Goal: Task Accomplishment & Management: Manage account settings

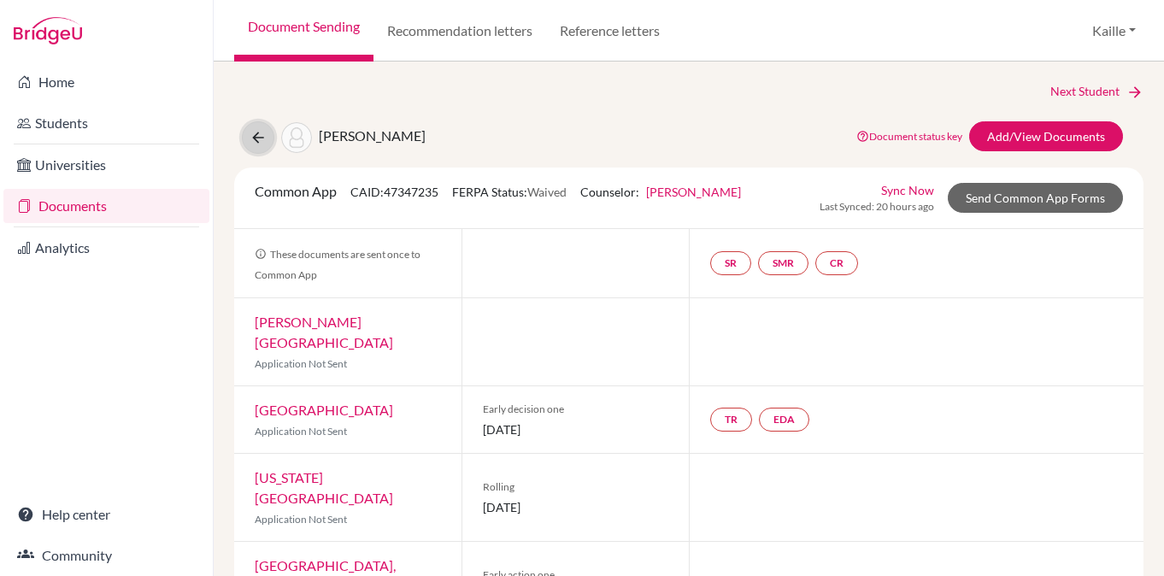
click at [261, 146] on button at bounding box center [258, 137] width 32 height 32
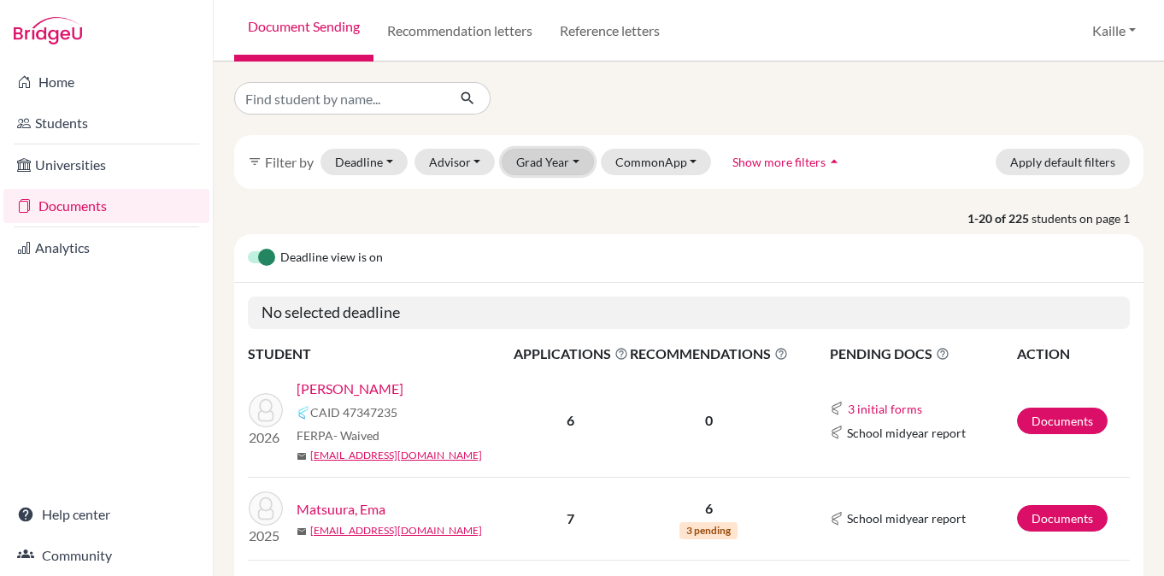
click at [545, 163] on button "Grad Year" at bounding box center [548, 162] width 92 height 26
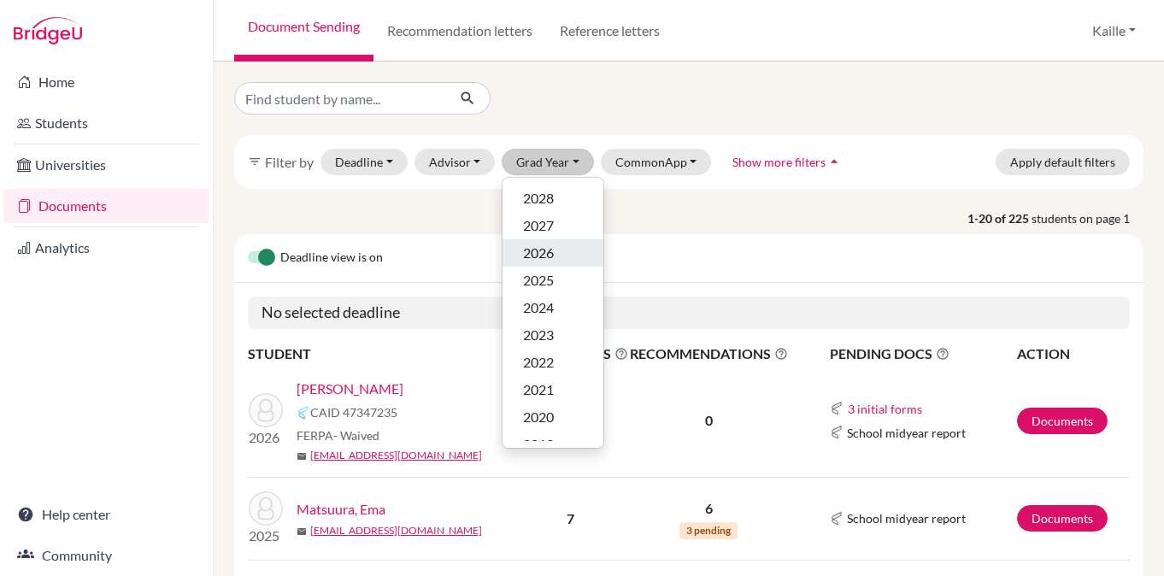
click at [556, 255] on div "2026" at bounding box center [553, 253] width 60 height 21
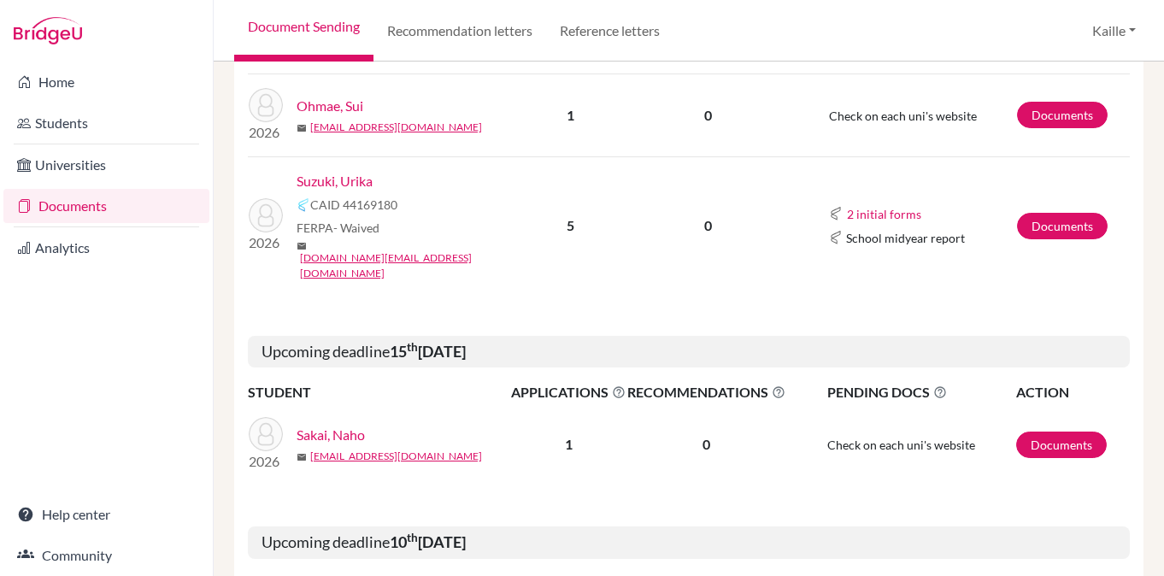
scroll to position [897, 0]
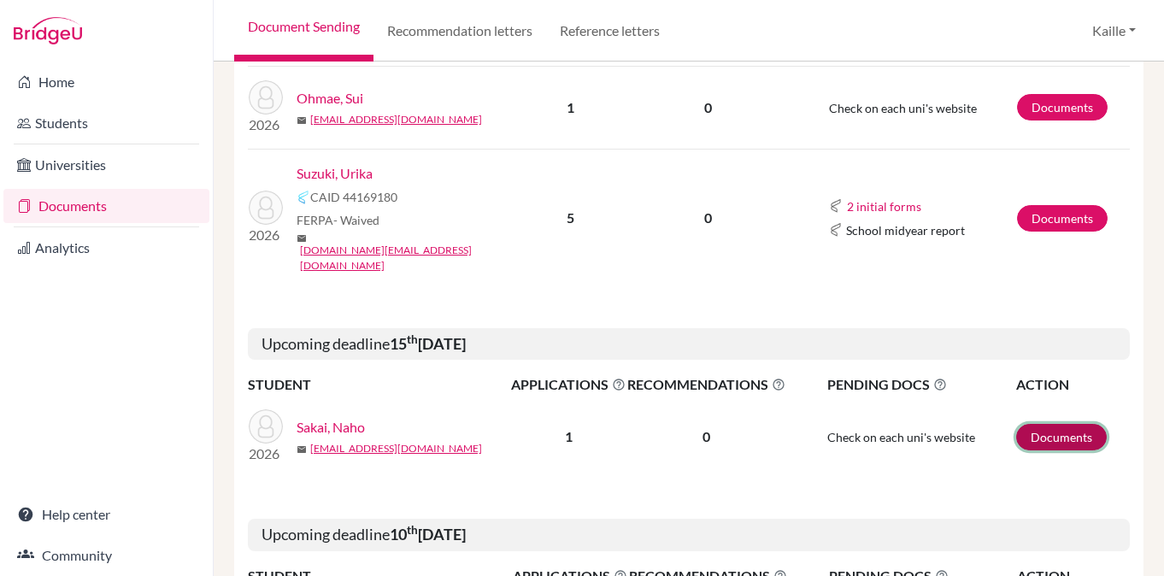
click at [1079, 424] on link "Documents" at bounding box center [1061, 437] width 91 height 26
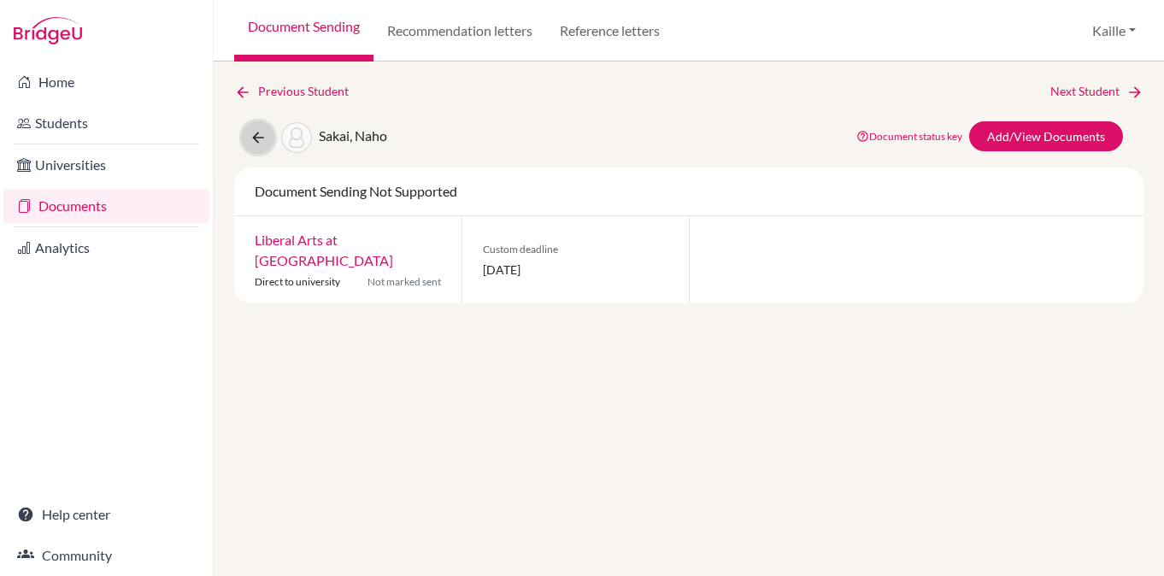
click at [261, 133] on icon at bounding box center [258, 137] width 17 height 17
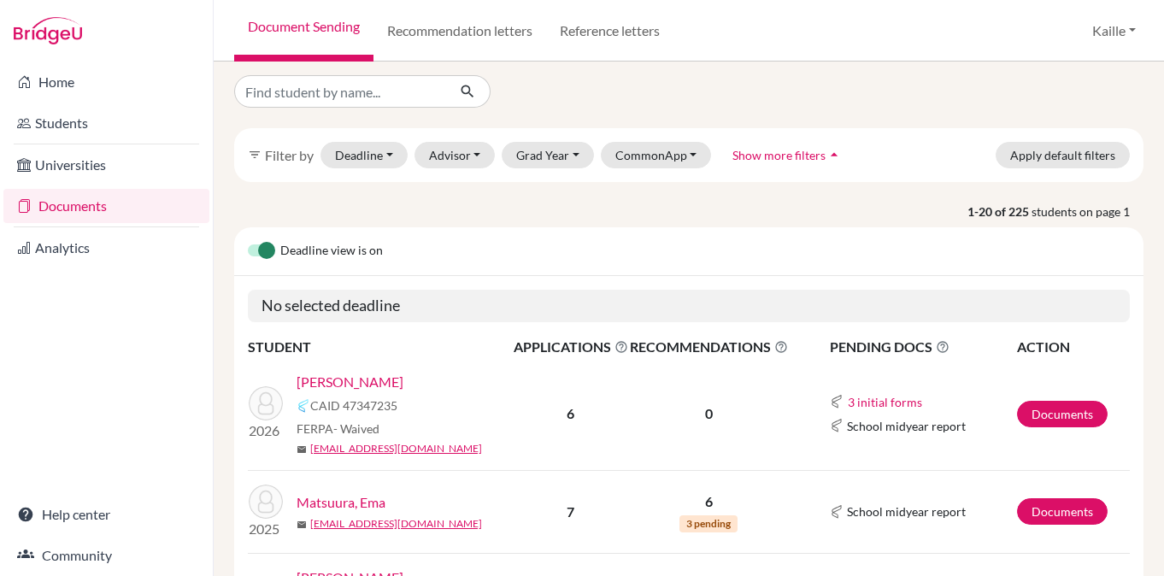
scroll to position [8, 0]
click at [562, 158] on button "Grad Year" at bounding box center [548, 154] width 92 height 26
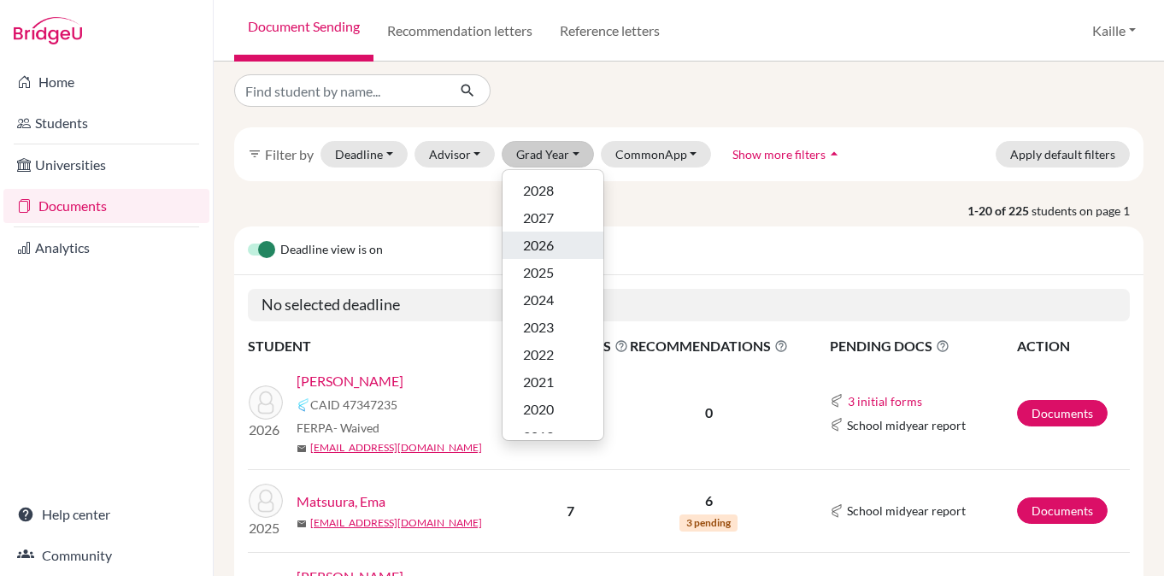
click at [562, 250] on div "2026" at bounding box center [553, 245] width 60 height 21
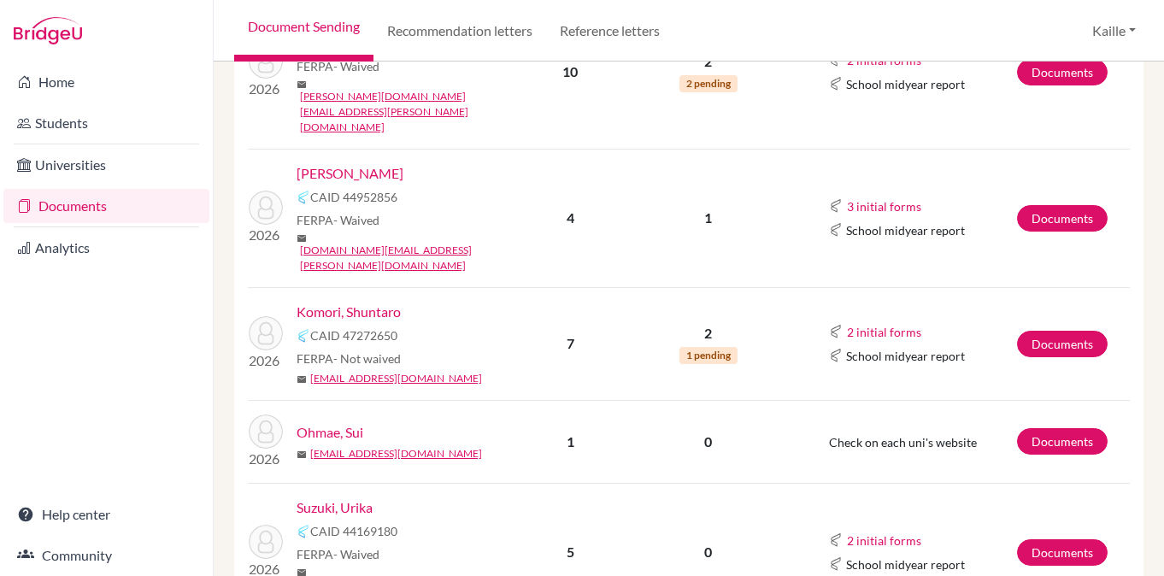
scroll to position [565, 0]
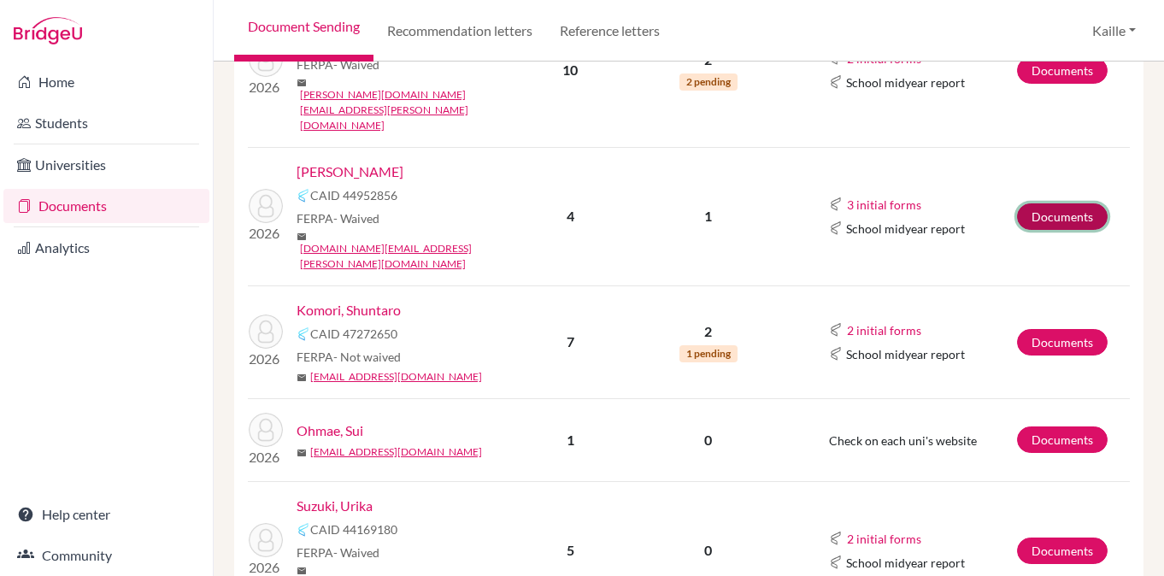
click at [1064, 203] on link "Documents" at bounding box center [1062, 216] width 91 height 26
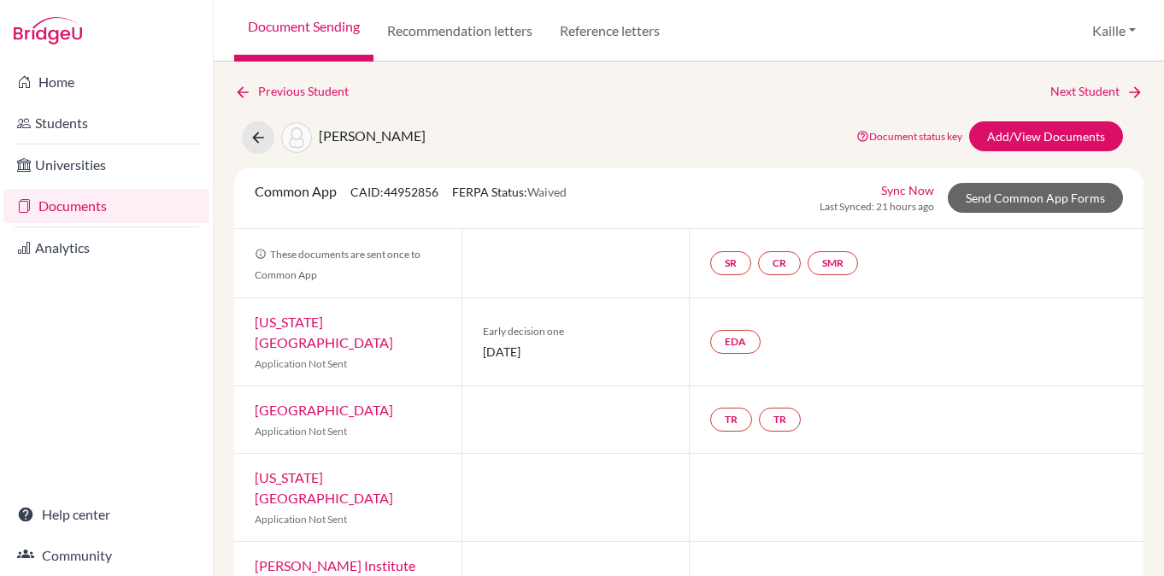
scroll to position [12, 0]
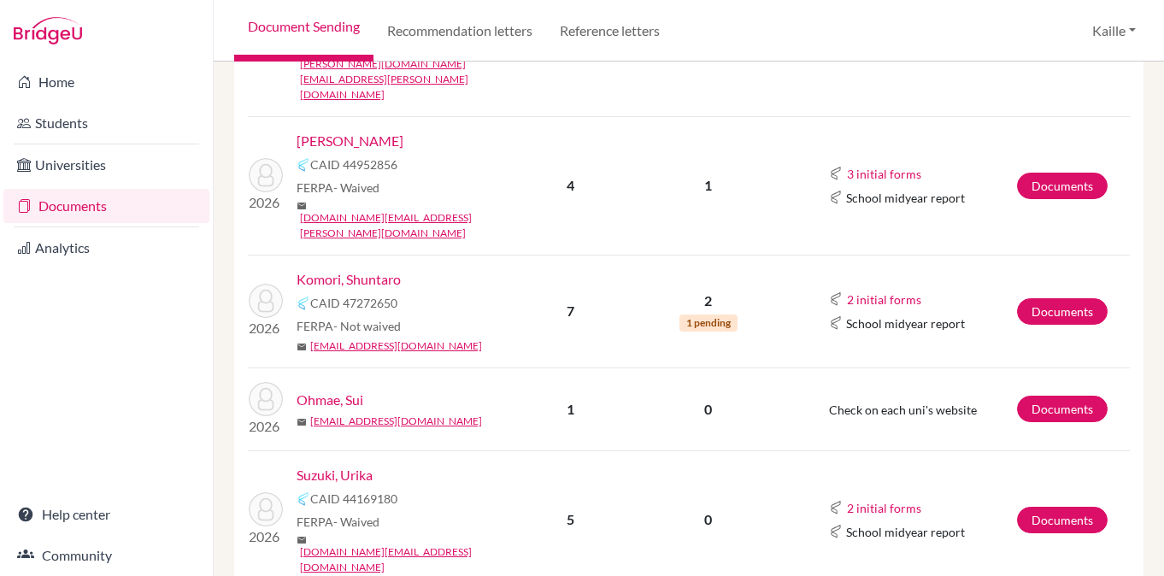
scroll to position [599, 0]
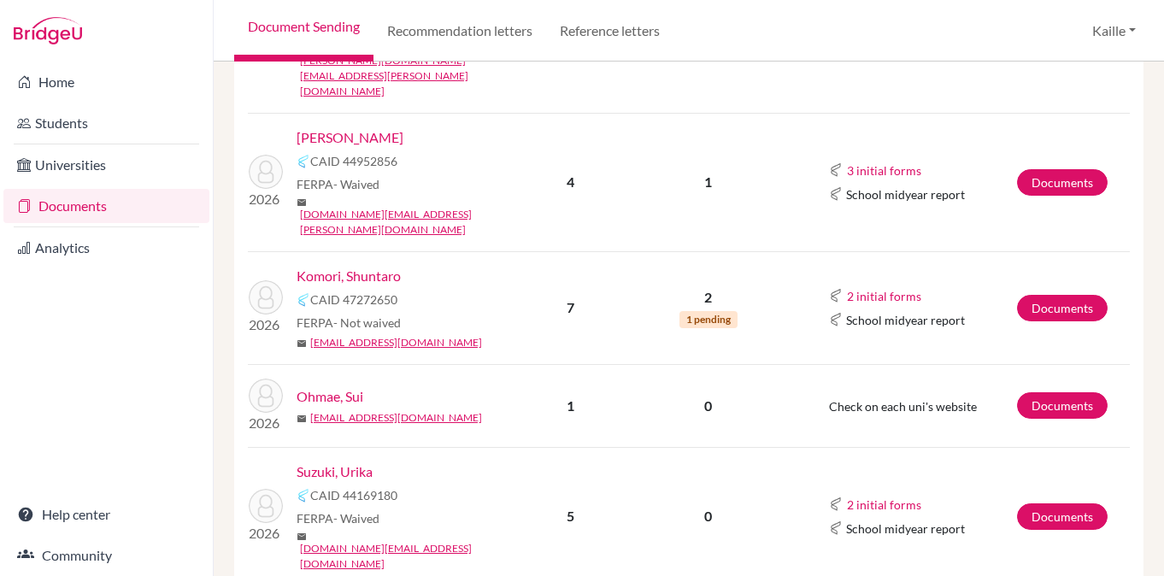
click at [351, 386] on link "Ohmae, Sui" at bounding box center [330, 396] width 67 height 21
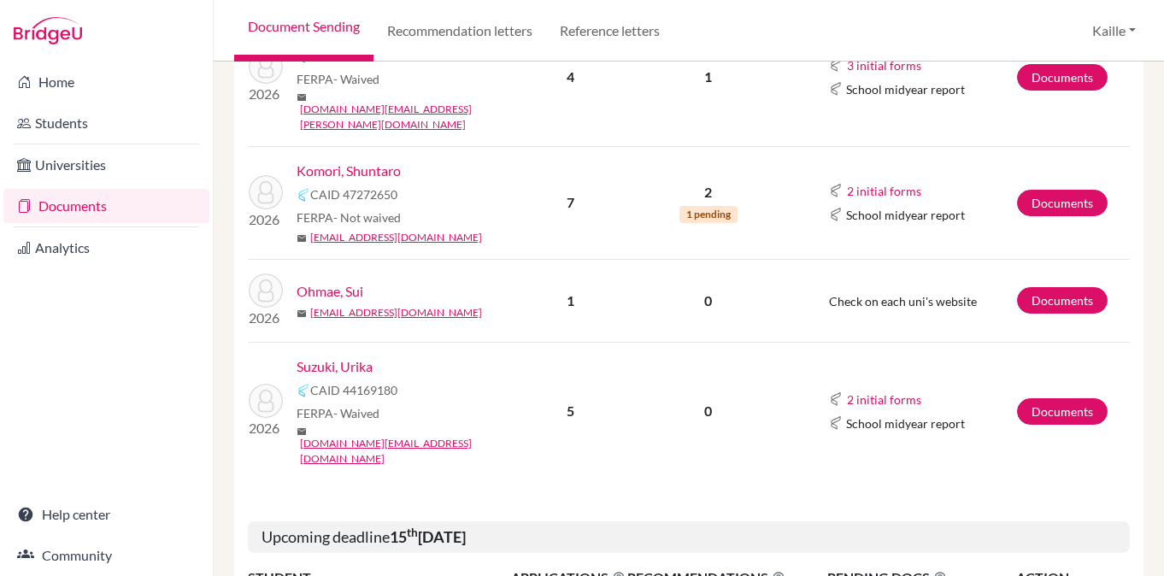
scroll to position [706, 0]
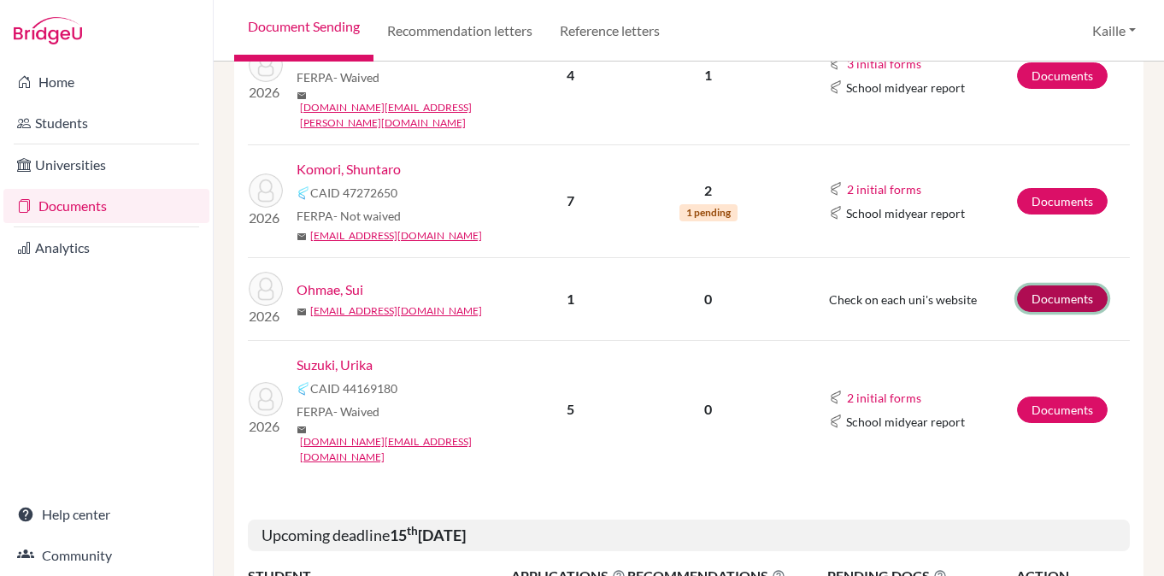
click at [1091, 285] on link "Documents" at bounding box center [1062, 298] width 91 height 26
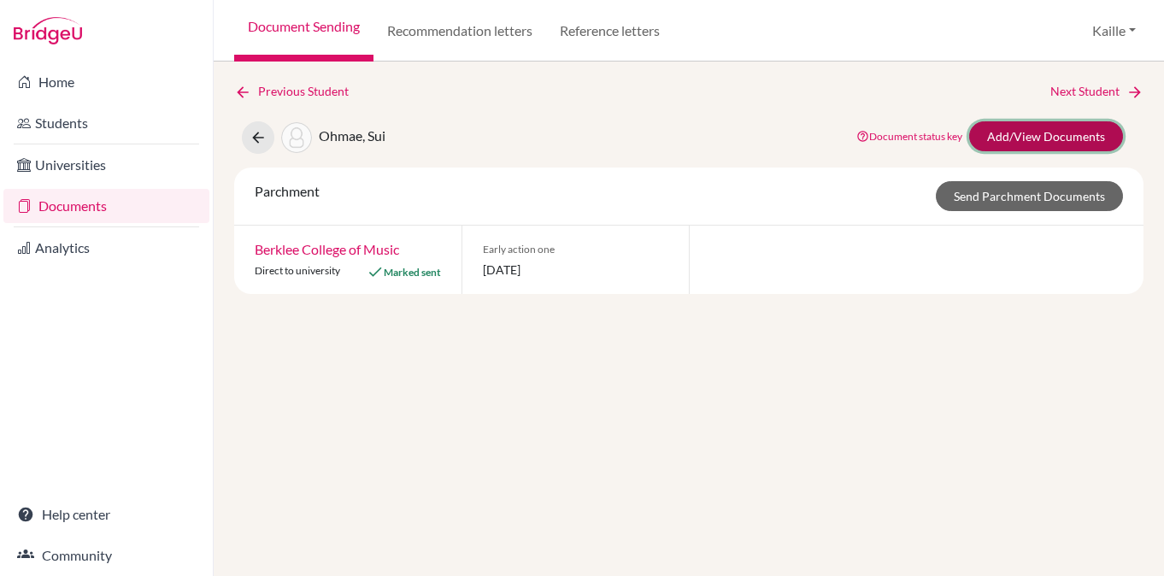
click at [1021, 145] on link "Add/View Documents" at bounding box center [1046, 136] width 154 height 30
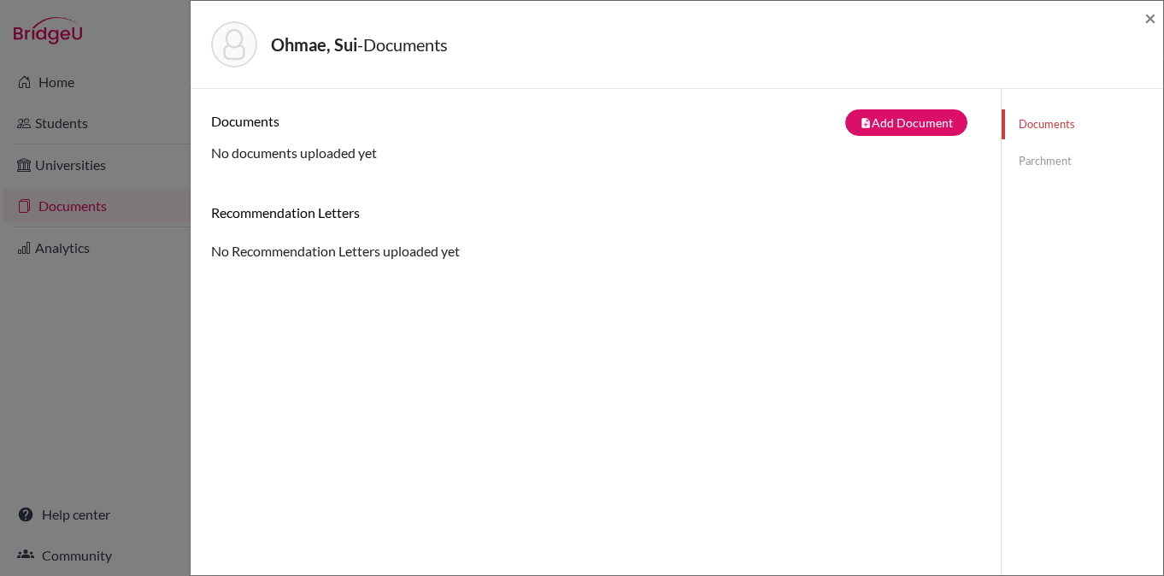
click at [1046, 162] on link "Parchment" at bounding box center [1081, 161] width 161 height 30
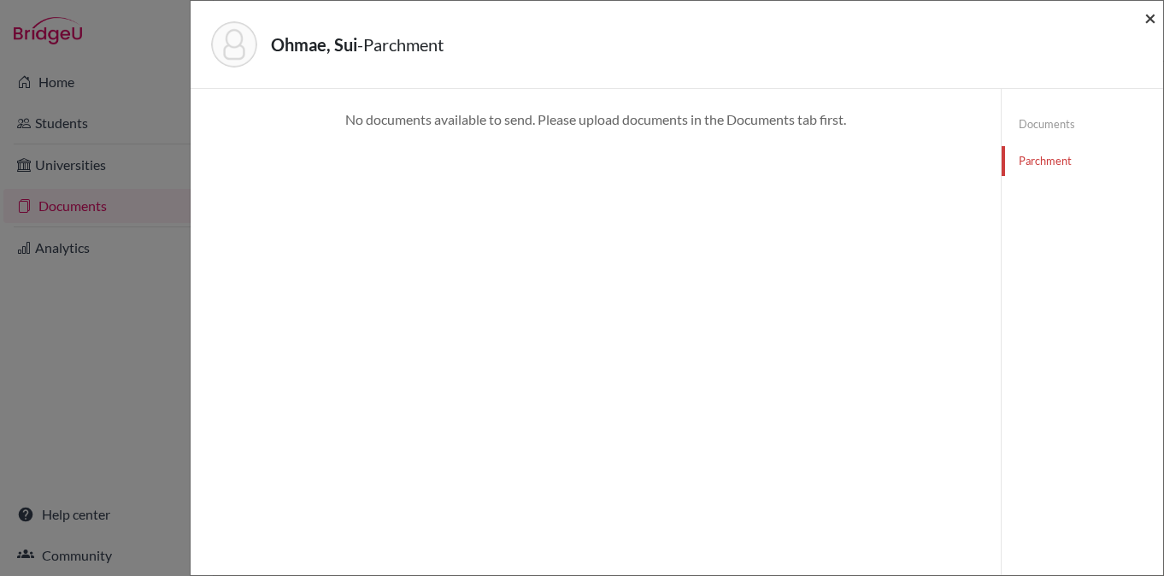
click at [1149, 17] on span "×" at bounding box center [1150, 17] width 12 height 25
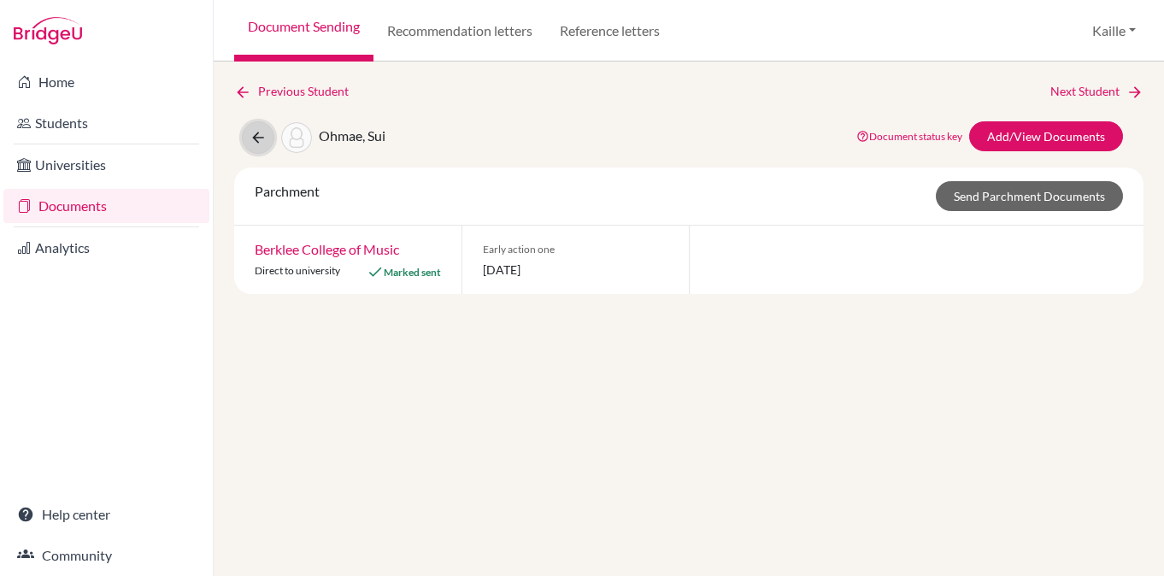
click at [263, 135] on icon at bounding box center [258, 137] width 17 height 17
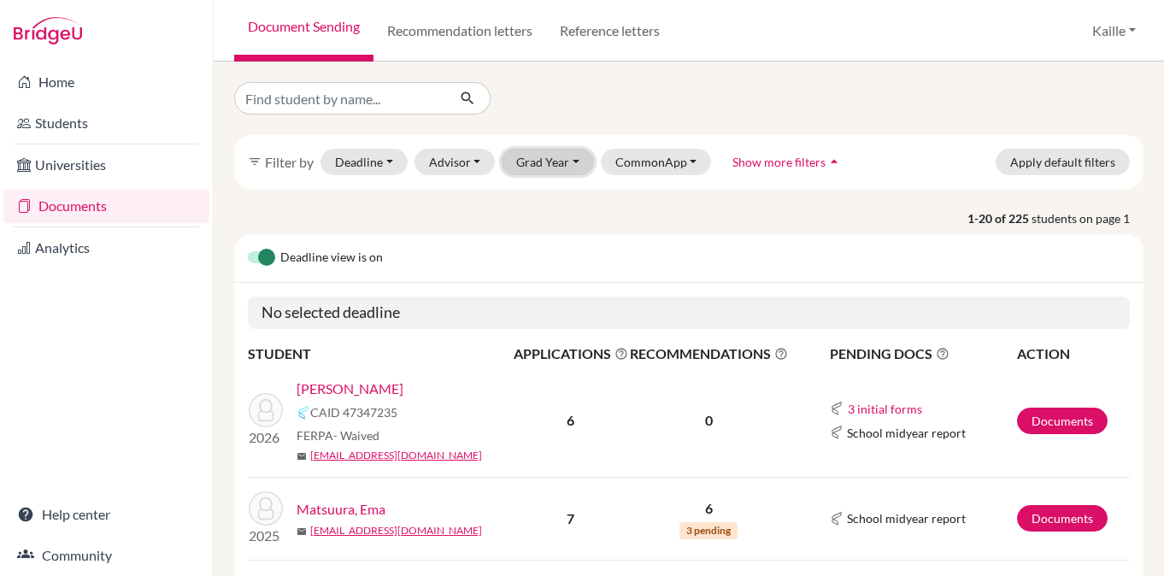
click at [556, 169] on button "Grad Year" at bounding box center [548, 162] width 92 height 26
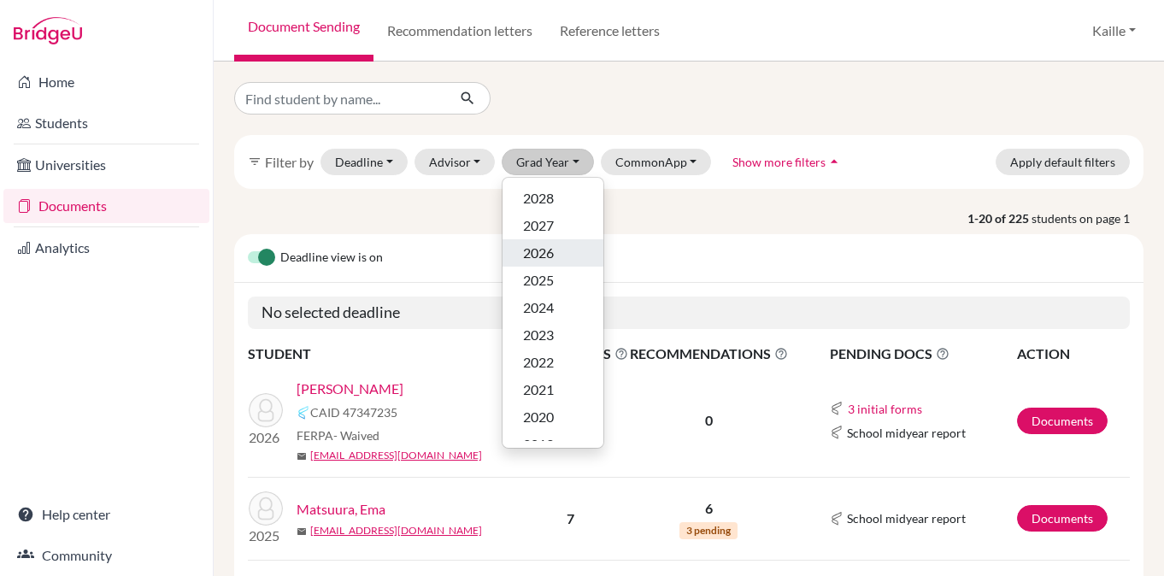
click at [560, 246] on div "2026" at bounding box center [553, 253] width 60 height 21
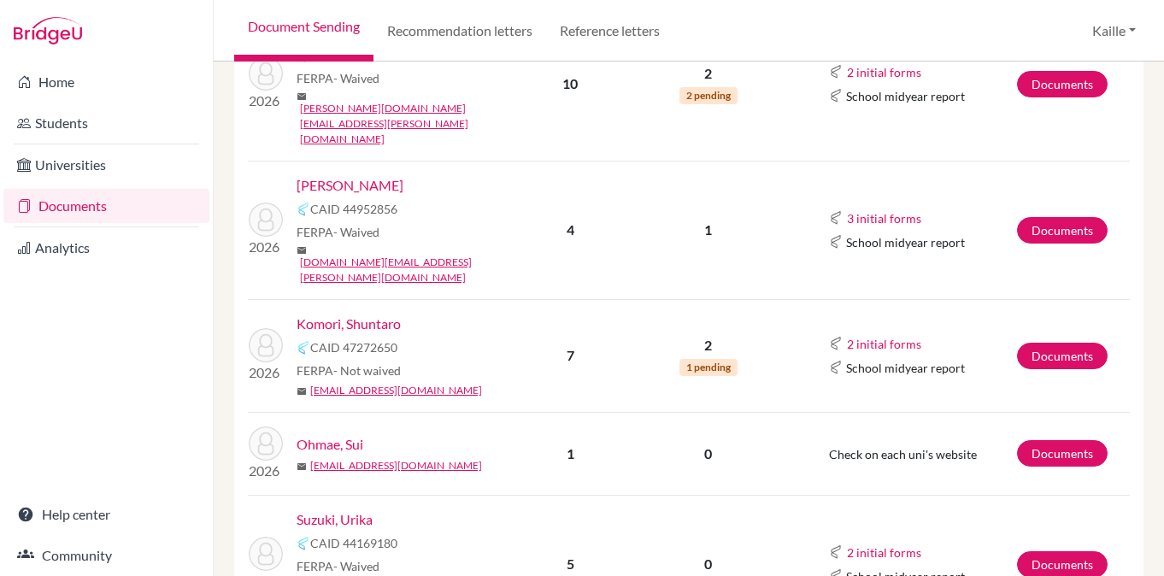
scroll to position [573, 0]
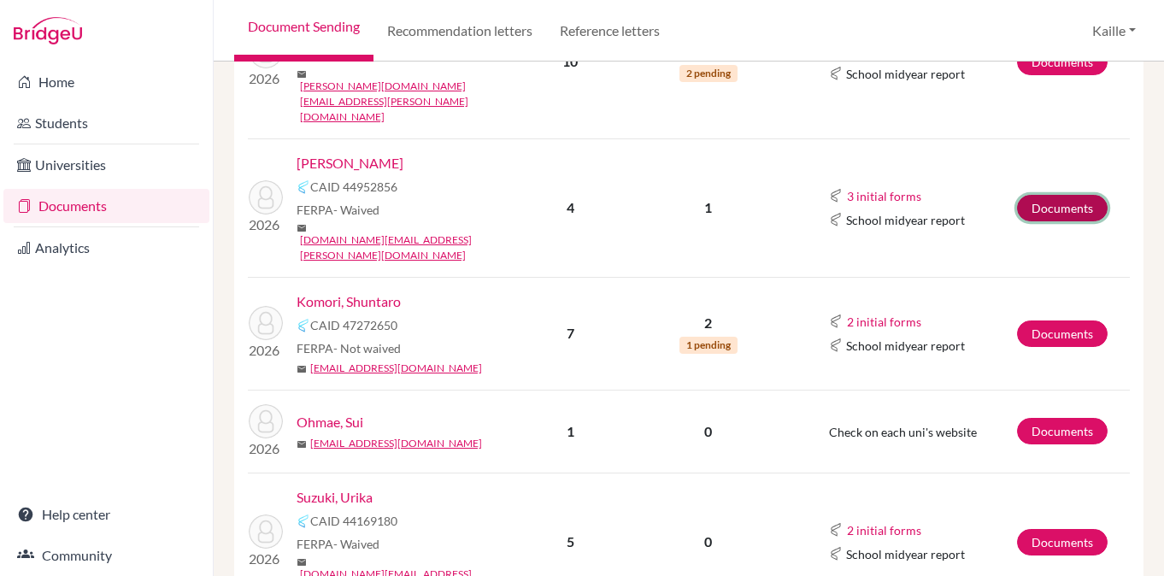
click at [1068, 195] on link "Documents" at bounding box center [1062, 208] width 91 height 26
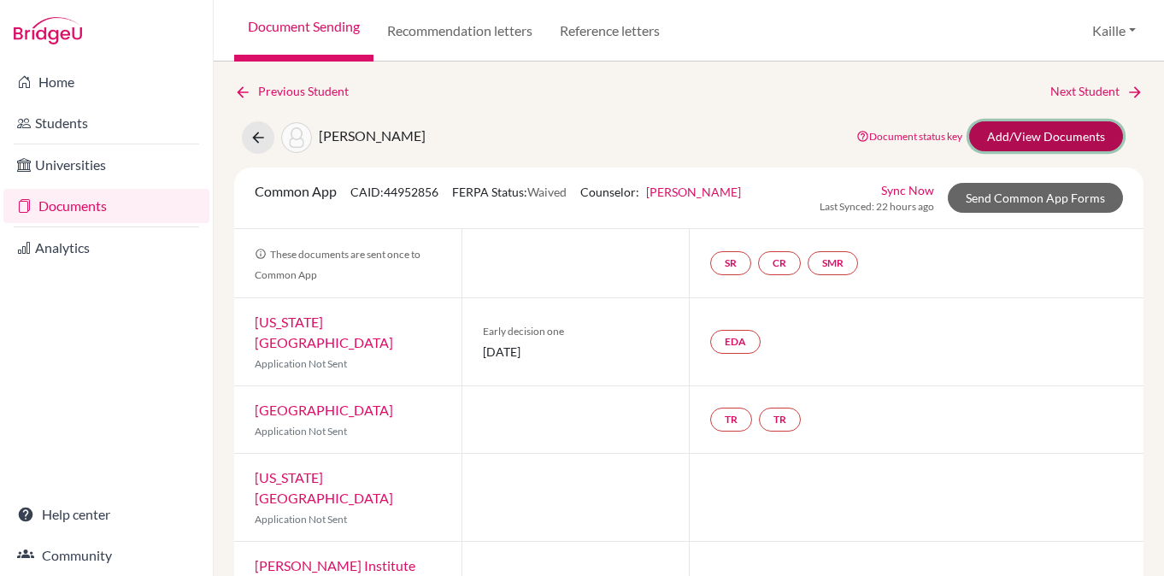
click at [1020, 146] on link "Add/View Documents" at bounding box center [1046, 136] width 154 height 30
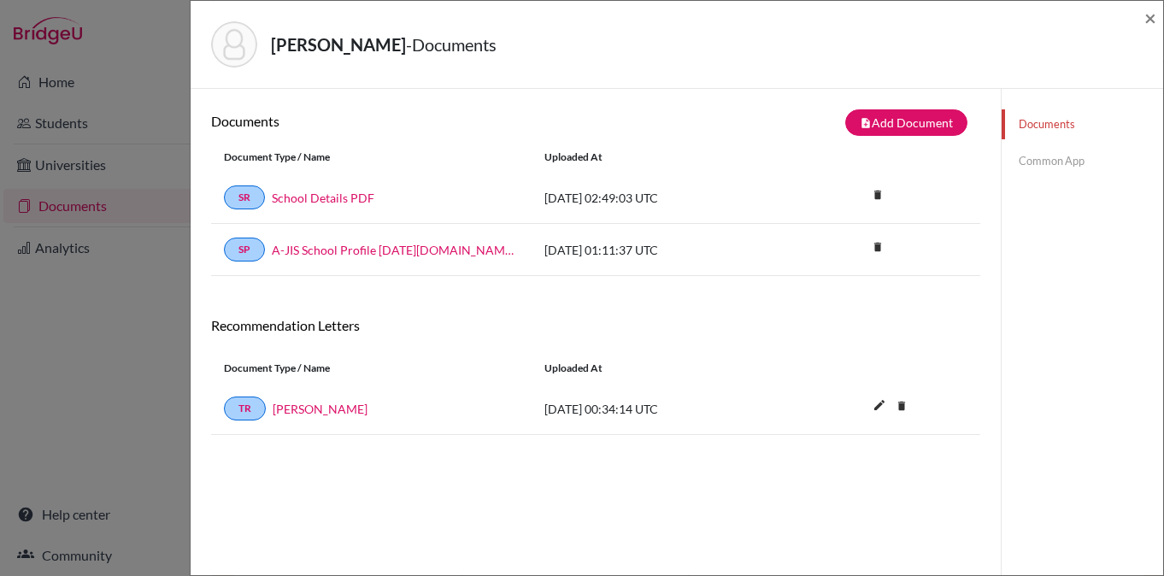
click at [1077, 162] on link "Common App" at bounding box center [1081, 161] width 161 height 30
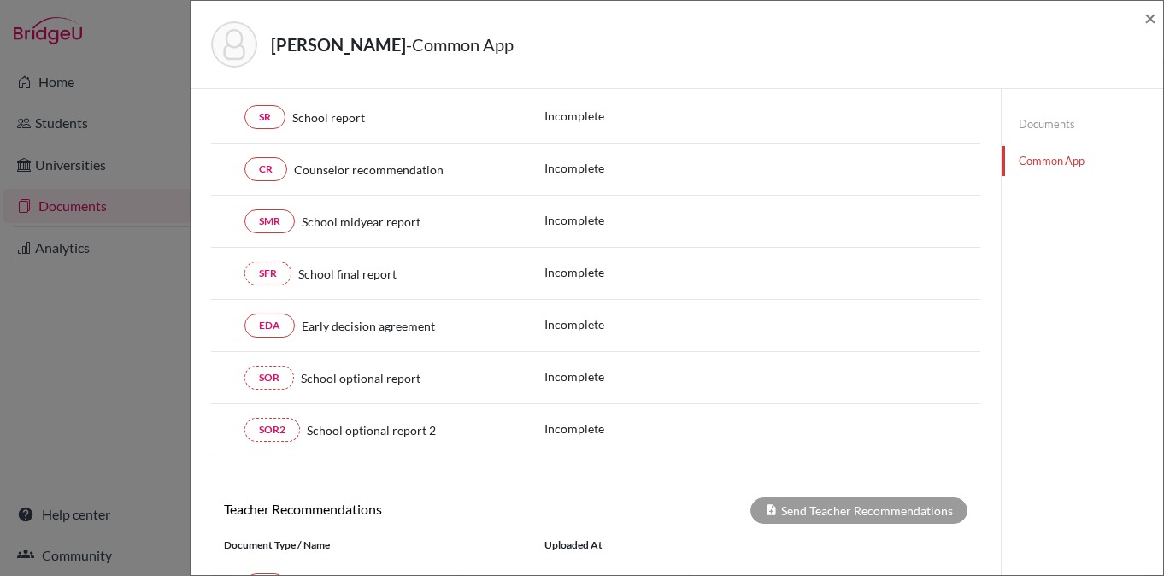
scroll to position [246, 0]
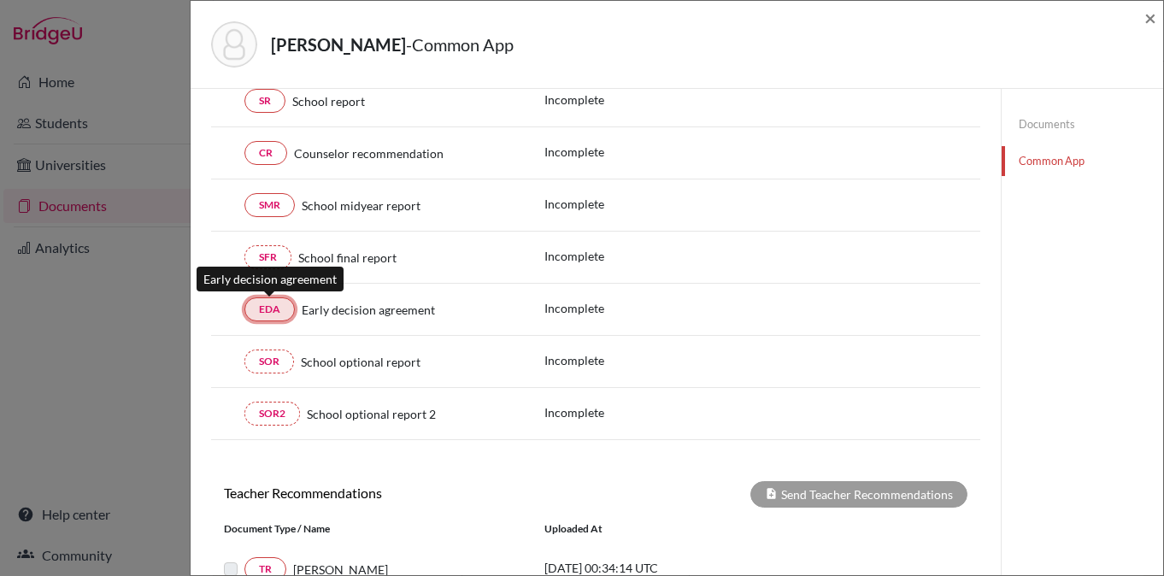
click at [271, 315] on link "EDA" at bounding box center [269, 309] width 50 height 24
click at [289, 302] on link "EDA" at bounding box center [269, 309] width 50 height 24
click at [276, 318] on link "EDA" at bounding box center [269, 309] width 50 height 24
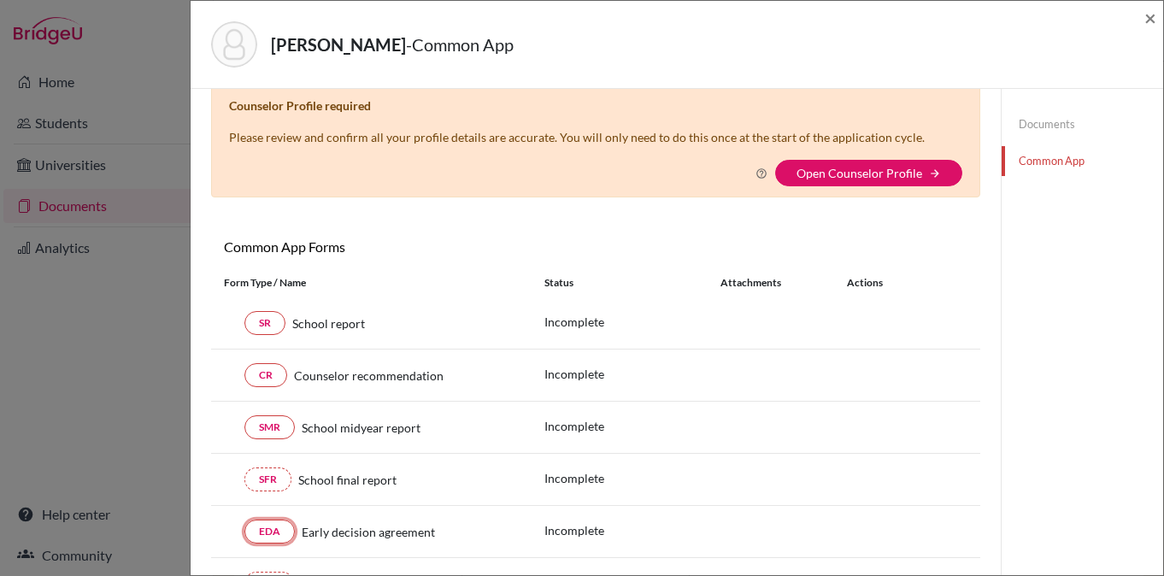
scroll to position [0, 0]
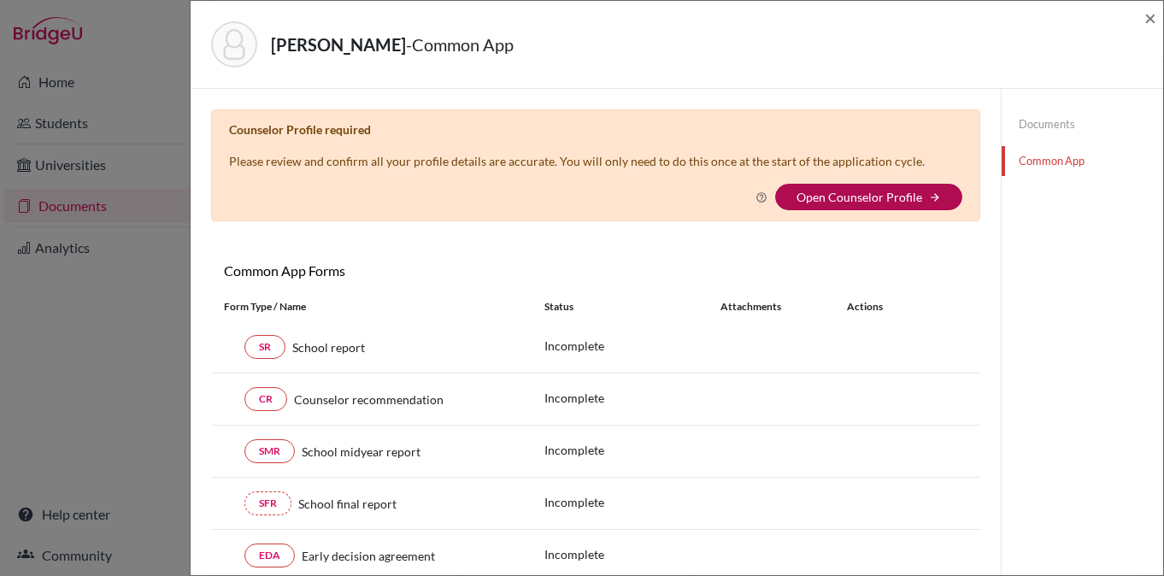
click at [857, 202] on link "Open Counselor Profile" at bounding box center [859, 197] width 126 height 15
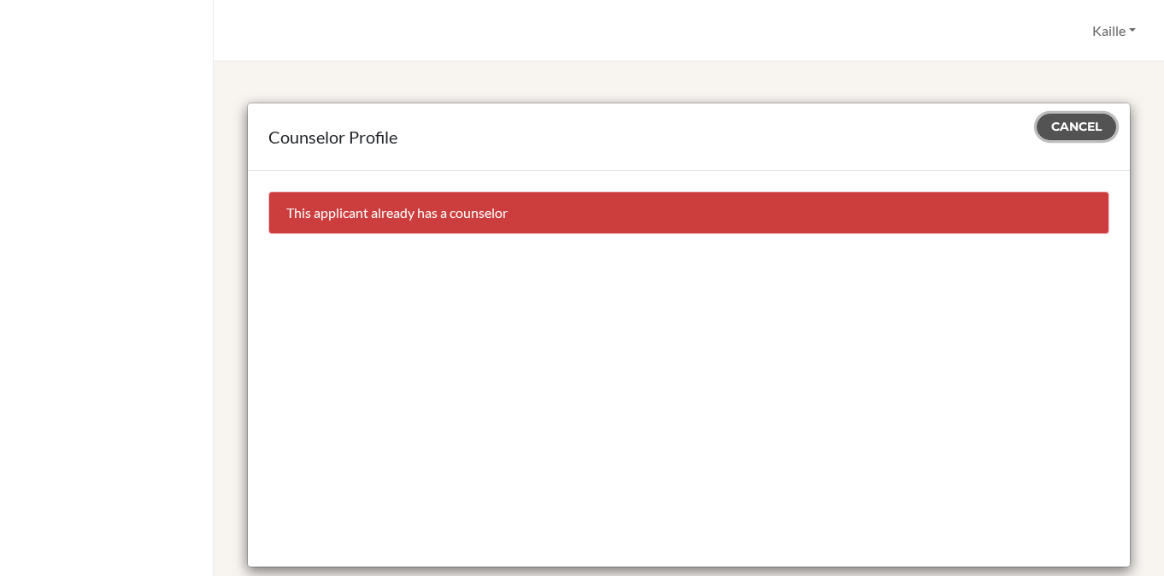
click at [1066, 133] on span "Cancel" at bounding box center [1076, 126] width 50 height 15
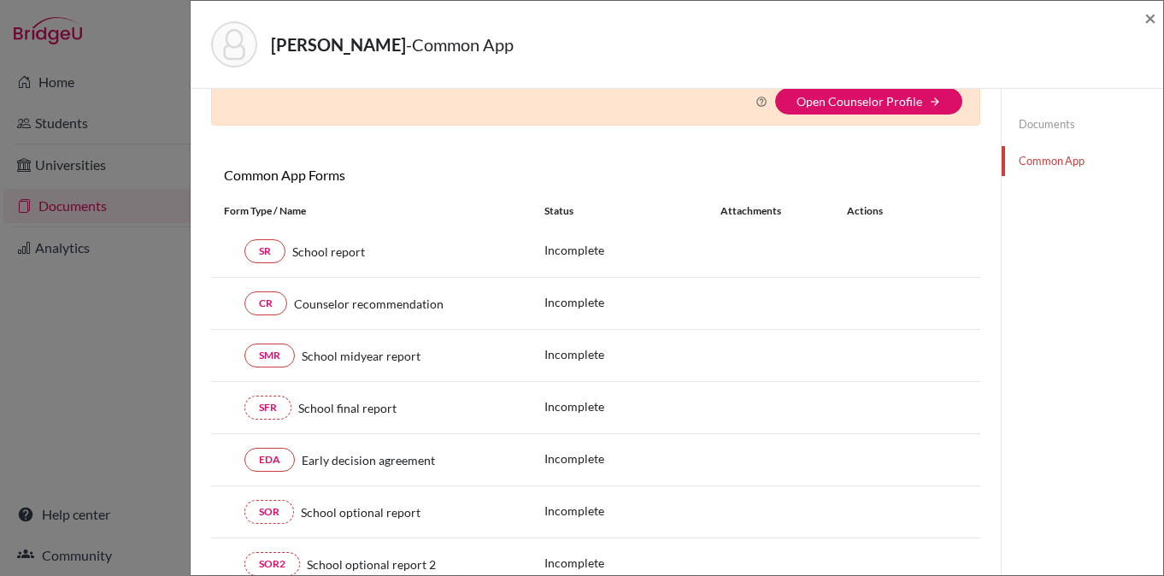
scroll to position [199, 0]
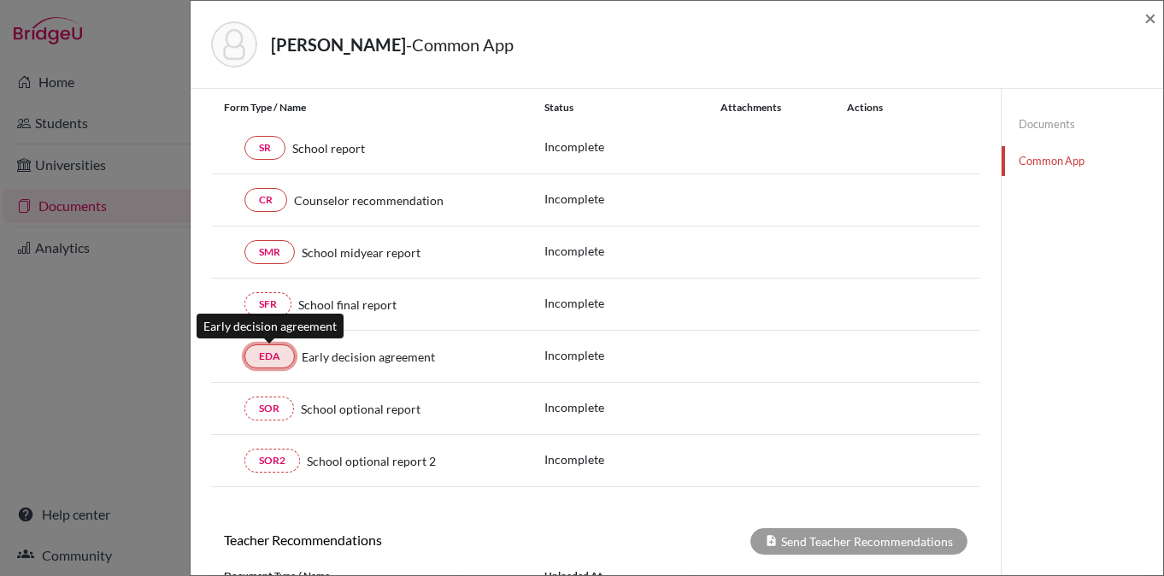
click at [273, 363] on link "EDA" at bounding box center [269, 356] width 50 height 24
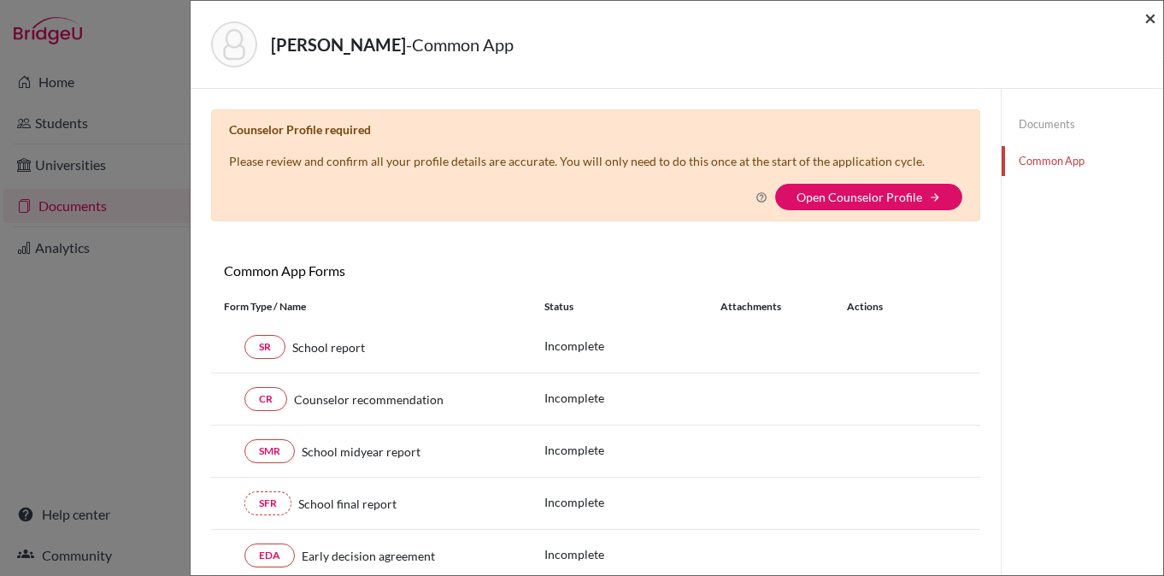
click at [1154, 12] on span "×" at bounding box center [1150, 17] width 12 height 25
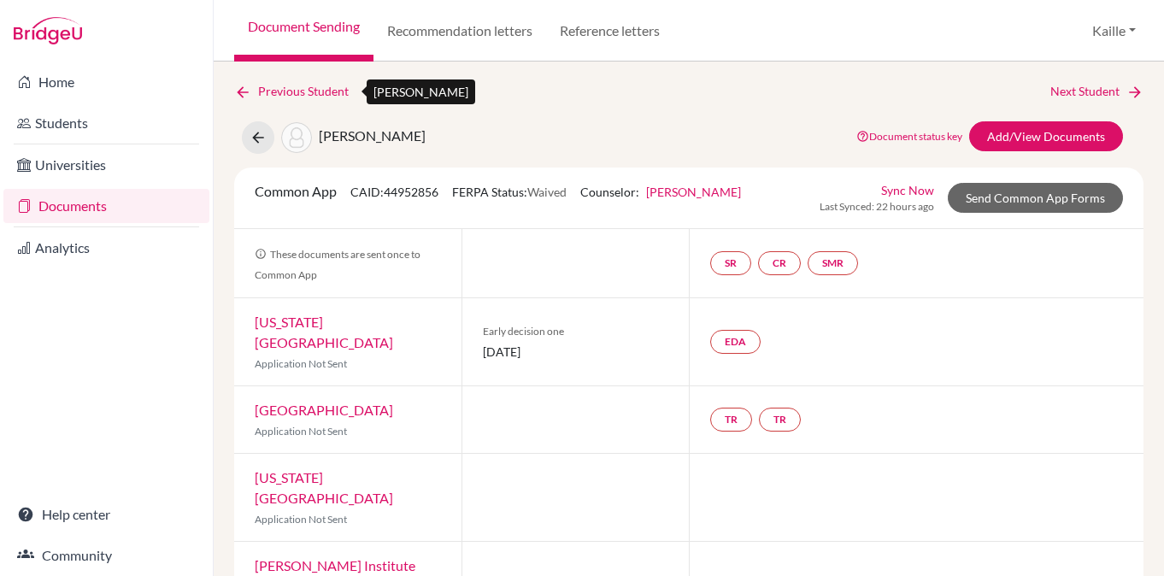
click at [298, 91] on link "Previous Student" at bounding box center [298, 91] width 128 height 19
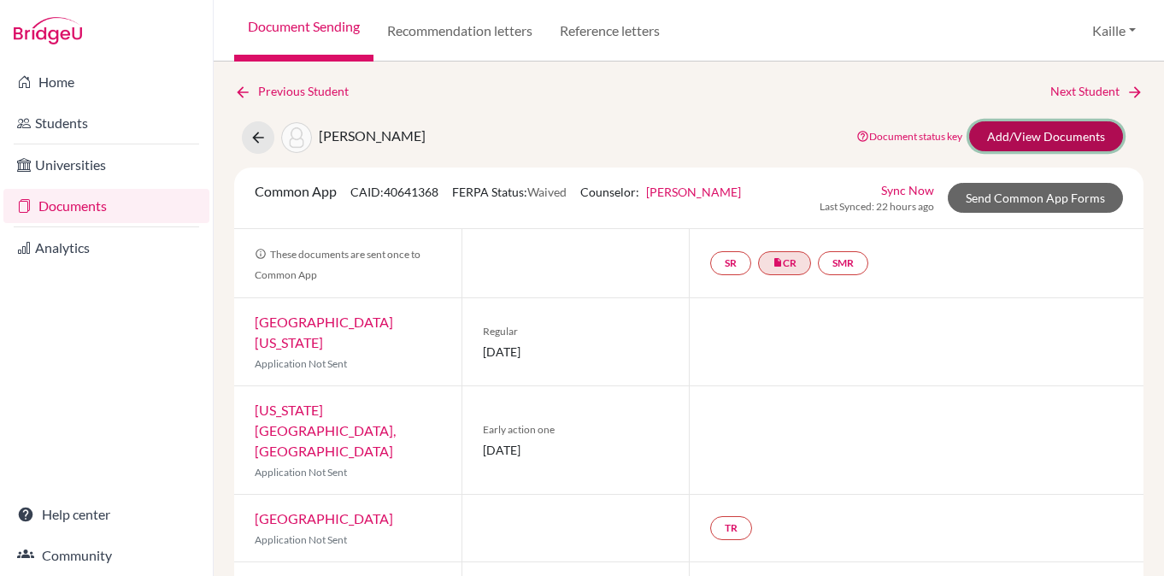
click at [1049, 144] on link "Add/View Documents" at bounding box center [1046, 136] width 154 height 30
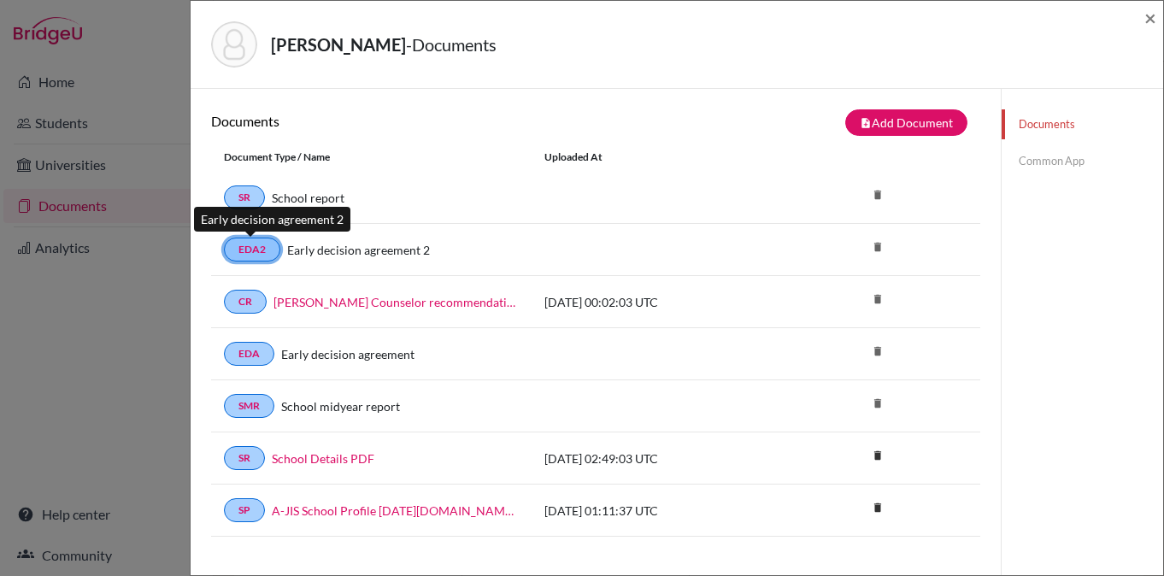
click at [267, 252] on link "EDA2" at bounding box center [252, 250] width 56 height 24
click at [253, 249] on link "EDA2" at bounding box center [252, 250] width 56 height 24
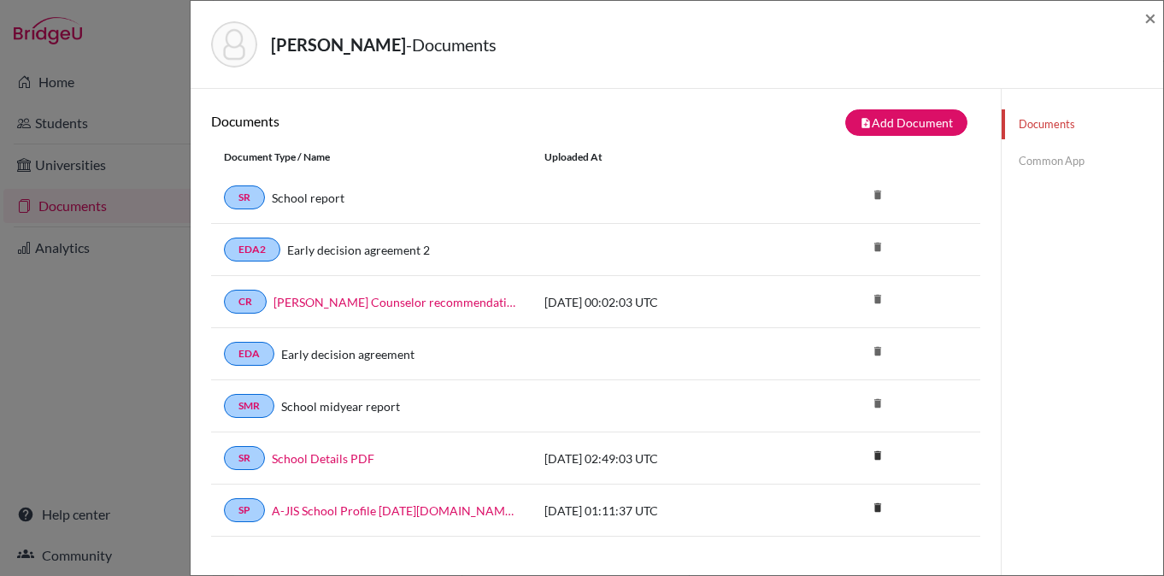
click at [1083, 161] on link "Common App" at bounding box center [1081, 161] width 161 height 30
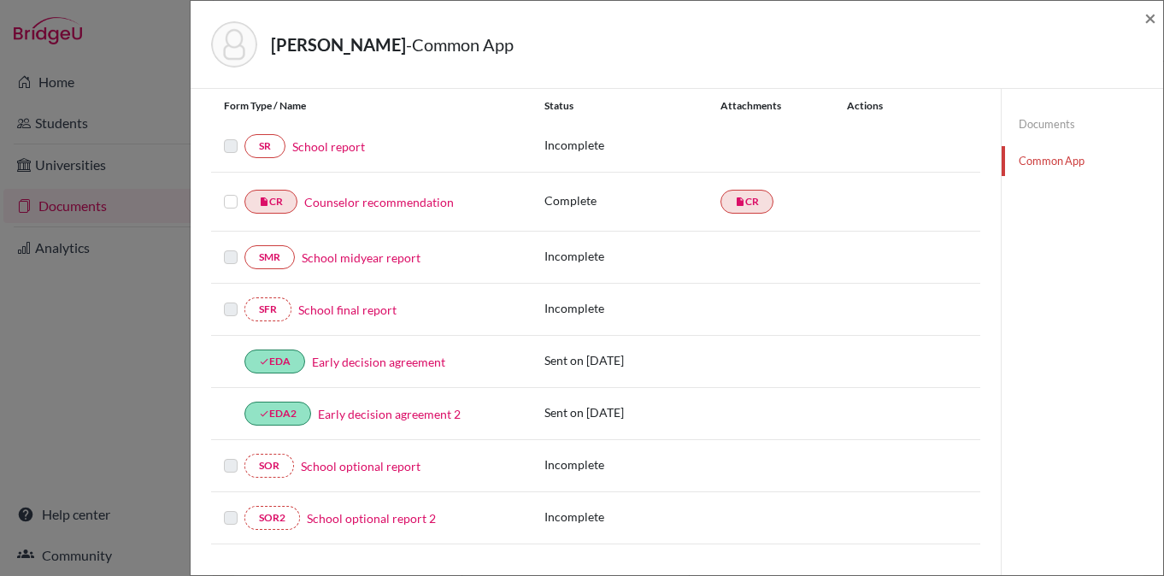
scroll to position [207, 0]
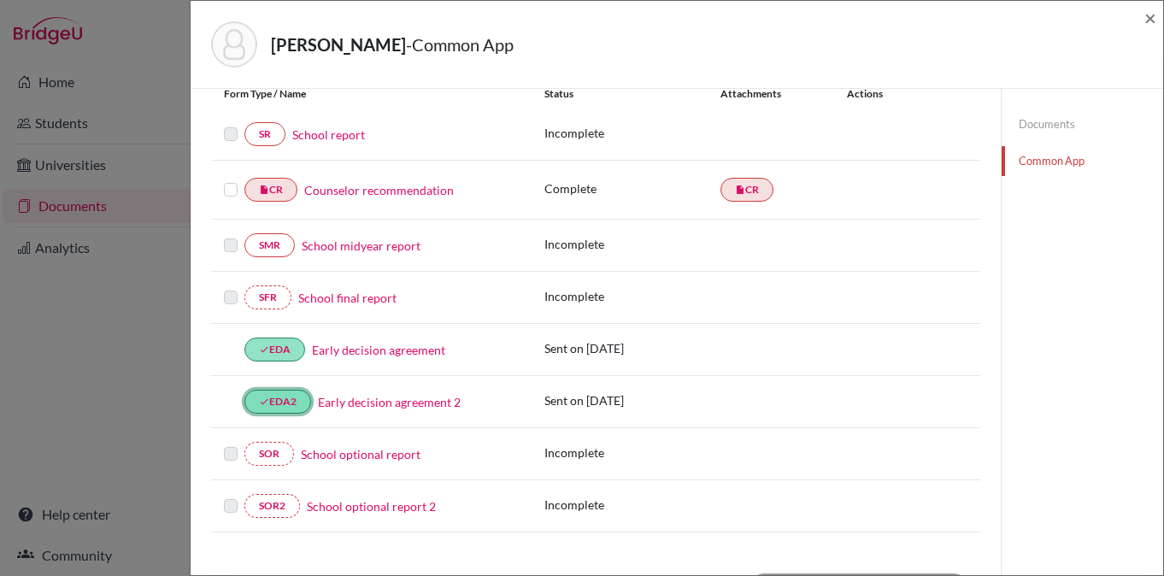
click at [297, 400] on link "done EDA2" at bounding box center [277, 402] width 67 height 24
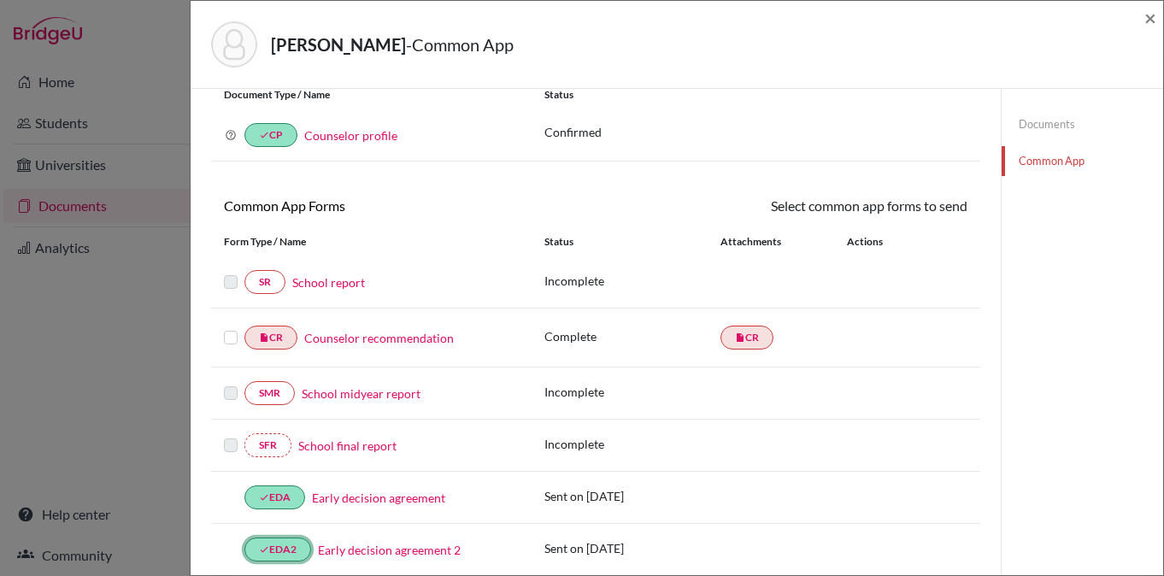
scroll to position [0, 0]
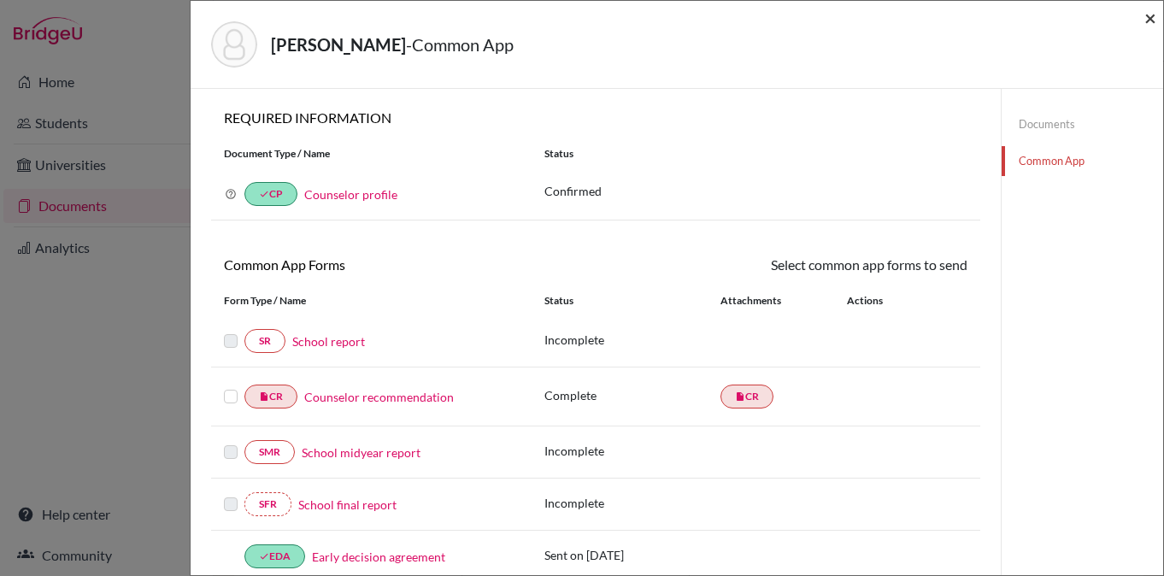
click at [1153, 26] on span "×" at bounding box center [1150, 17] width 12 height 25
click at [1152, 19] on span "×" at bounding box center [1150, 17] width 12 height 25
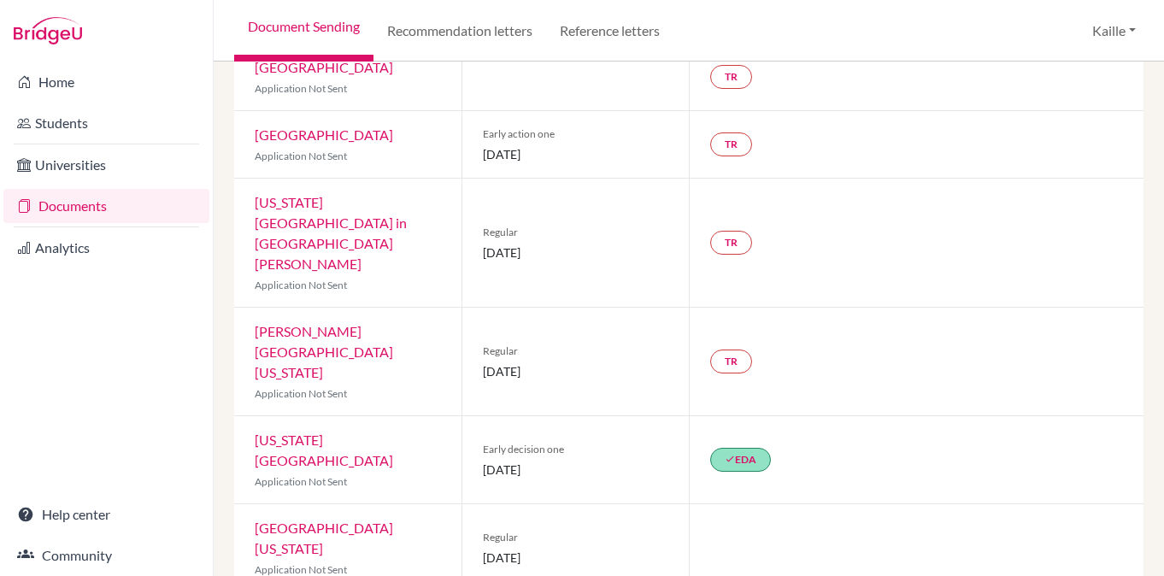
scroll to position [479, 0]
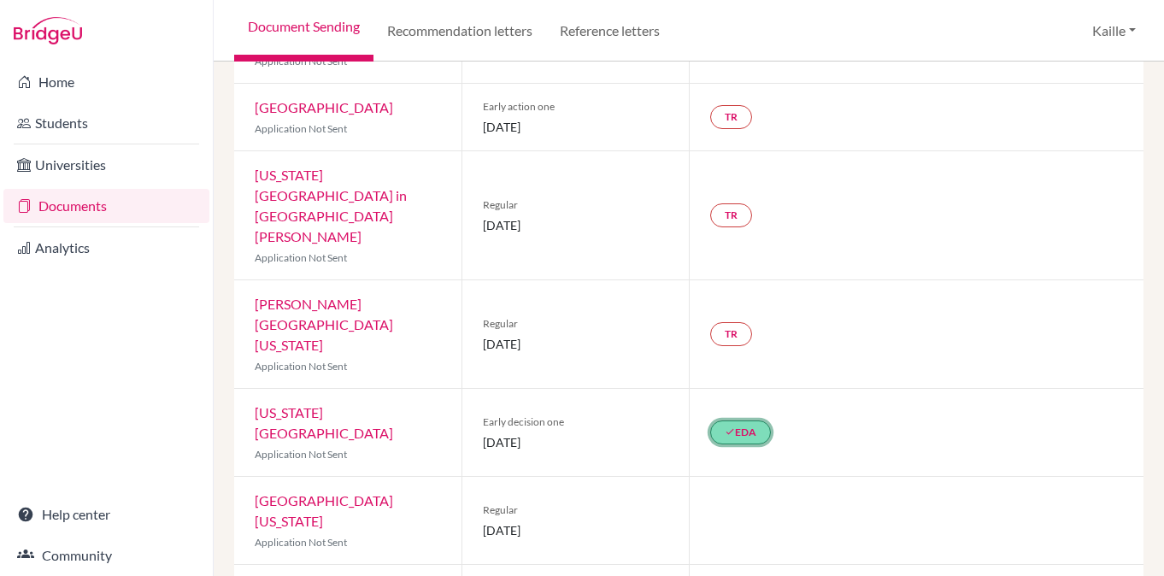
click at [733, 420] on link "done EDA" at bounding box center [740, 432] width 61 height 24
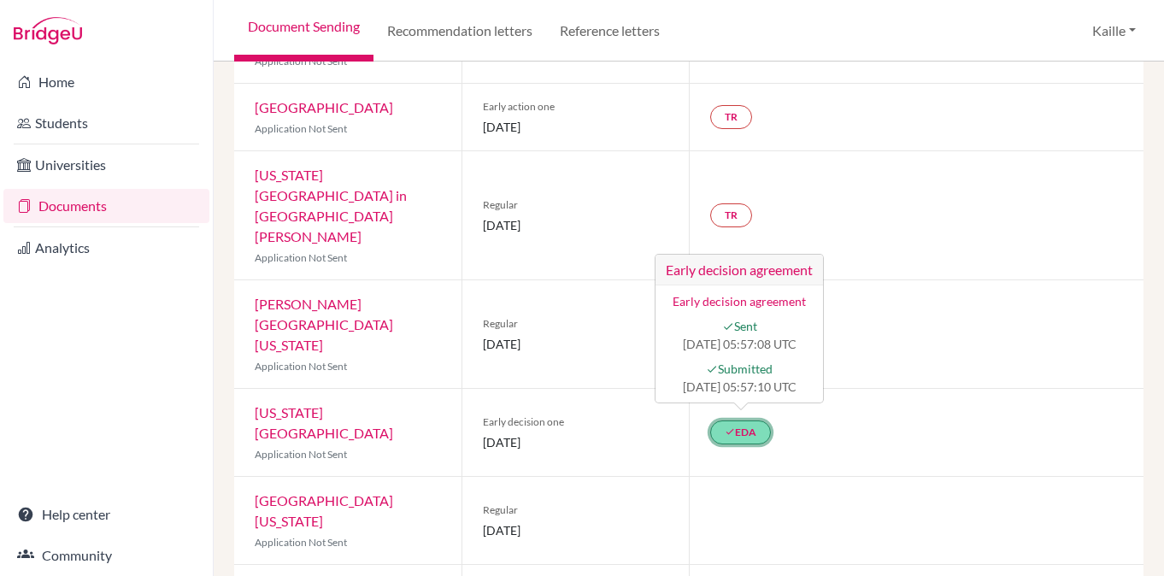
click at [766, 255] on h3 "Early decision agreement" at bounding box center [738, 270] width 167 height 31
click at [742, 255] on h3 "Early decision agreement" at bounding box center [738, 270] width 167 height 31
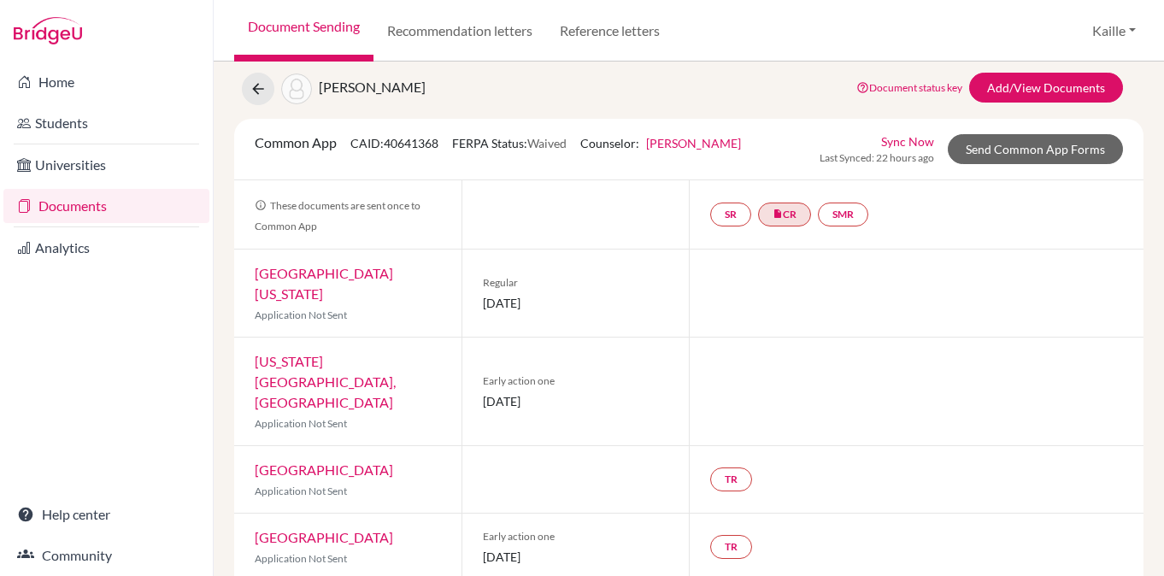
scroll to position [0, 0]
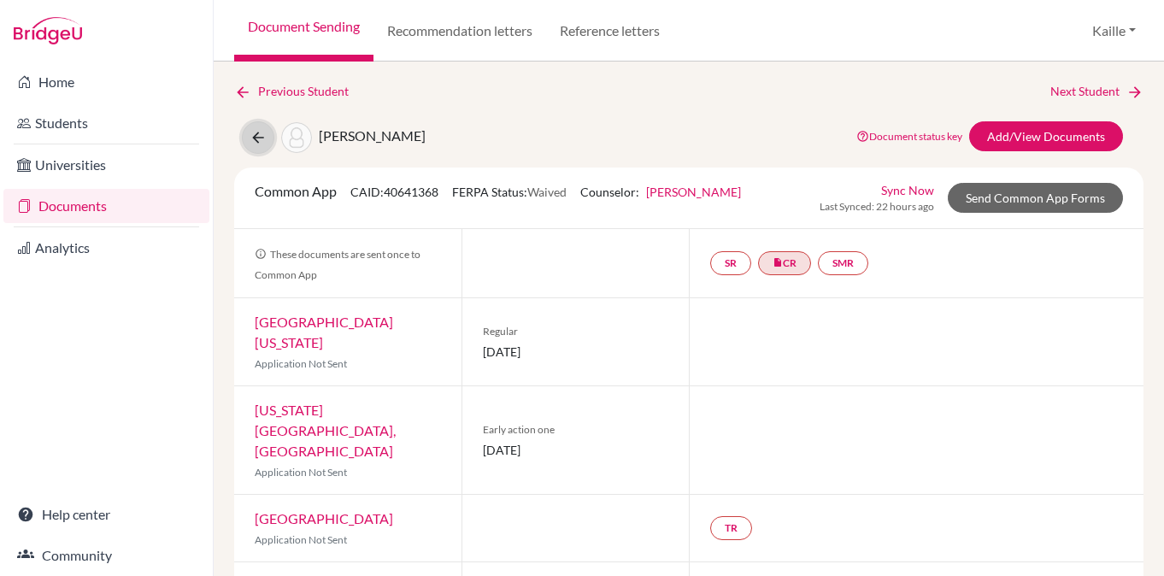
click at [255, 135] on icon at bounding box center [258, 137] width 17 height 17
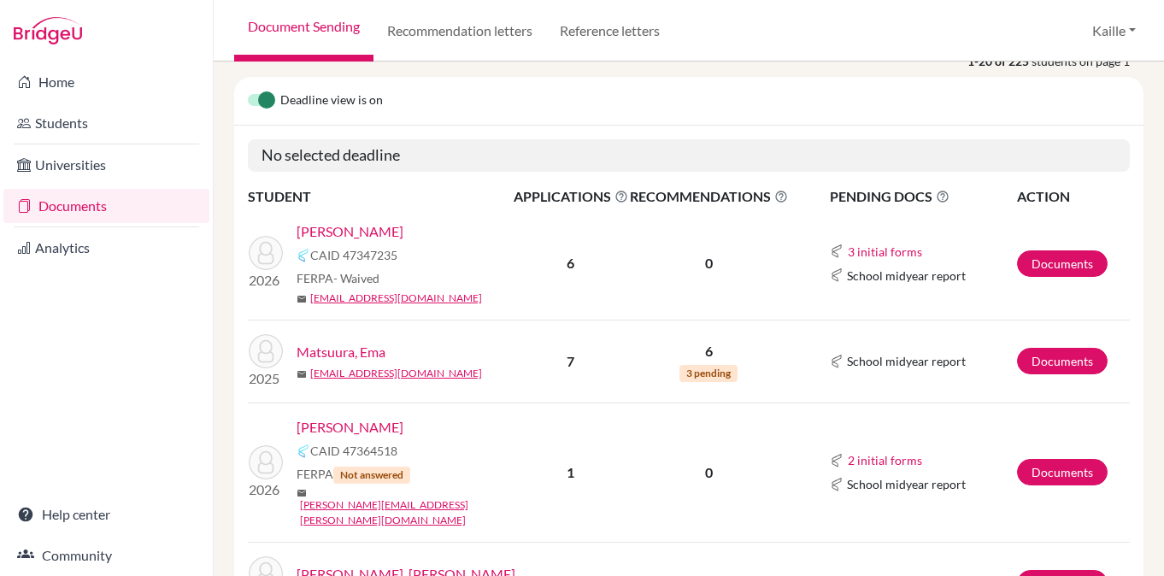
scroll to position [57, 0]
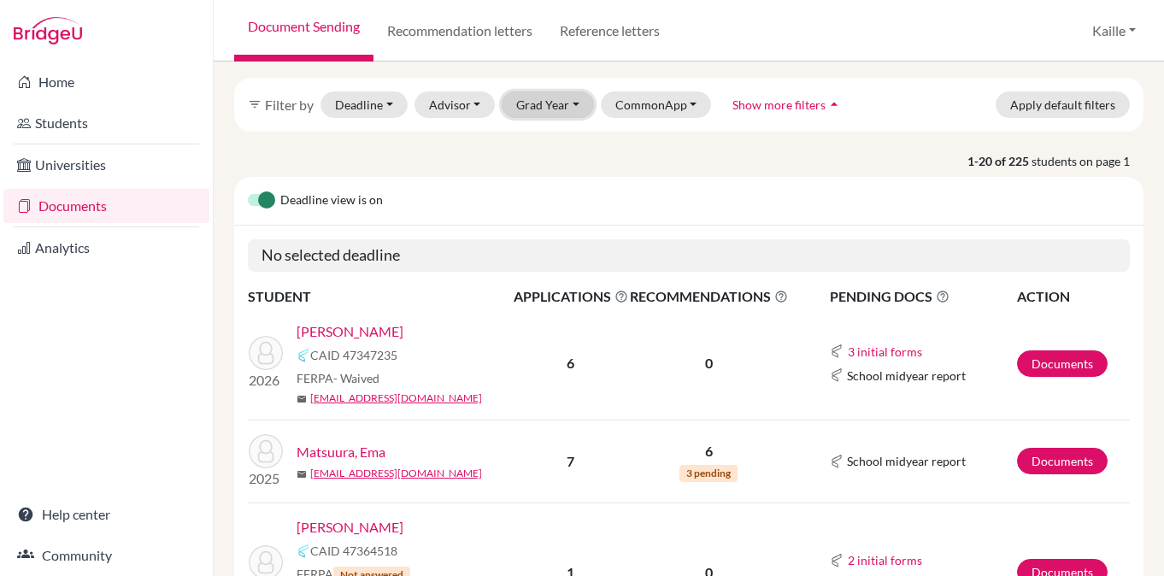
click at [568, 107] on button "Grad Year" at bounding box center [548, 104] width 92 height 26
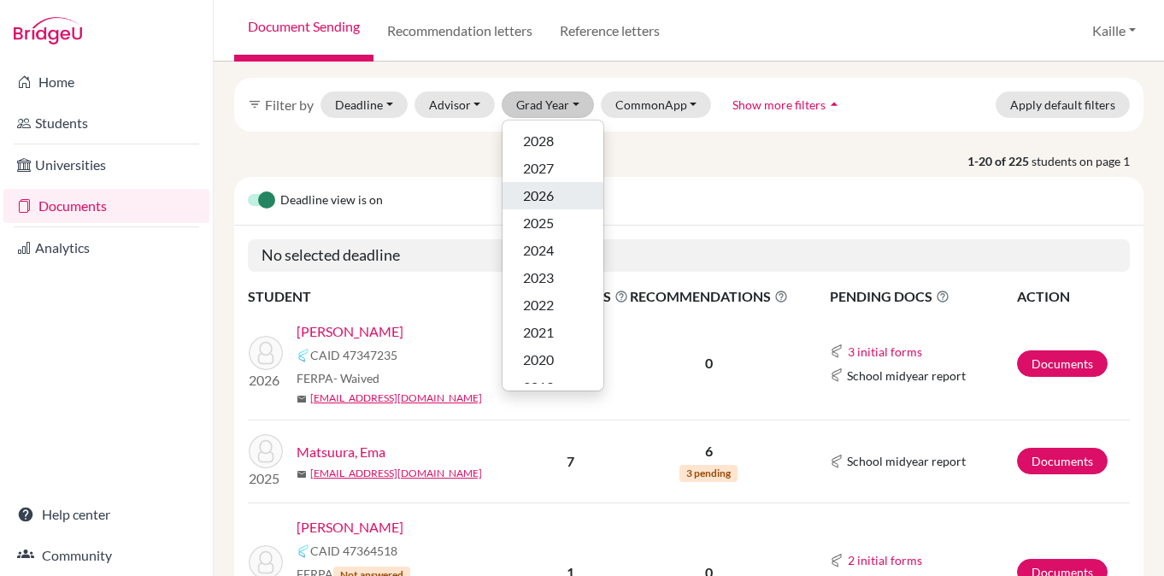
click at [551, 203] on span "2026" at bounding box center [538, 195] width 31 height 21
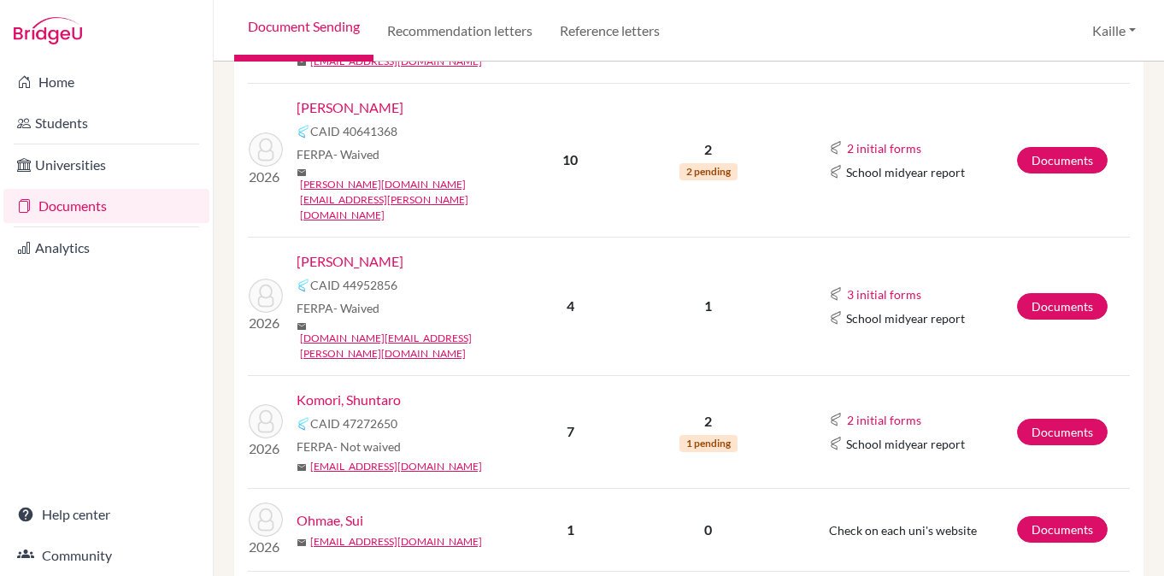
scroll to position [476, 0]
click at [1076, 292] on link "Documents" at bounding box center [1062, 305] width 91 height 26
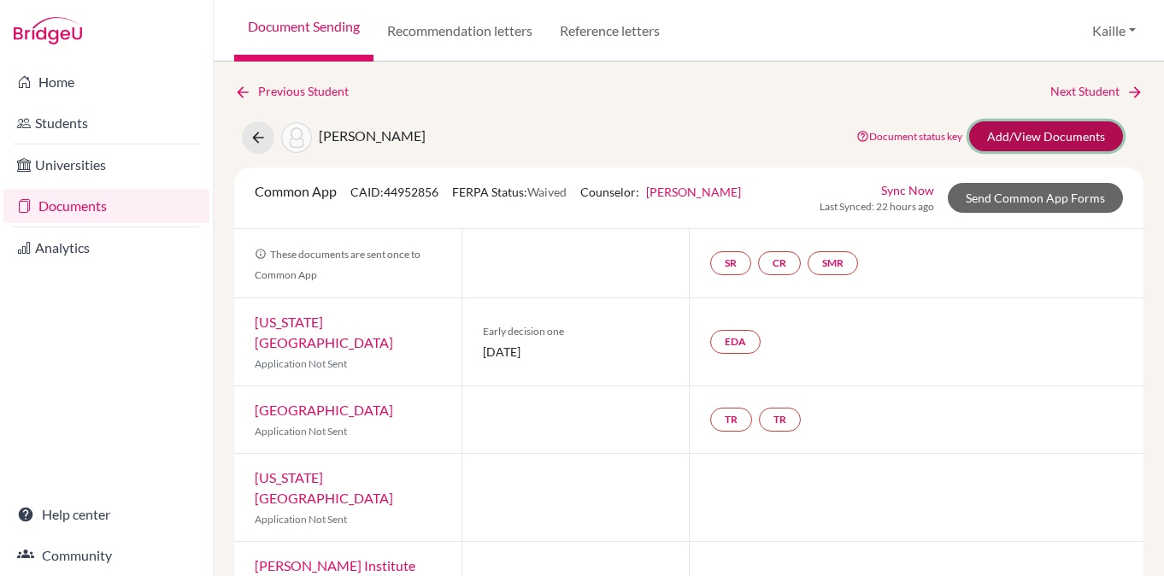
click at [1033, 139] on link "Add/View Documents" at bounding box center [1046, 136] width 154 height 30
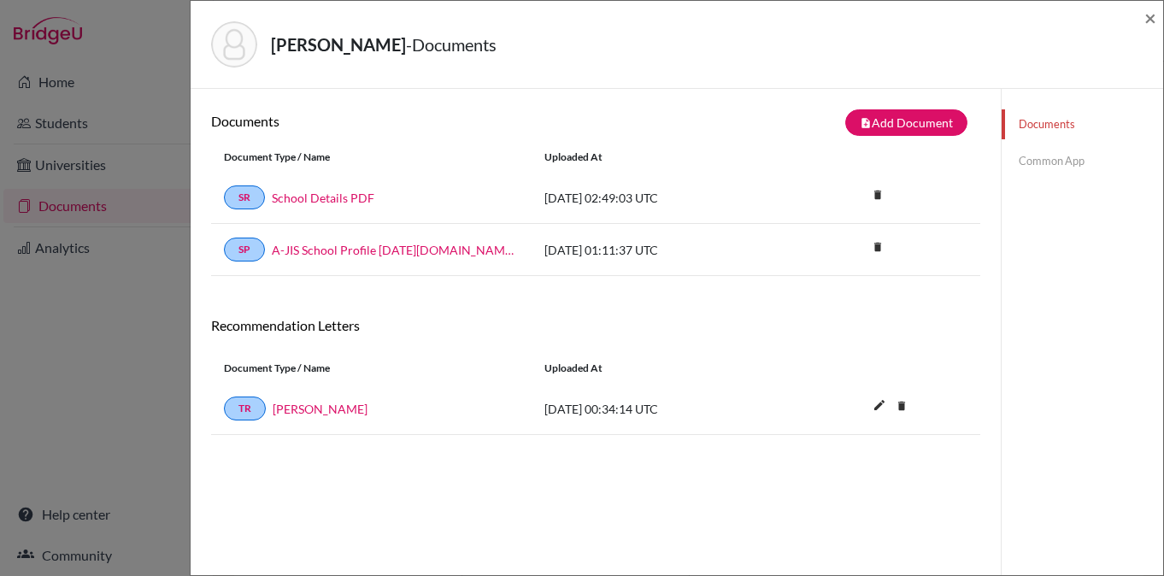
click at [1045, 163] on link "Common App" at bounding box center [1081, 161] width 161 height 30
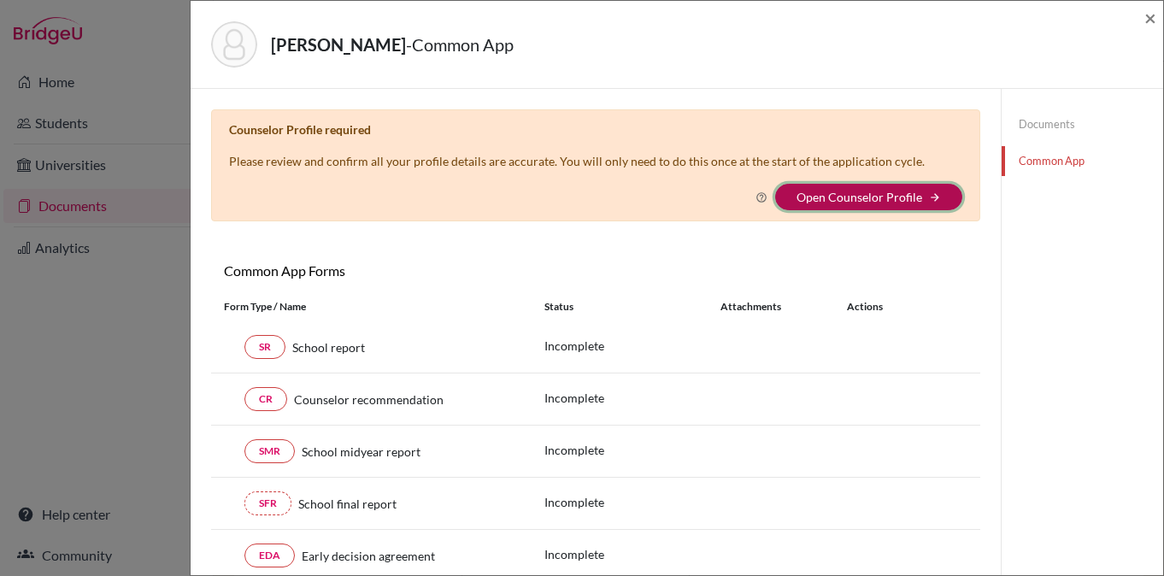
click at [831, 206] on button "Open Counselor Profile arrow_forward" at bounding box center [868, 197] width 187 height 26
click at [932, 198] on icon "arrow_forward" at bounding box center [935, 197] width 12 height 12
click at [853, 205] on button "Open Counselor Profile arrow_forward" at bounding box center [868, 197] width 187 height 26
click at [1063, 126] on link "Documents" at bounding box center [1081, 124] width 161 height 30
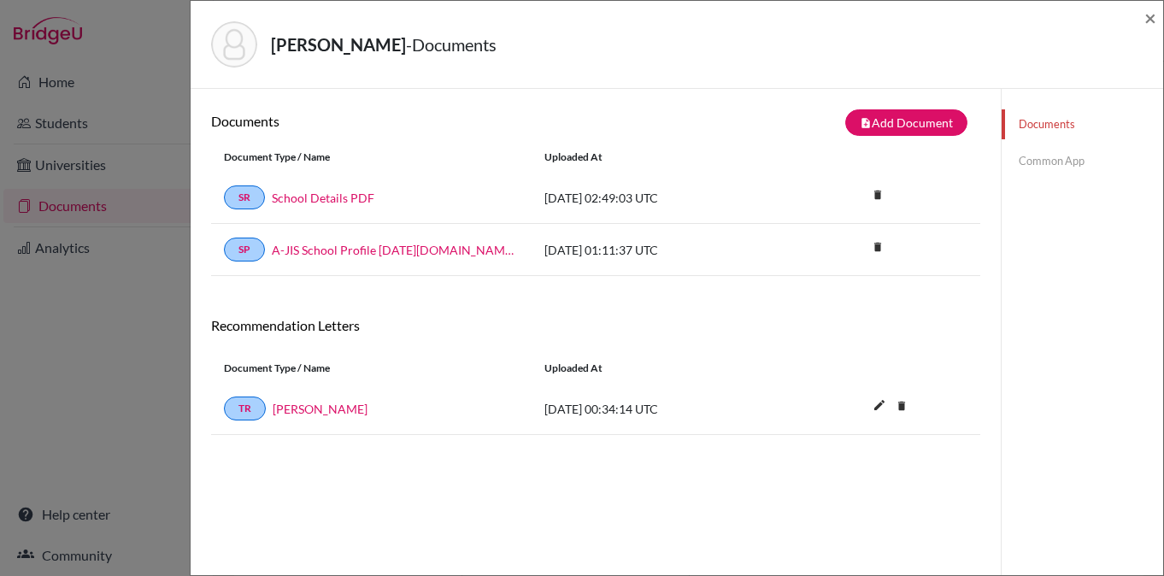
click at [1055, 156] on link "Common App" at bounding box center [1081, 161] width 161 height 30
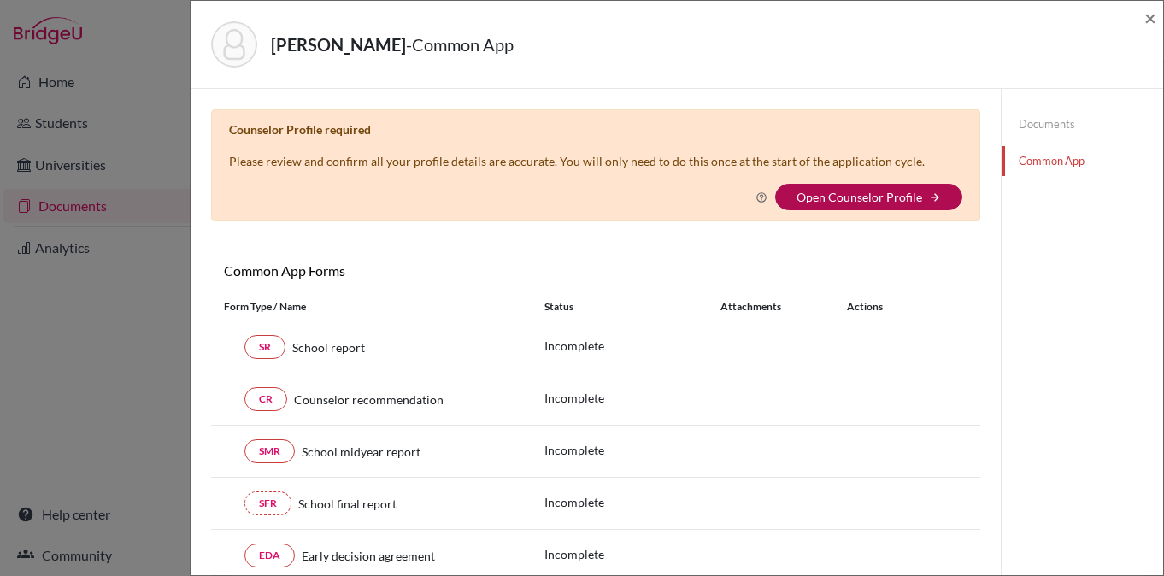
click at [902, 200] on link "Open Counselor Profile" at bounding box center [859, 197] width 126 height 15
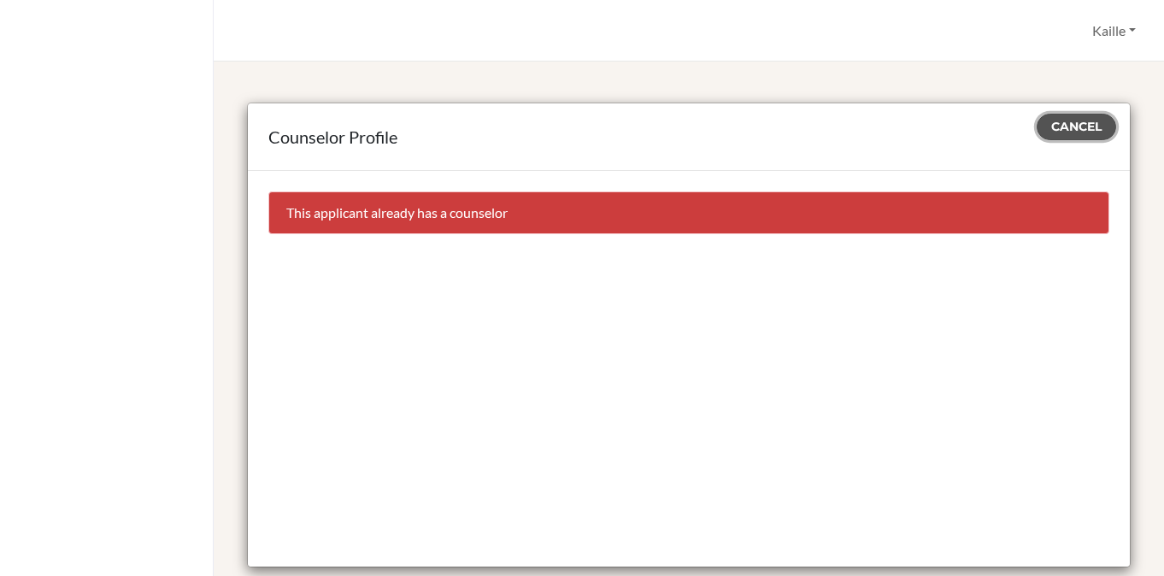
click at [1089, 128] on span "Cancel" at bounding box center [1076, 126] width 50 height 15
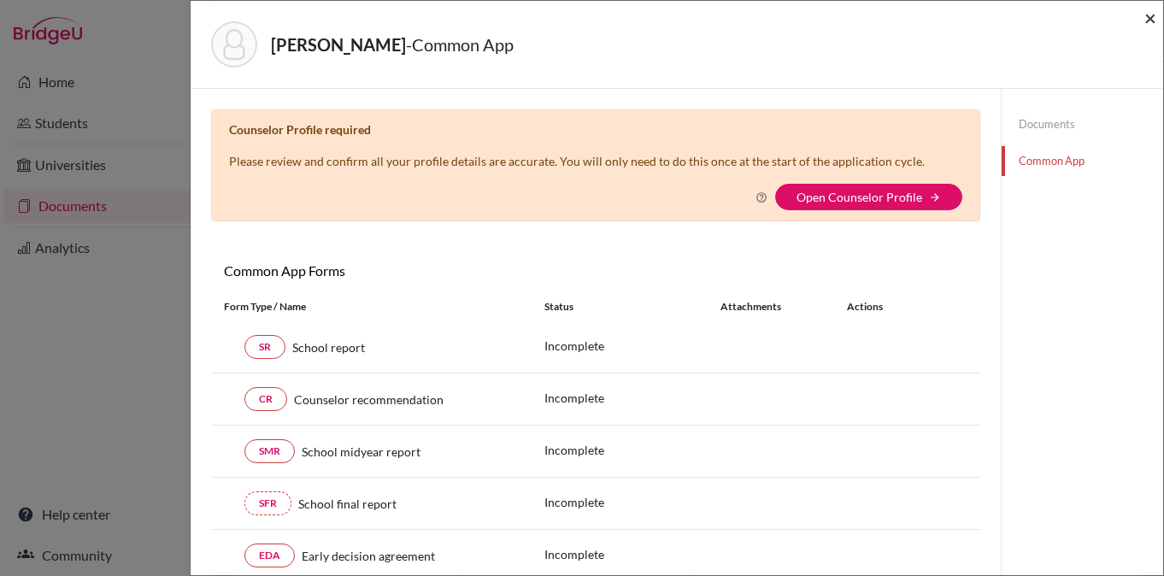
click at [1150, 17] on span "×" at bounding box center [1150, 17] width 12 height 25
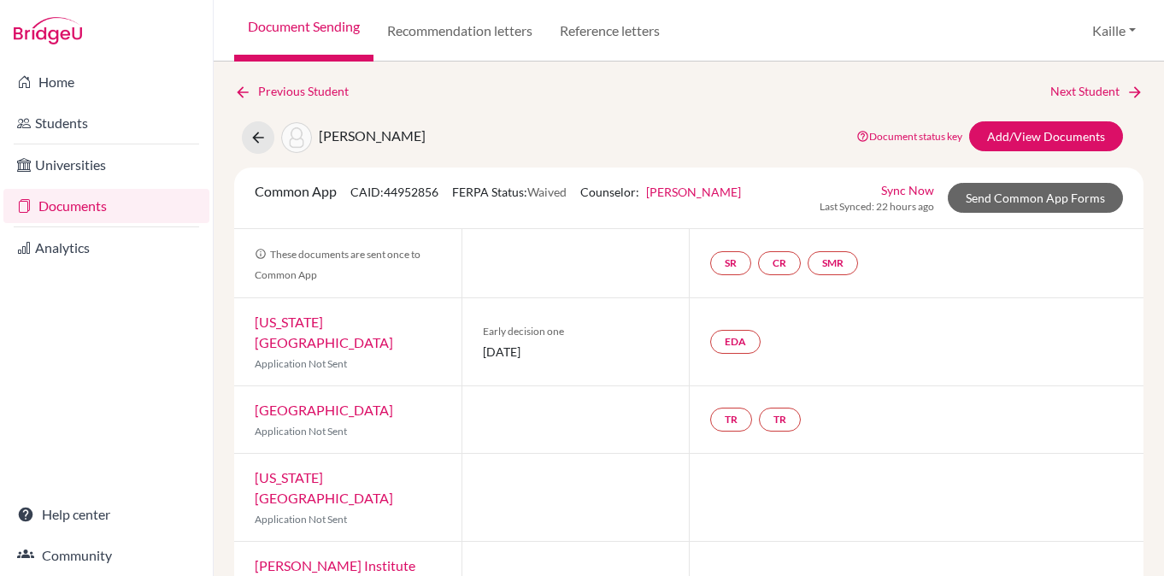
scroll to position [12, 0]
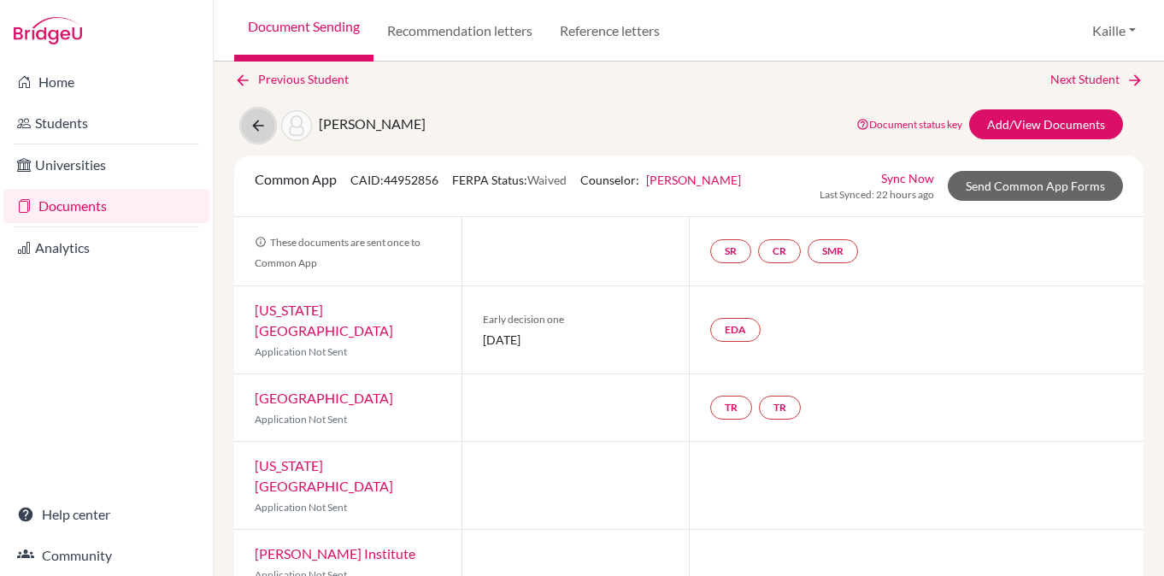
click at [258, 125] on icon at bounding box center [258, 125] width 17 height 17
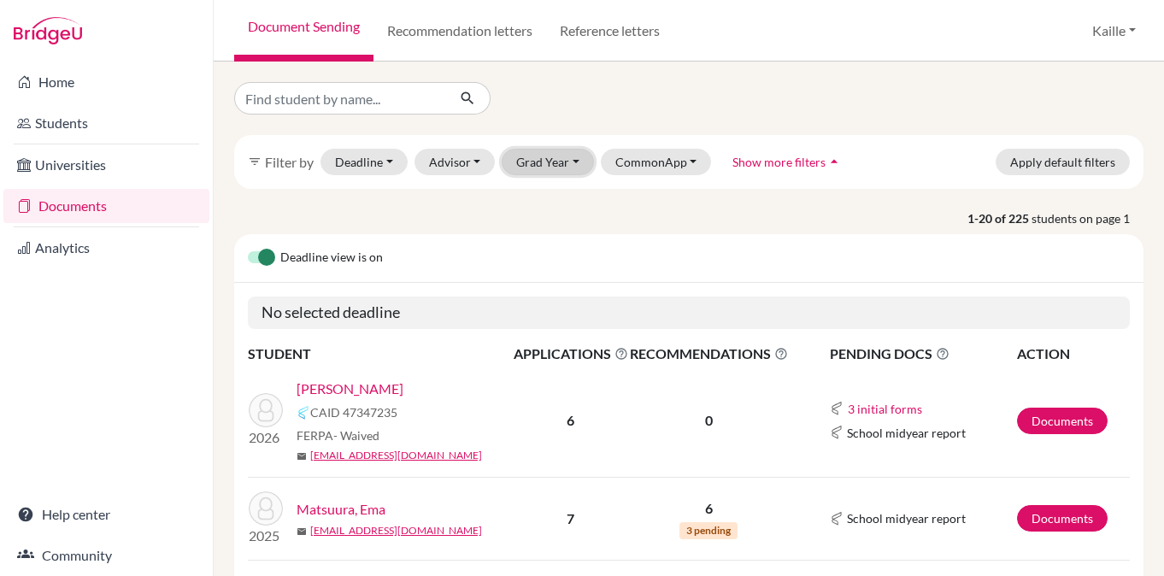
click at [561, 168] on button "Grad Year" at bounding box center [548, 162] width 92 height 26
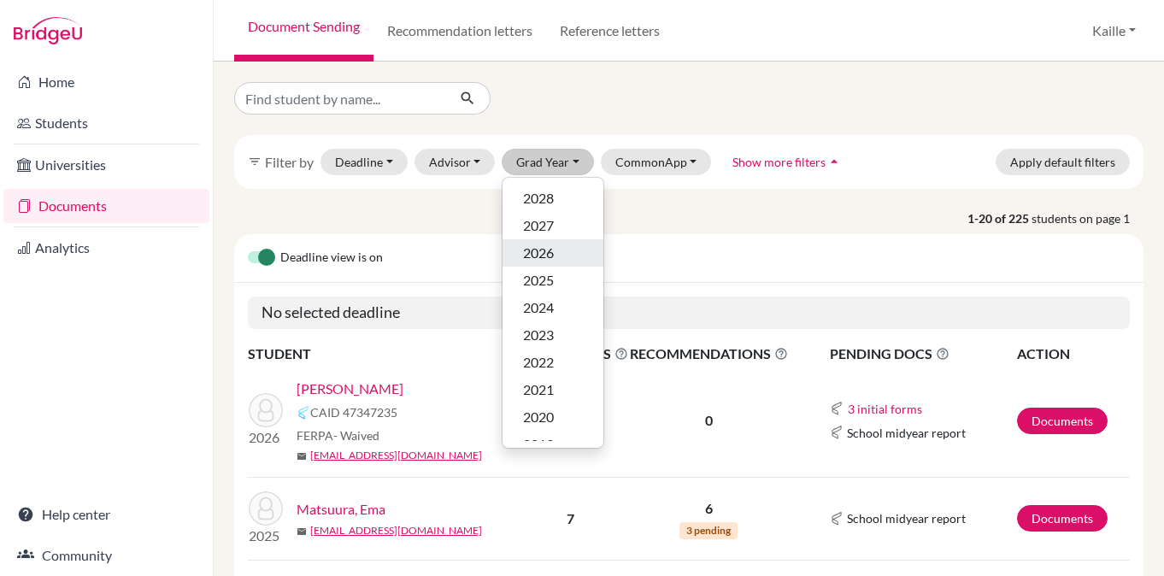
click at [561, 250] on div "2026" at bounding box center [553, 253] width 60 height 21
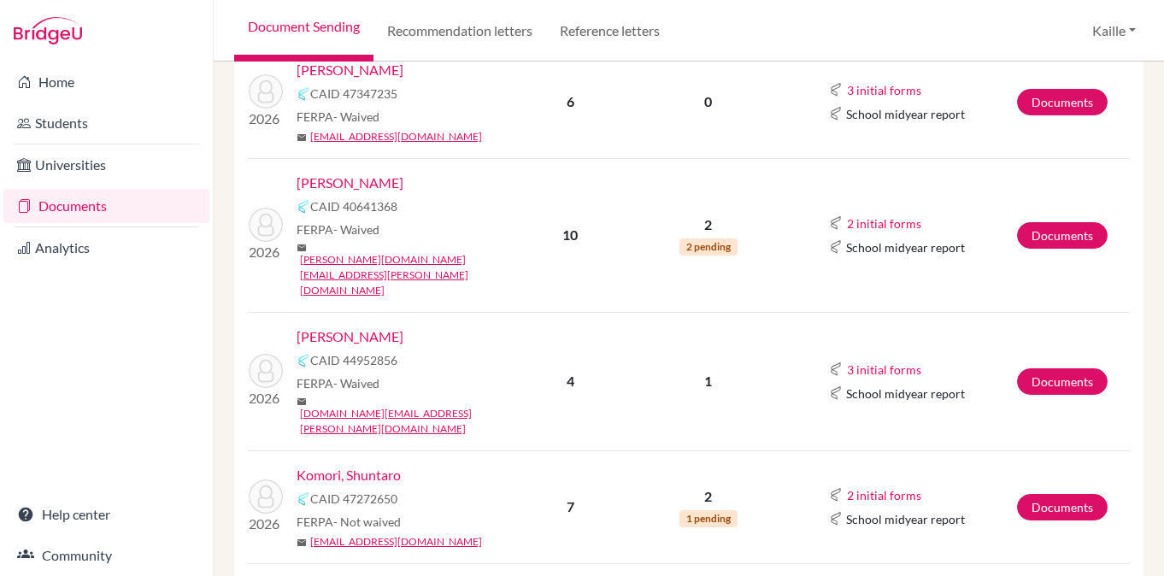
scroll to position [402, 0]
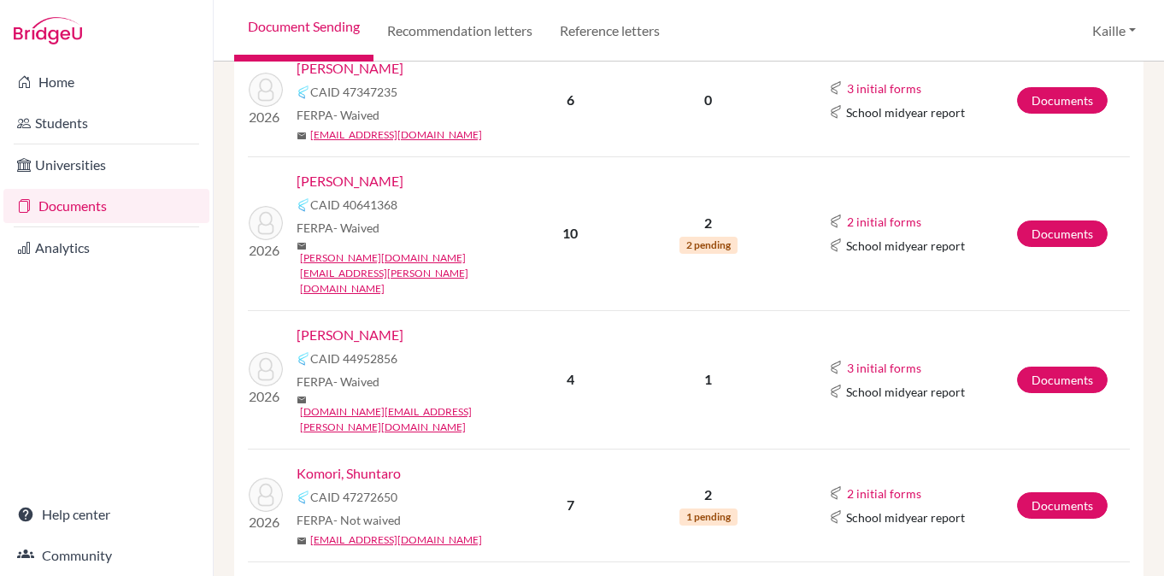
click at [355, 325] on link "[PERSON_NAME]" at bounding box center [350, 335] width 107 height 21
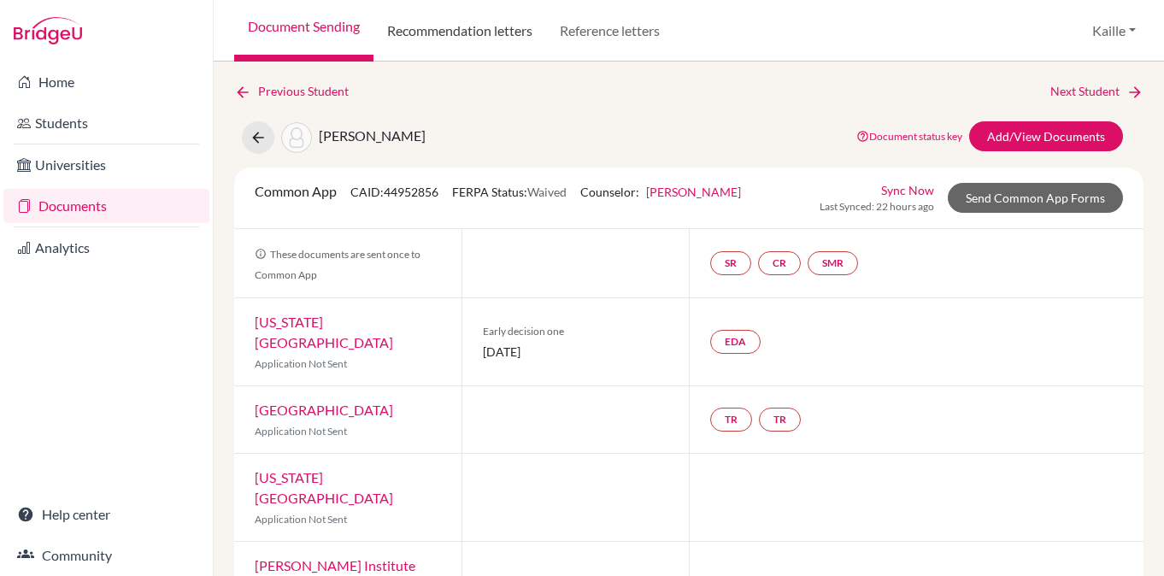
click at [497, 32] on link "Recommendation letters" at bounding box center [459, 31] width 173 height 62
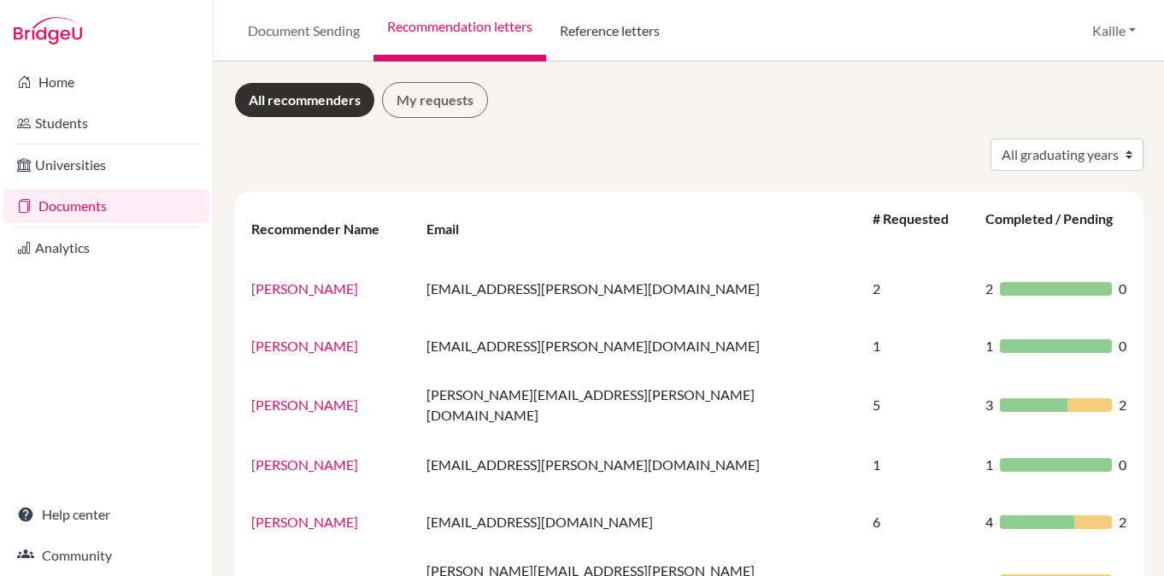
click at [596, 32] on link "Reference letters" at bounding box center [609, 31] width 127 height 62
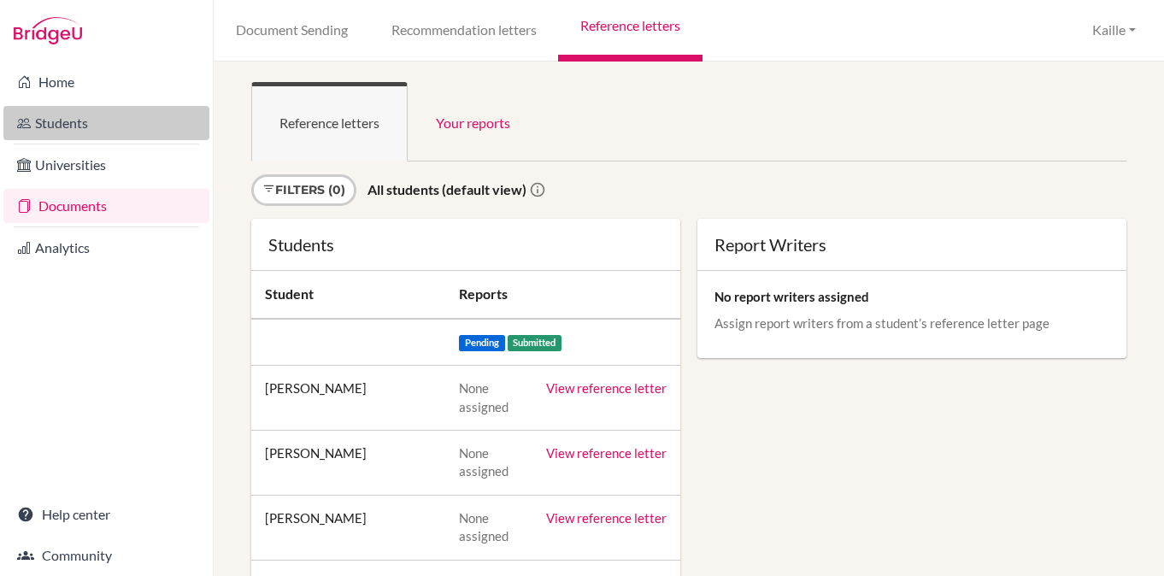
click at [94, 128] on link "Students" at bounding box center [106, 123] width 206 height 34
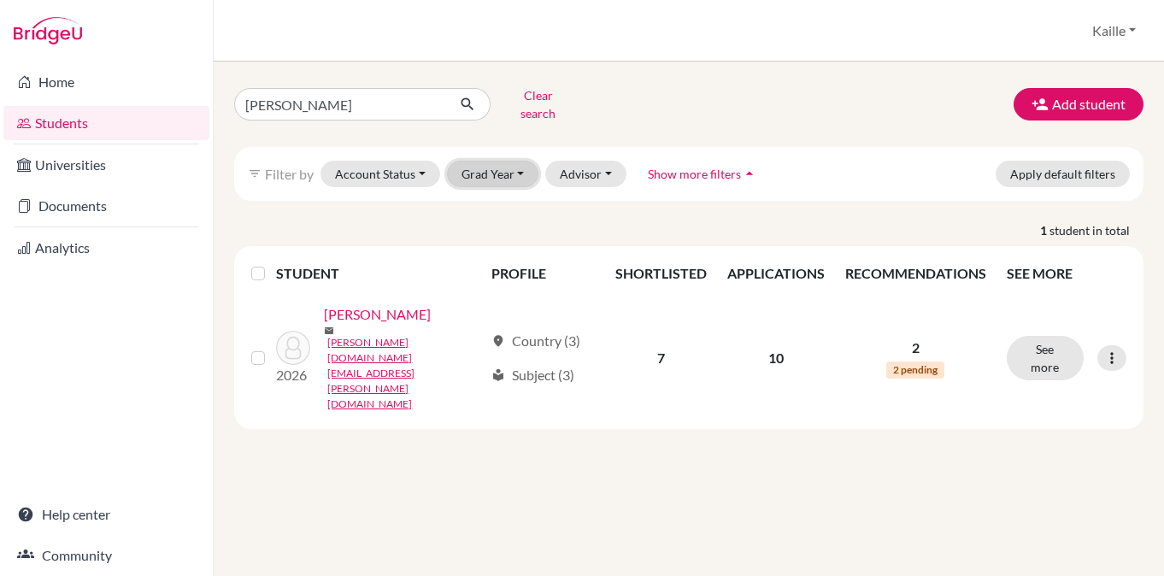
click at [505, 170] on button "Grad Year" at bounding box center [493, 174] width 92 height 26
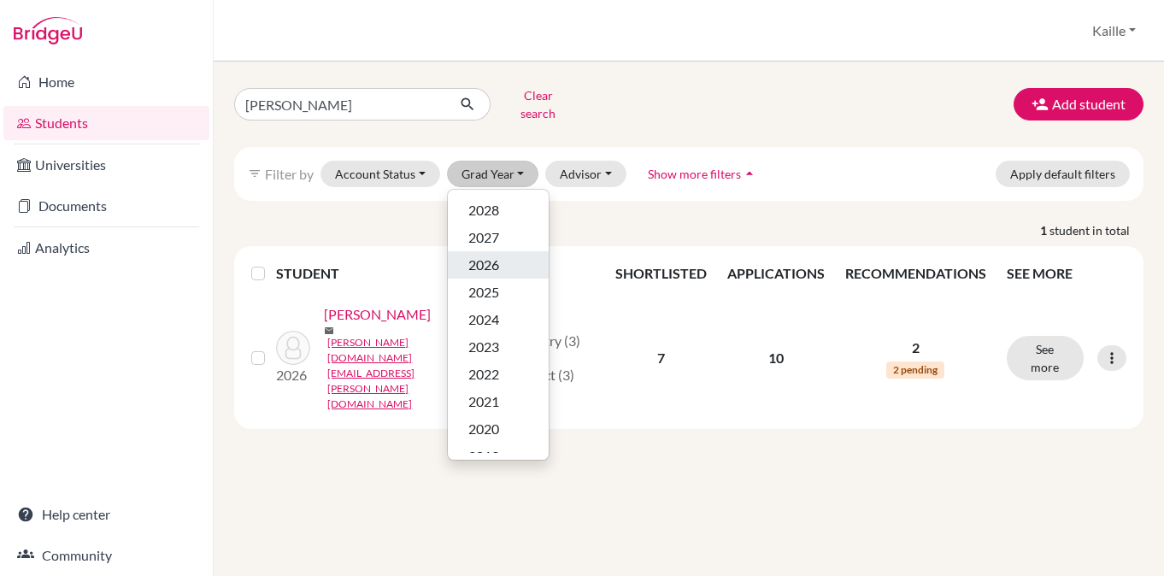
click at [508, 255] on div "2026" at bounding box center [498, 265] width 60 height 21
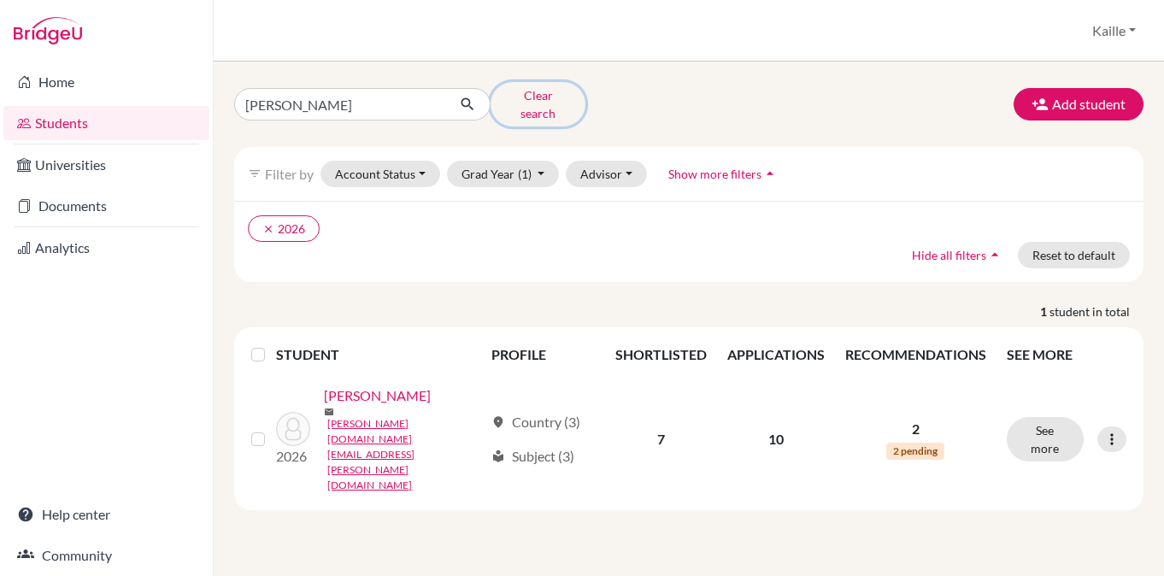
click at [533, 100] on button "Clear search" at bounding box center [537, 104] width 95 height 44
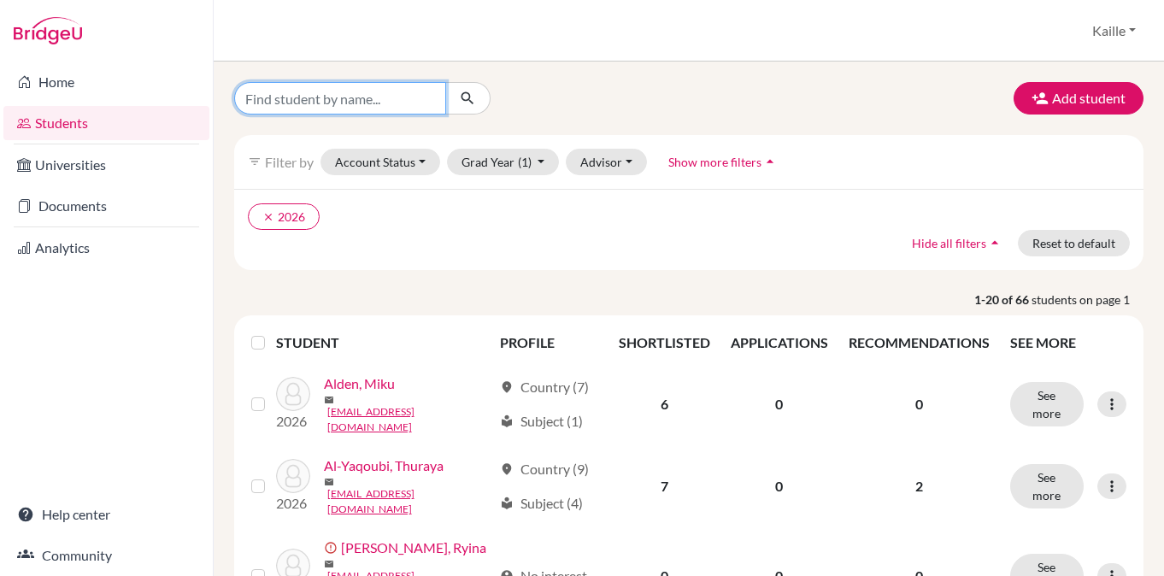
click at [417, 91] on input "Find student by name..." at bounding box center [340, 98] width 212 height 32
type input "mikang"
click button "submit" at bounding box center [467, 98] width 45 height 32
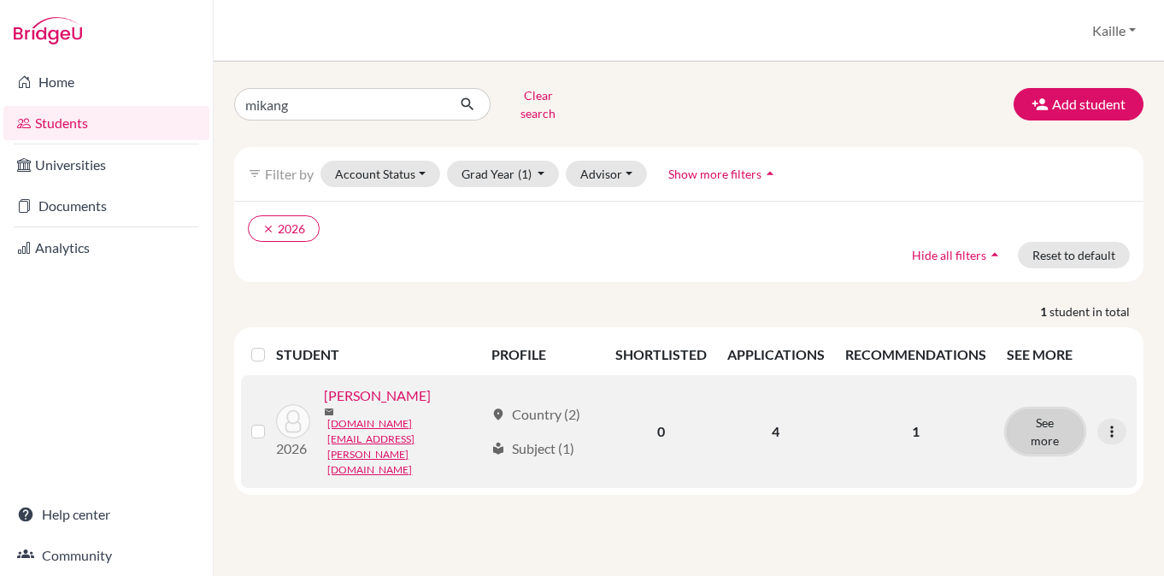
click at [1061, 409] on button "See more" at bounding box center [1045, 431] width 77 height 44
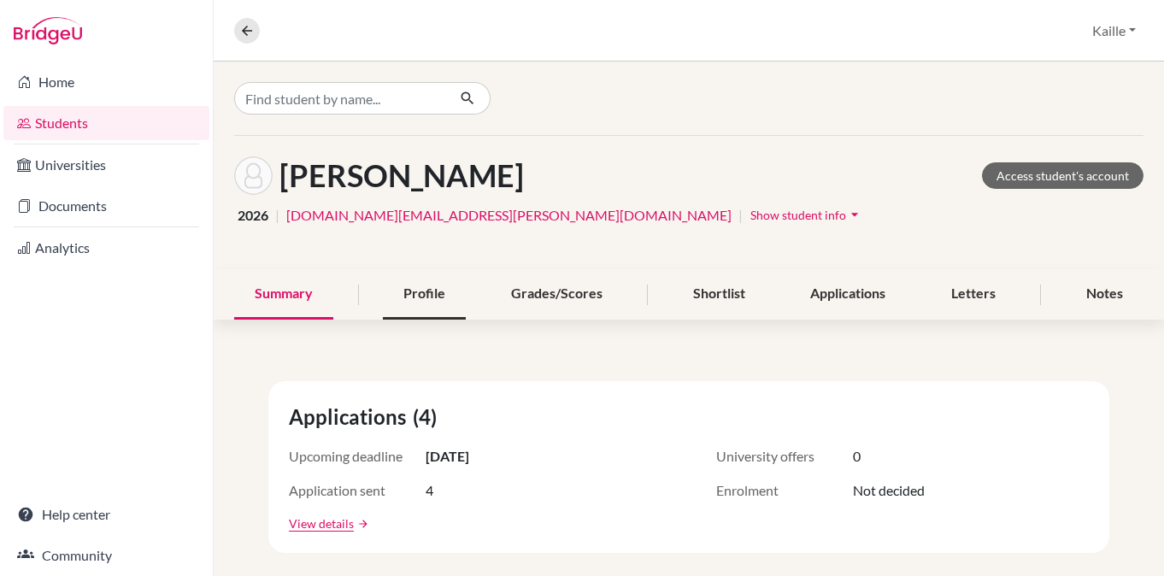
click at [429, 296] on div "Profile" at bounding box center [424, 294] width 83 height 50
click at [750, 214] on span "Show student info" at bounding box center [798, 215] width 96 height 15
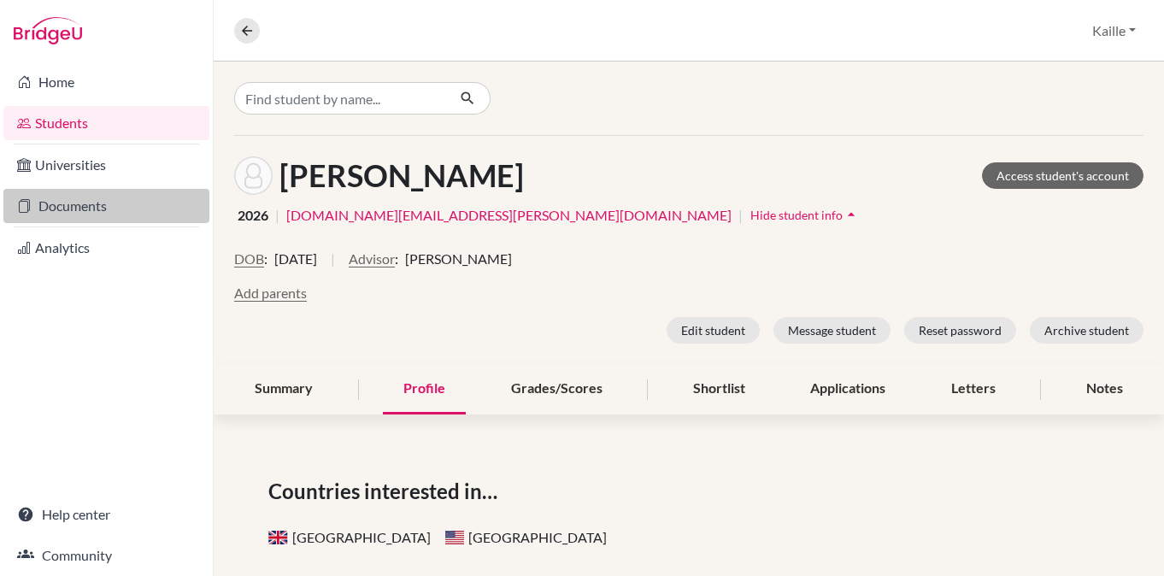
click at [114, 200] on link "Documents" at bounding box center [106, 206] width 206 height 34
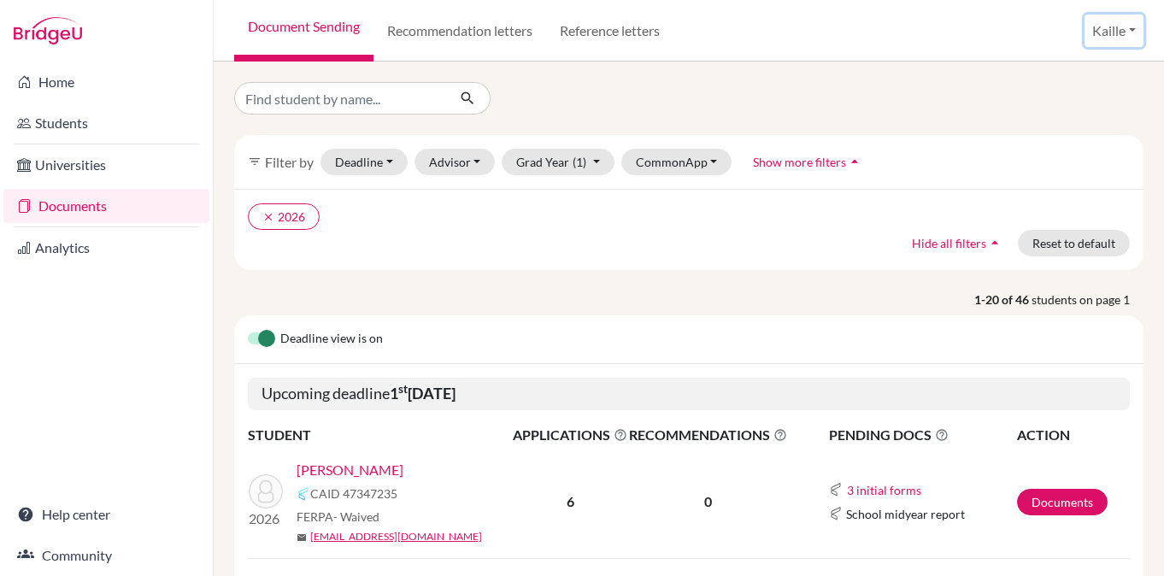
click at [1125, 39] on button "Kaille" at bounding box center [1113, 31] width 59 height 32
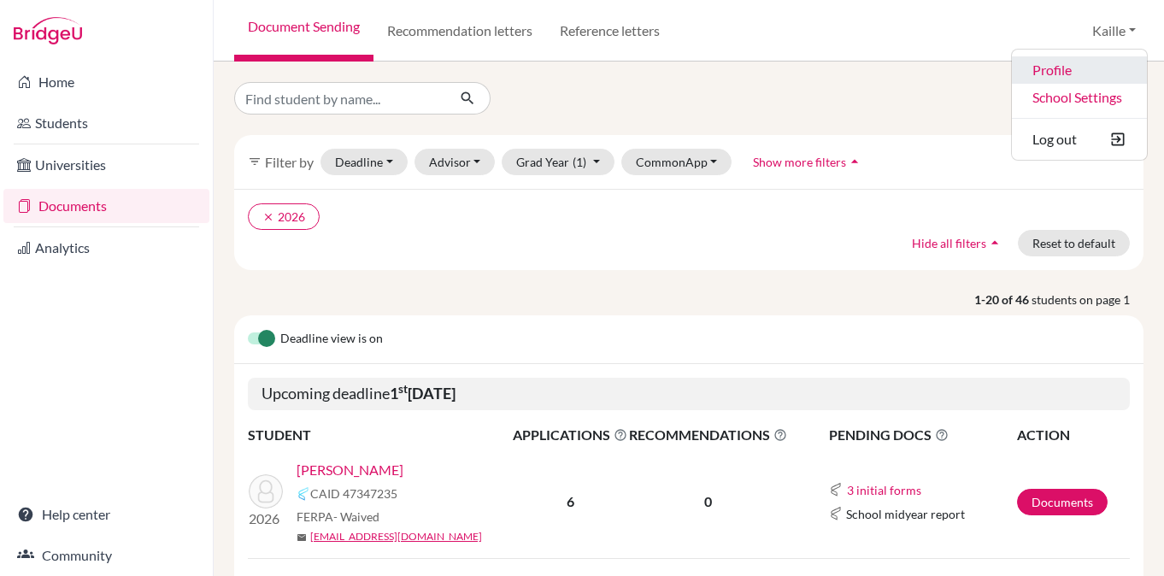
click at [1067, 68] on link "Profile" at bounding box center [1079, 69] width 135 height 27
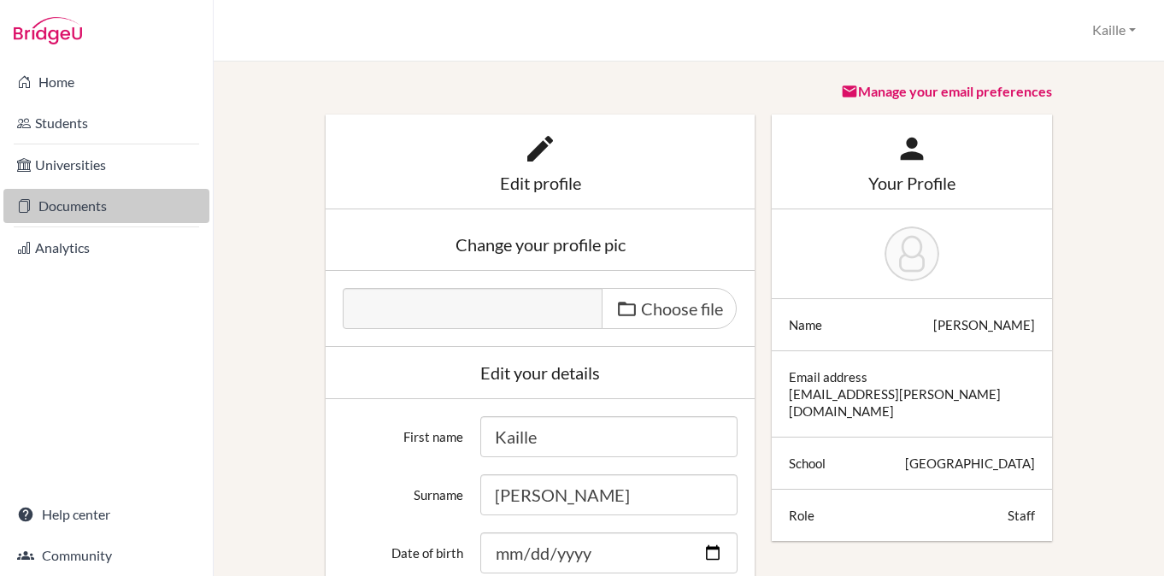
click at [100, 213] on link "Documents" at bounding box center [106, 206] width 206 height 34
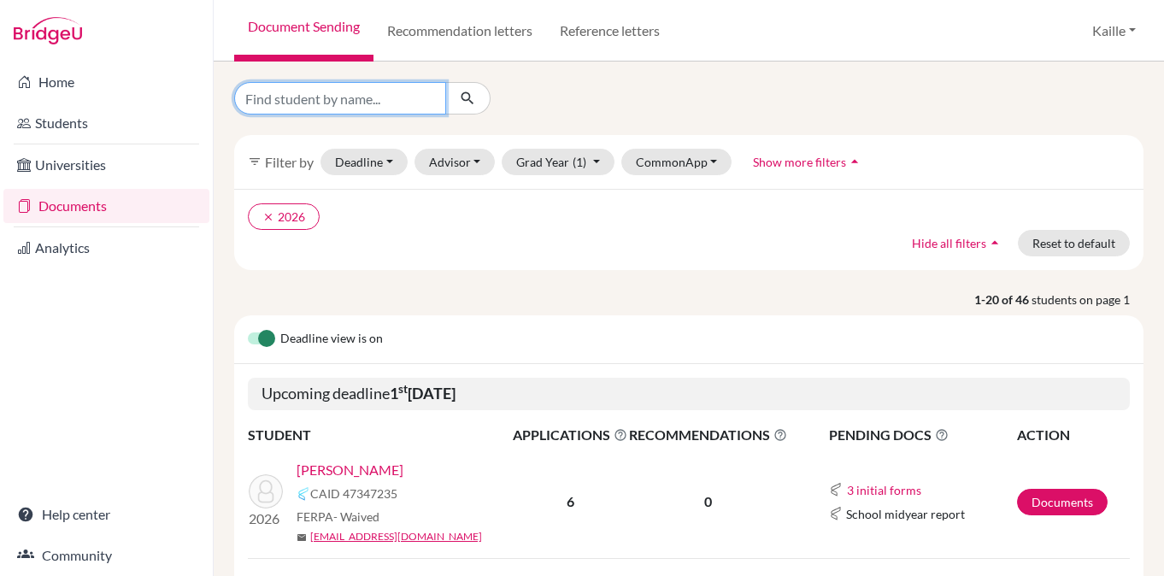
click at [350, 105] on input "Find student by name..." at bounding box center [340, 98] width 212 height 32
type input "mikang"
click button "submit" at bounding box center [467, 98] width 45 height 32
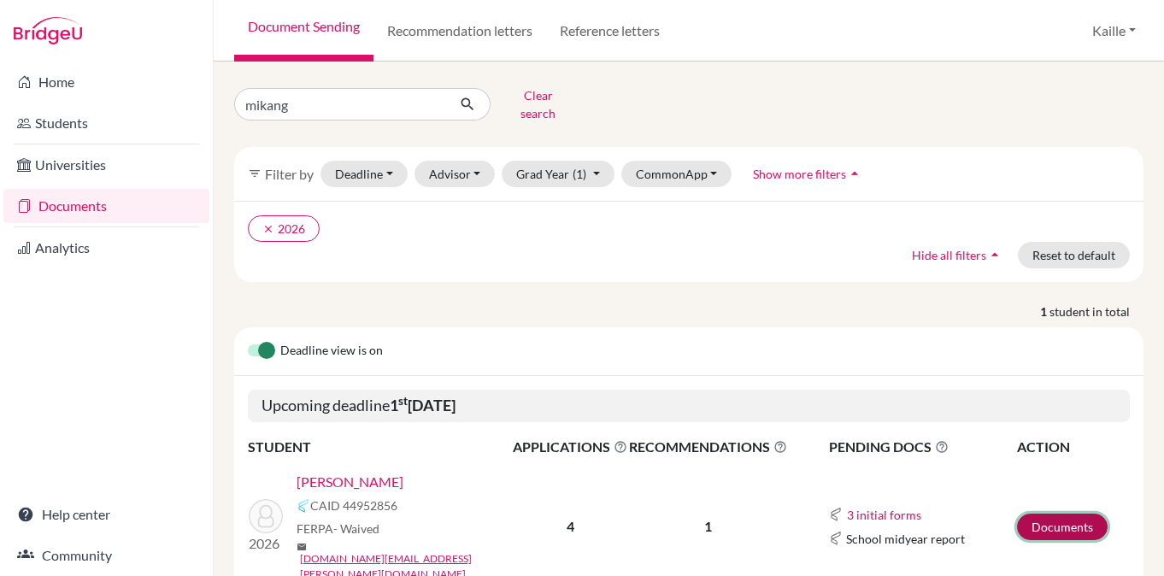
click at [1075, 514] on link "Documents" at bounding box center [1062, 527] width 91 height 26
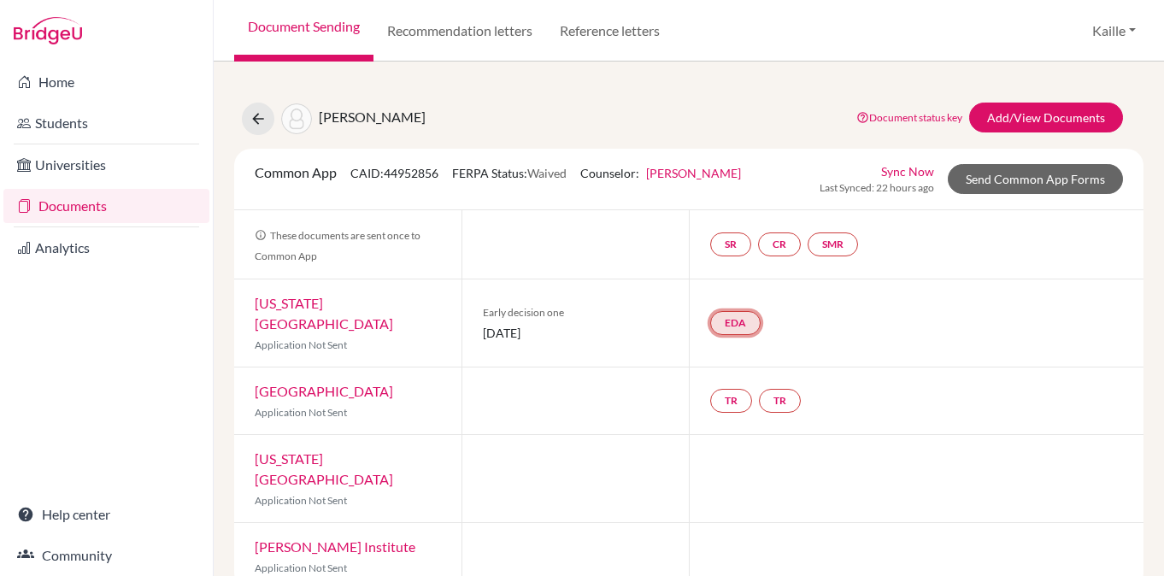
click at [739, 314] on link "EDA" at bounding box center [735, 323] width 50 height 24
click at [739, 314] on link "EDA Early decision agreement Early decision agreement Incomplete" at bounding box center [735, 323] width 50 height 24
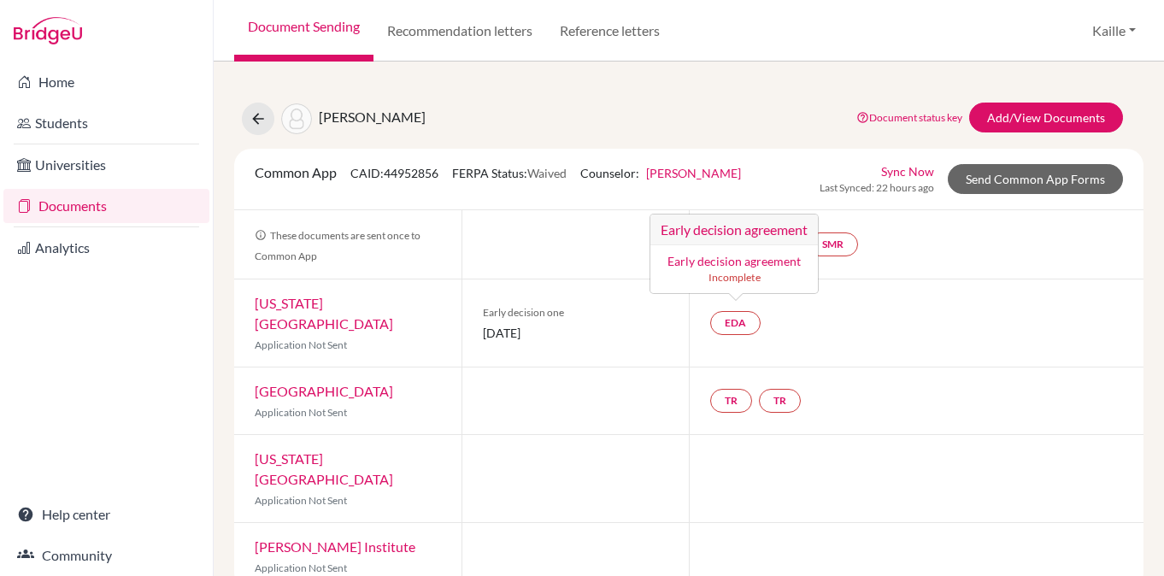
click at [971, 320] on div "EDA Early decision agreement Early decision agreement Incomplete" at bounding box center [916, 322] width 455 height 87
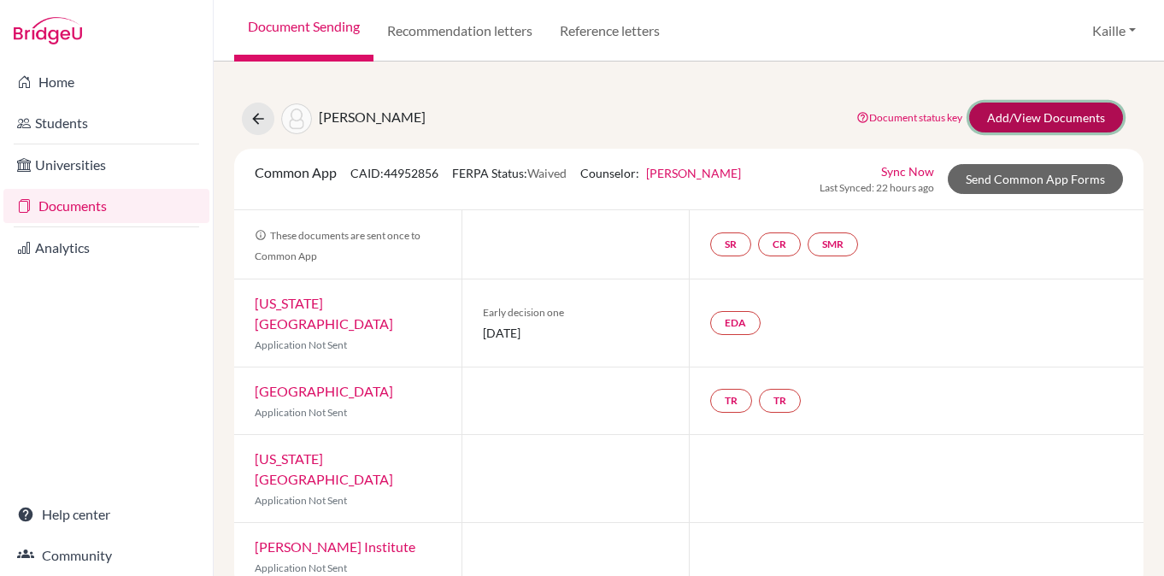
click at [1081, 113] on link "Add/View Documents" at bounding box center [1046, 118] width 154 height 30
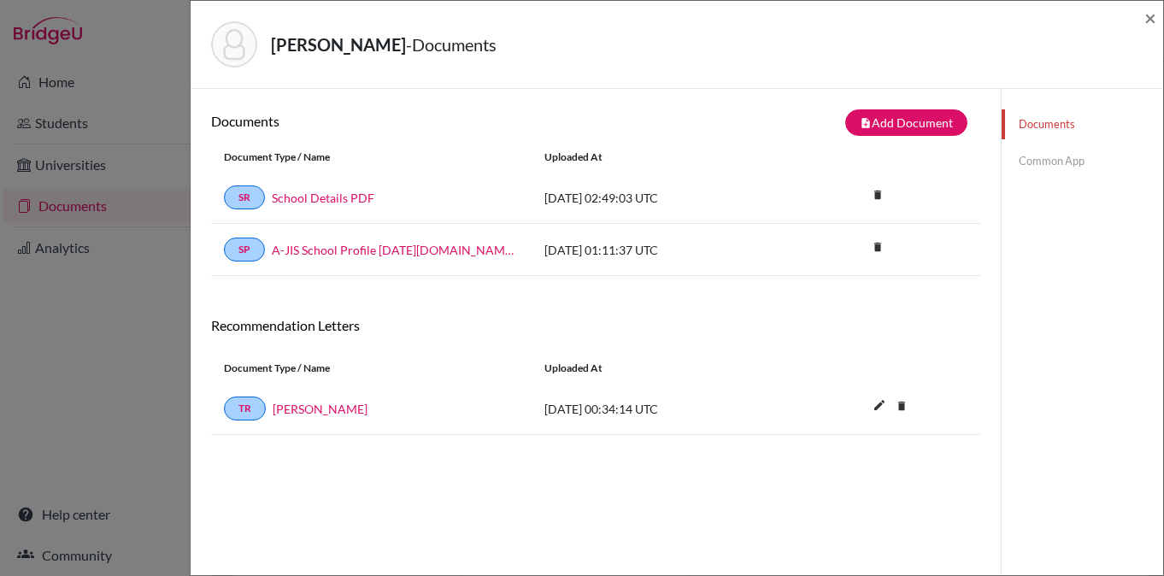
click at [1088, 155] on link "Common App" at bounding box center [1081, 161] width 161 height 30
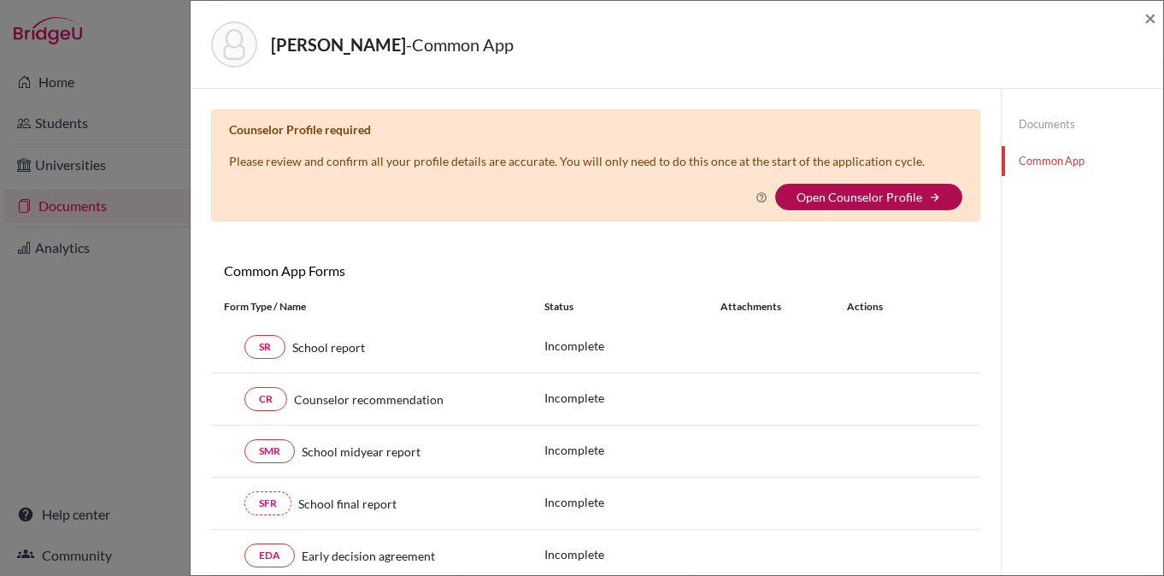
click at [852, 190] on link "Open Counselor Profile" at bounding box center [859, 197] width 126 height 15
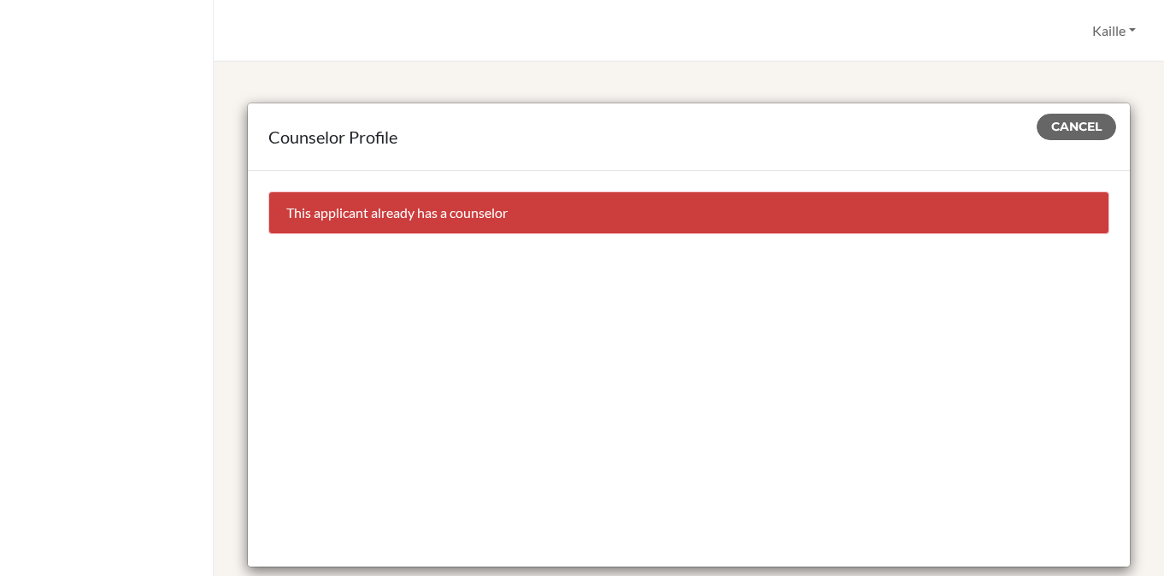
click at [931, 237] on div "This applicant already has a counselor" at bounding box center [689, 209] width 882 height 77
click at [495, 211] on div "This applicant already has a counselor" at bounding box center [688, 212] width 841 height 43
click at [1089, 127] on span "Cancel" at bounding box center [1076, 126] width 50 height 15
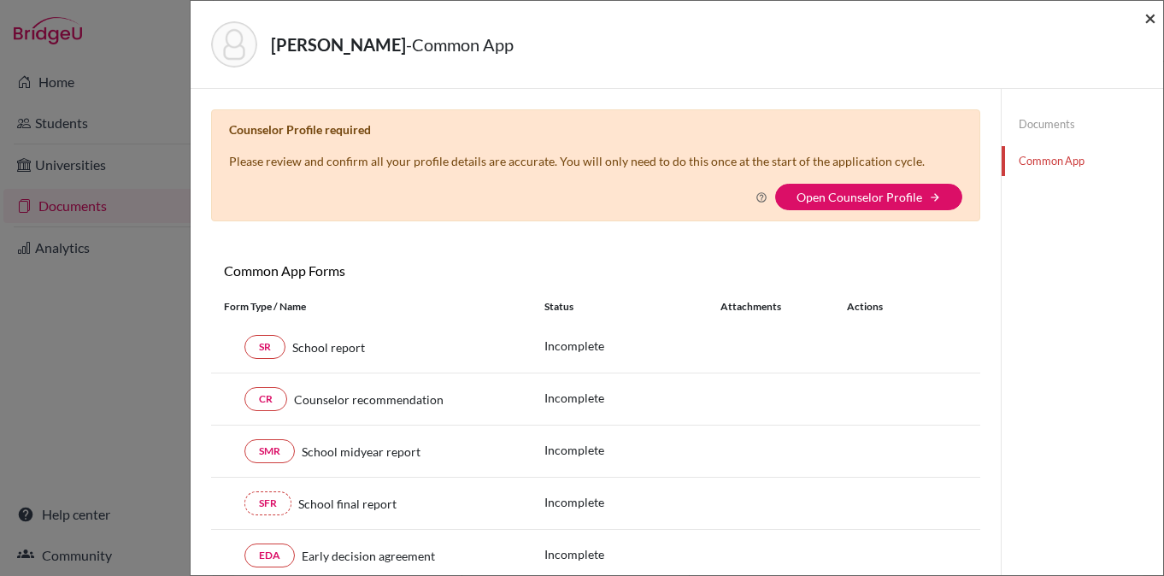
click at [1149, 16] on span "×" at bounding box center [1150, 17] width 12 height 25
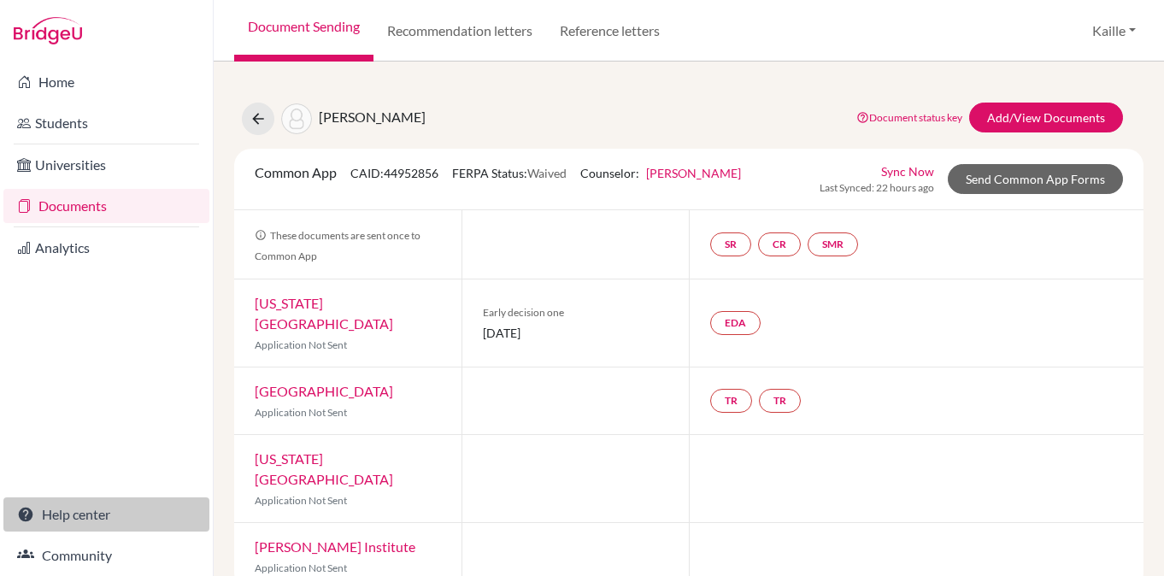
click at [56, 512] on link "Help center" at bounding box center [106, 514] width 206 height 34
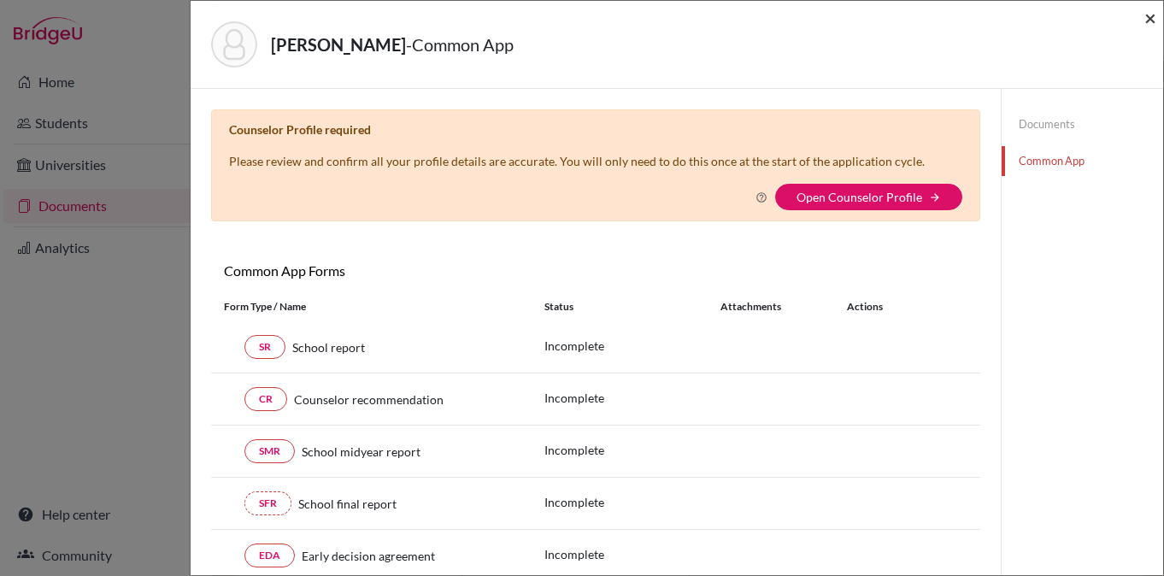
click at [1151, 15] on span "×" at bounding box center [1150, 17] width 12 height 25
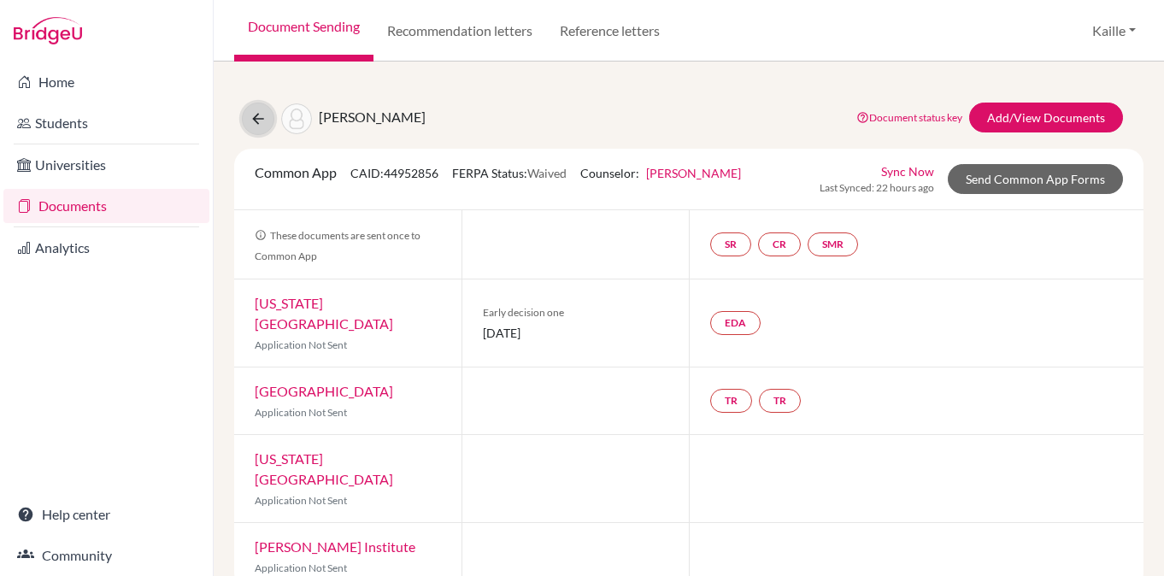
click at [257, 118] on icon at bounding box center [258, 118] width 17 height 17
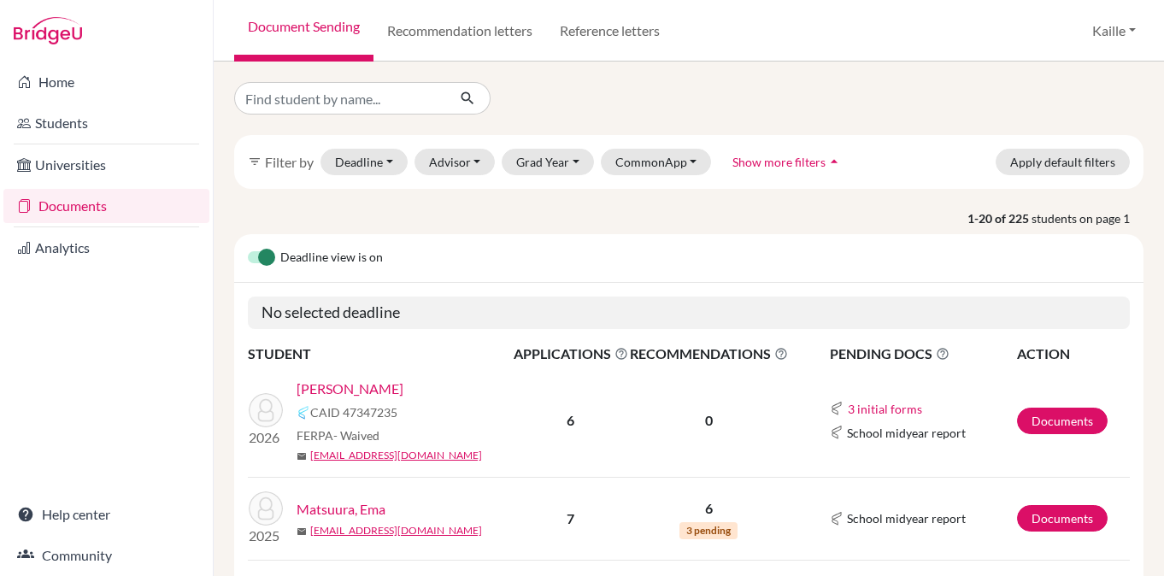
click at [108, 210] on link "Documents" at bounding box center [106, 206] width 206 height 34
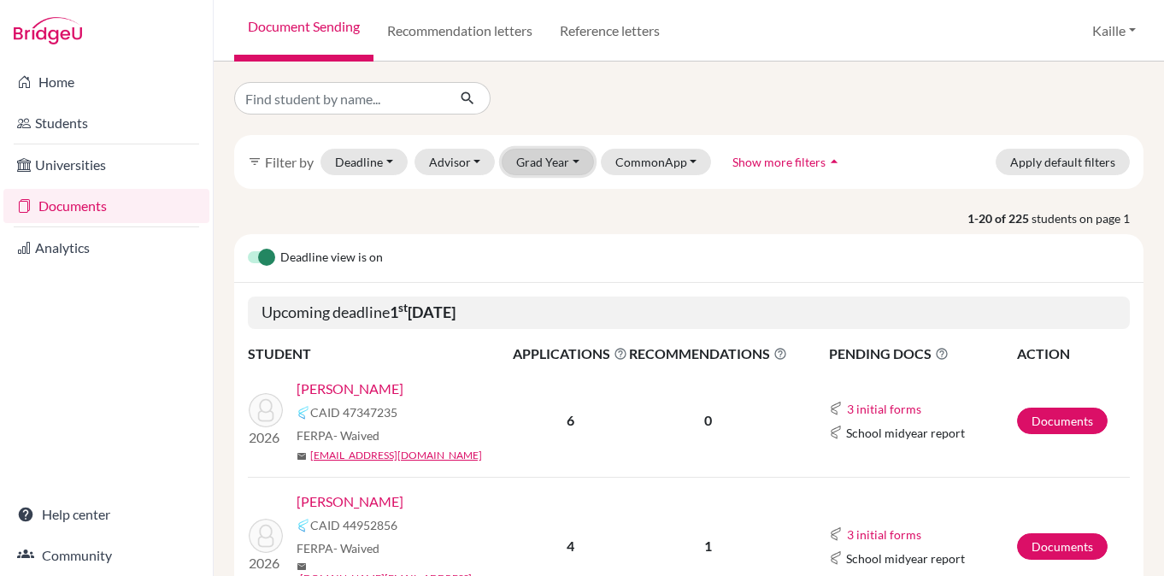
click at [555, 169] on button "Grad Year" at bounding box center [548, 162] width 92 height 26
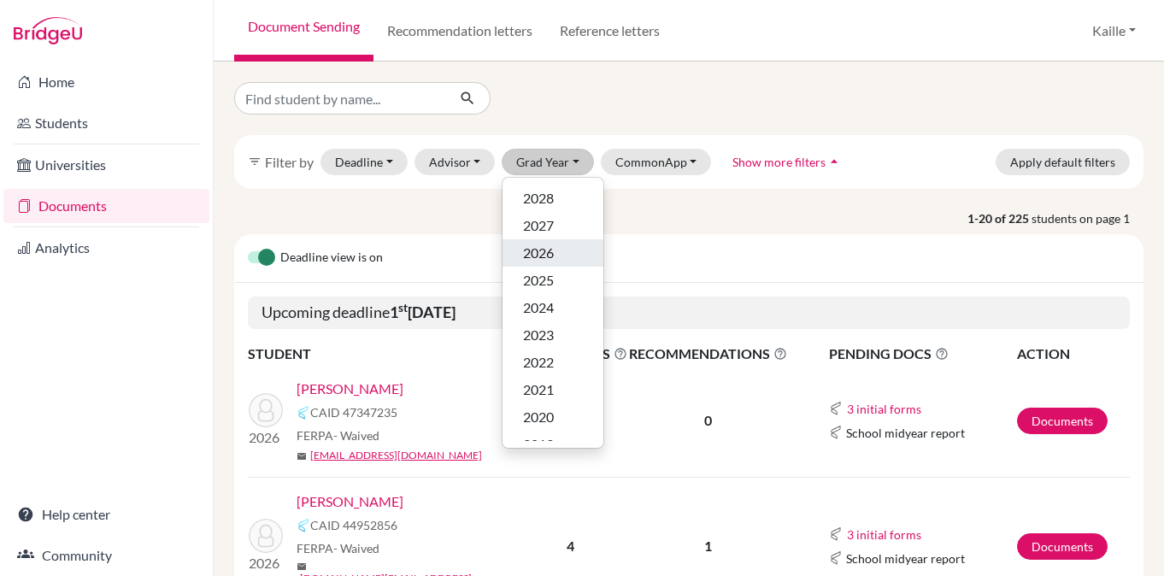
click at [548, 255] on span "2026" at bounding box center [538, 253] width 31 height 21
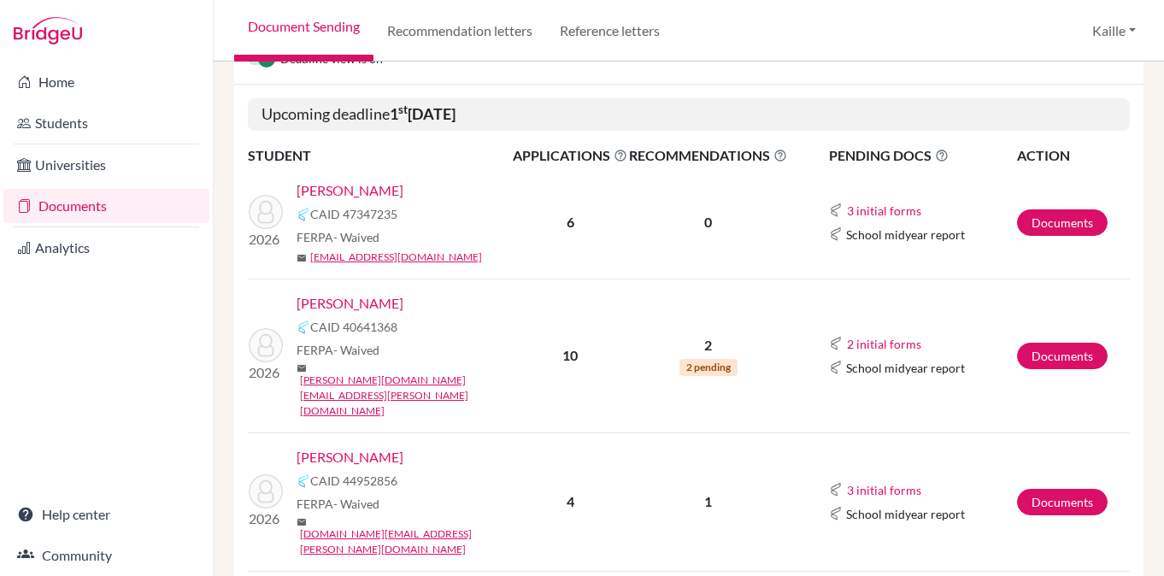
scroll to position [281, 0]
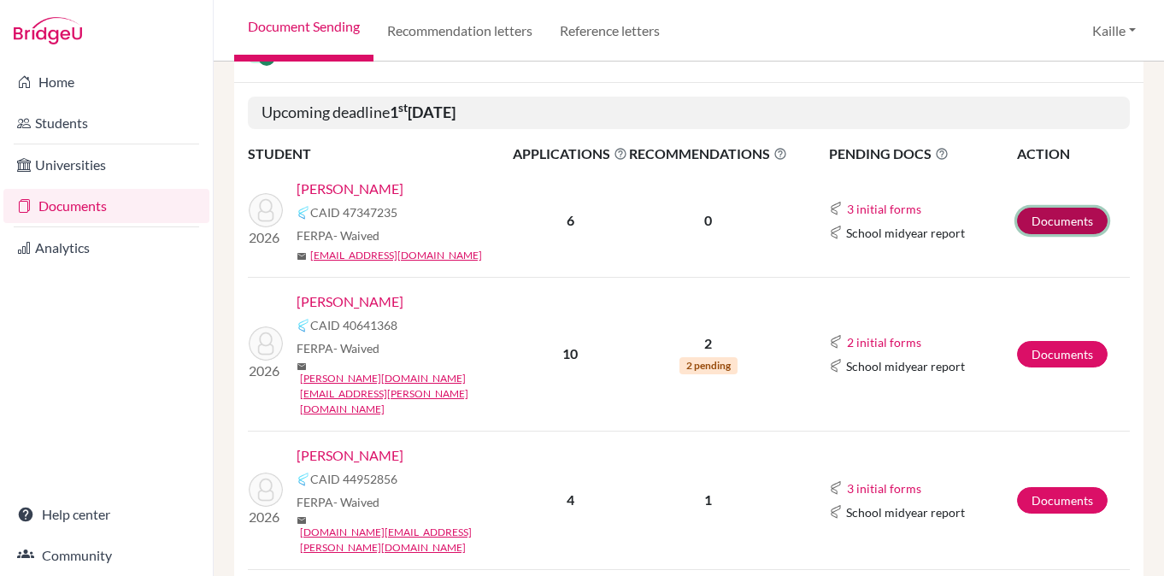
click at [1072, 224] on link "Documents" at bounding box center [1062, 221] width 91 height 26
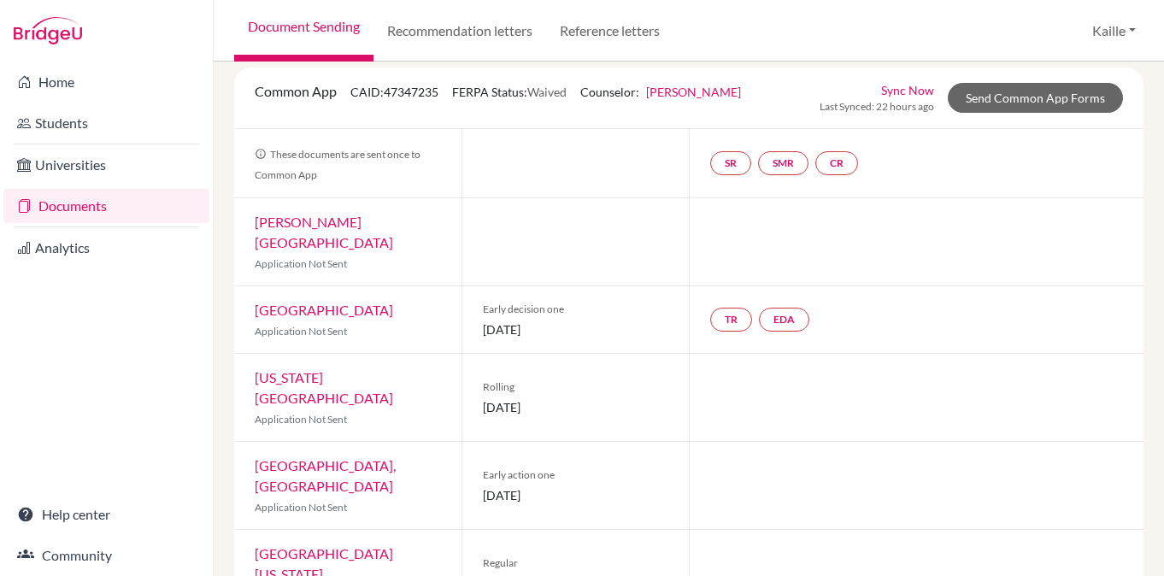
scroll to position [91, 0]
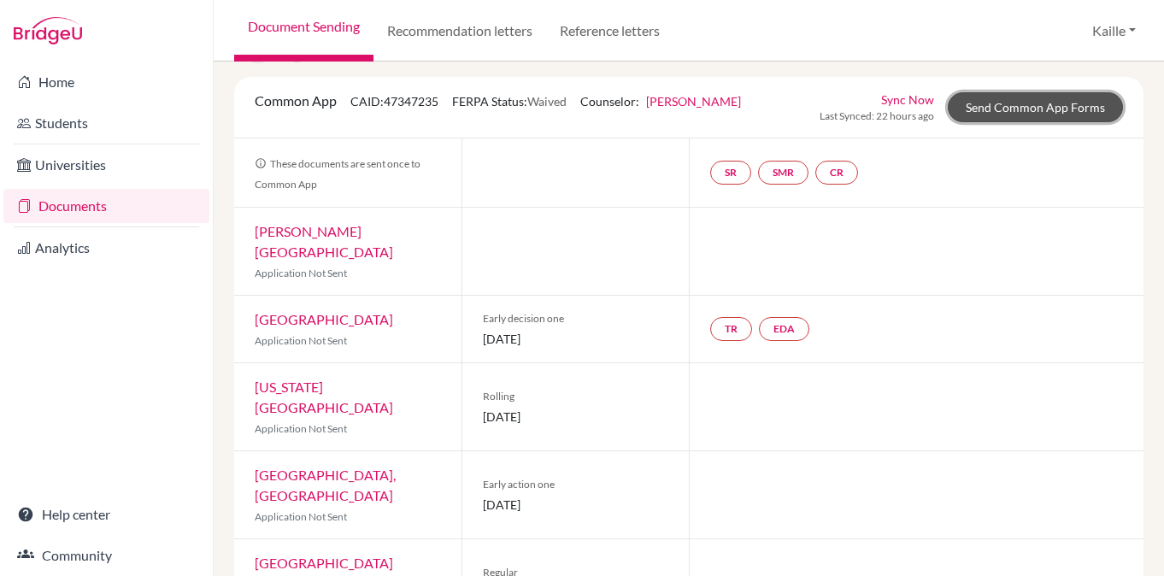
click at [1013, 107] on link "Send Common App Forms" at bounding box center [1035, 107] width 175 height 30
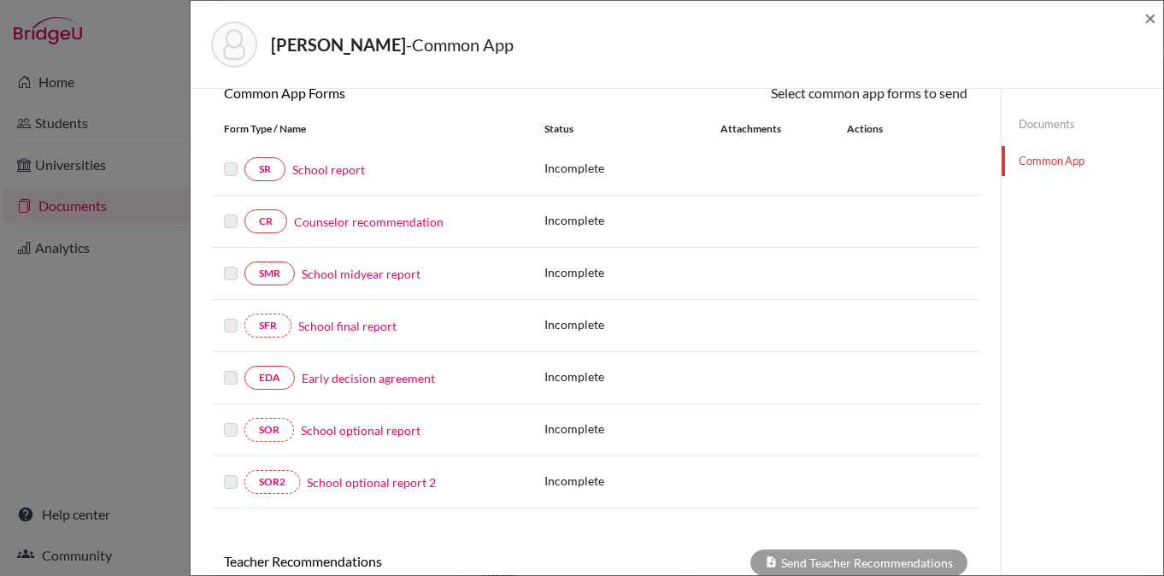
scroll to position [173, 0]
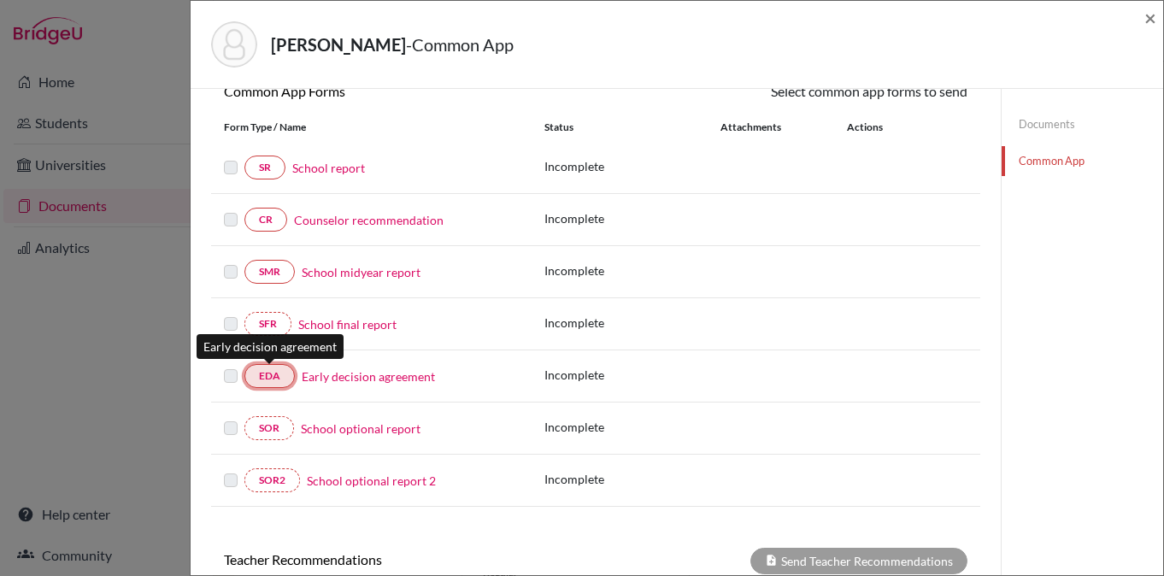
click at [262, 375] on link "EDA" at bounding box center [269, 376] width 50 height 24
click at [279, 374] on link "EDA" at bounding box center [269, 376] width 50 height 24
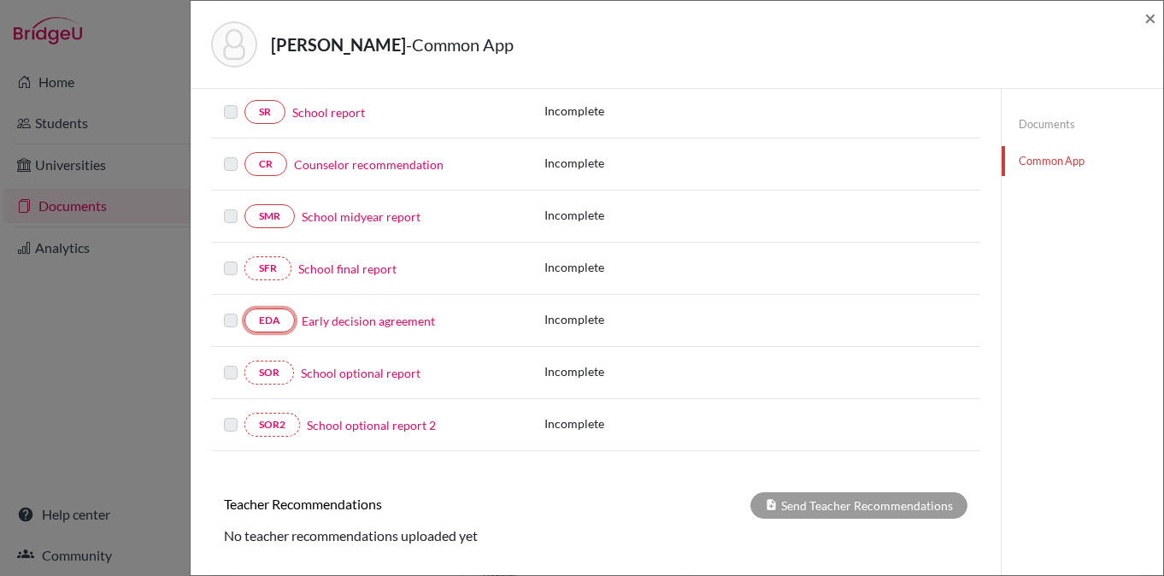
scroll to position [235, 0]
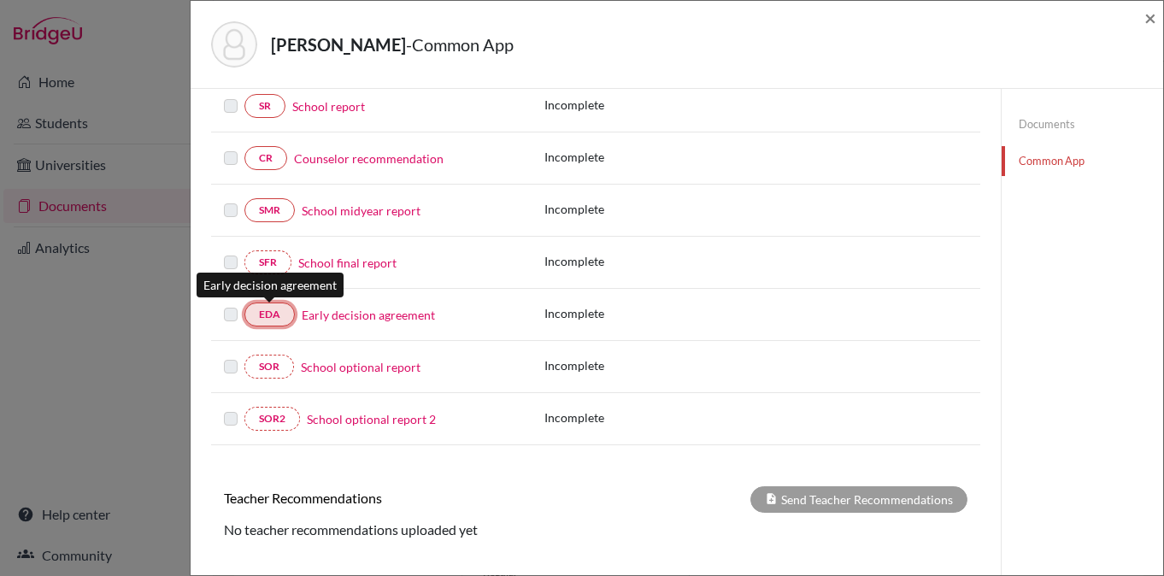
click at [278, 314] on link "EDA" at bounding box center [269, 314] width 50 height 24
click at [743, 356] on div "Incomplete" at bounding box center [755, 366] width 423 height 21
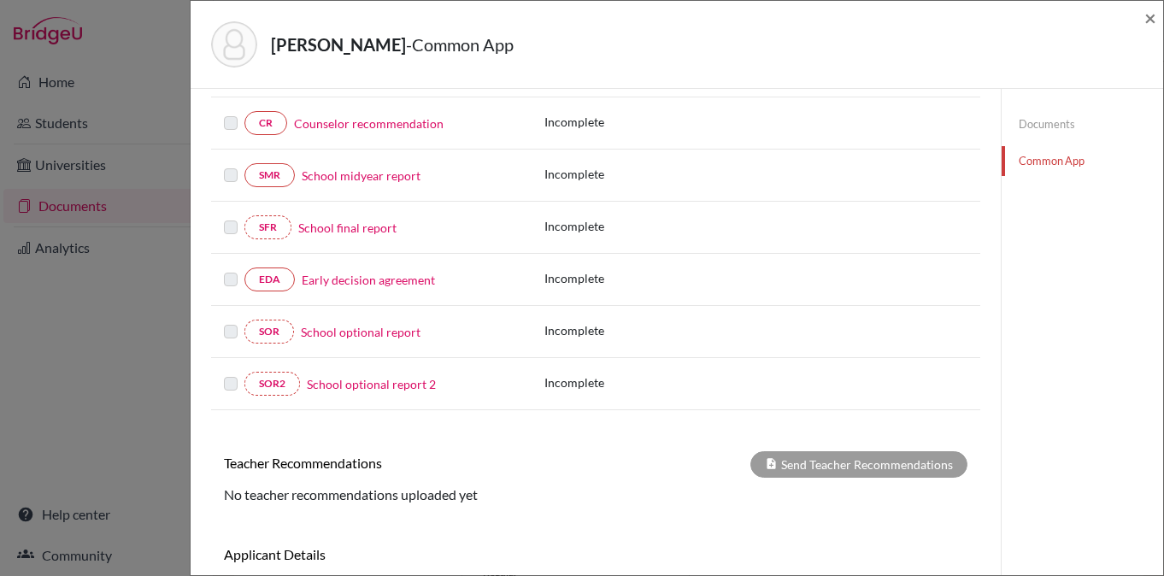
scroll to position [281, 0]
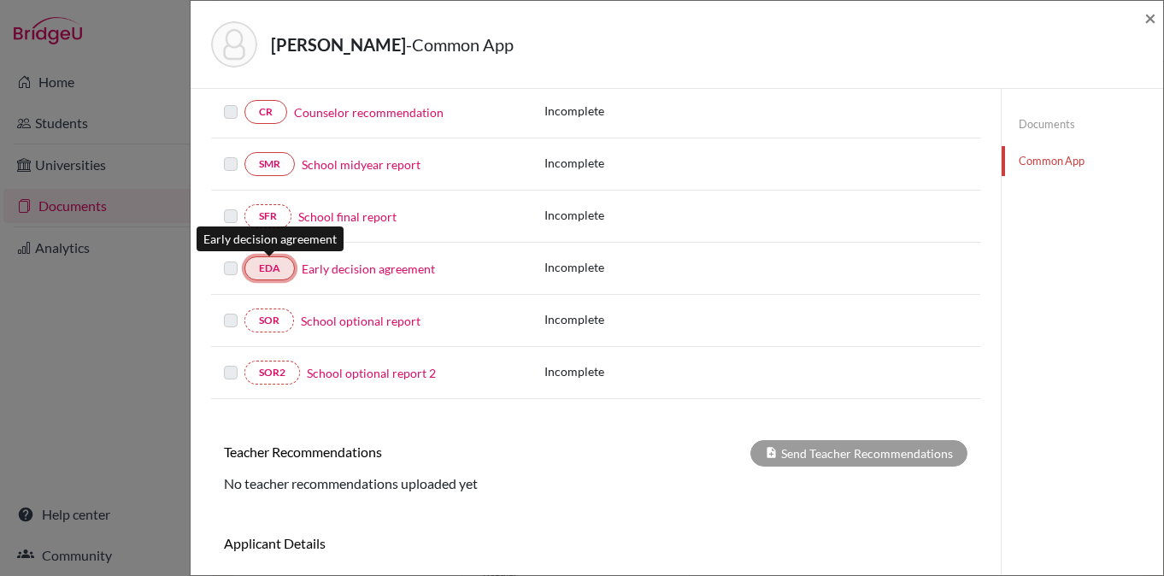
click at [274, 270] on link "EDA" at bounding box center [269, 268] width 50 height 24
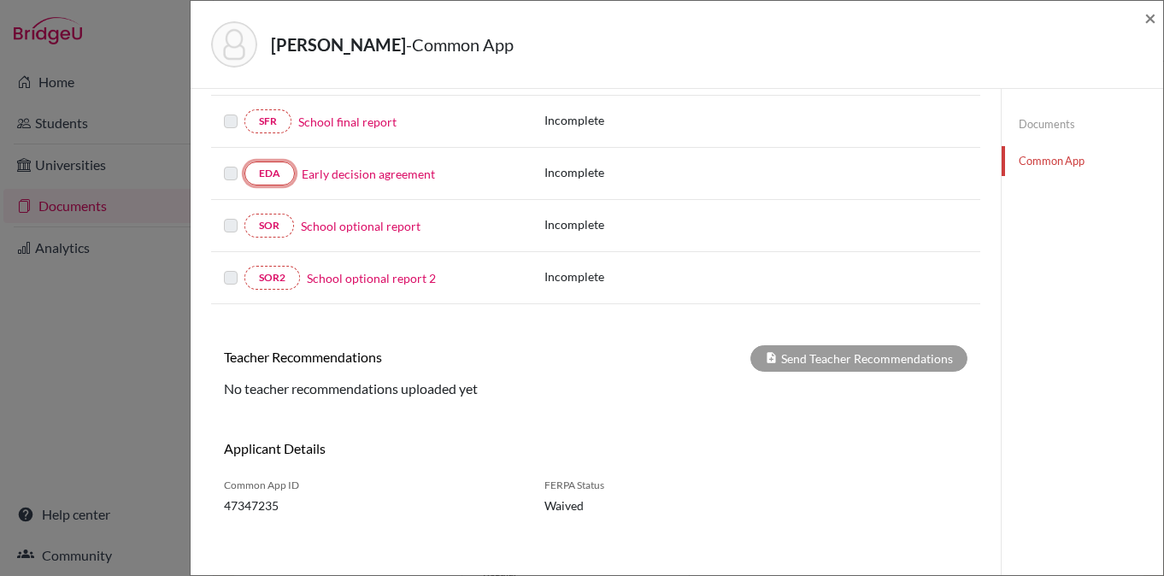
scroll to position [384, 0]
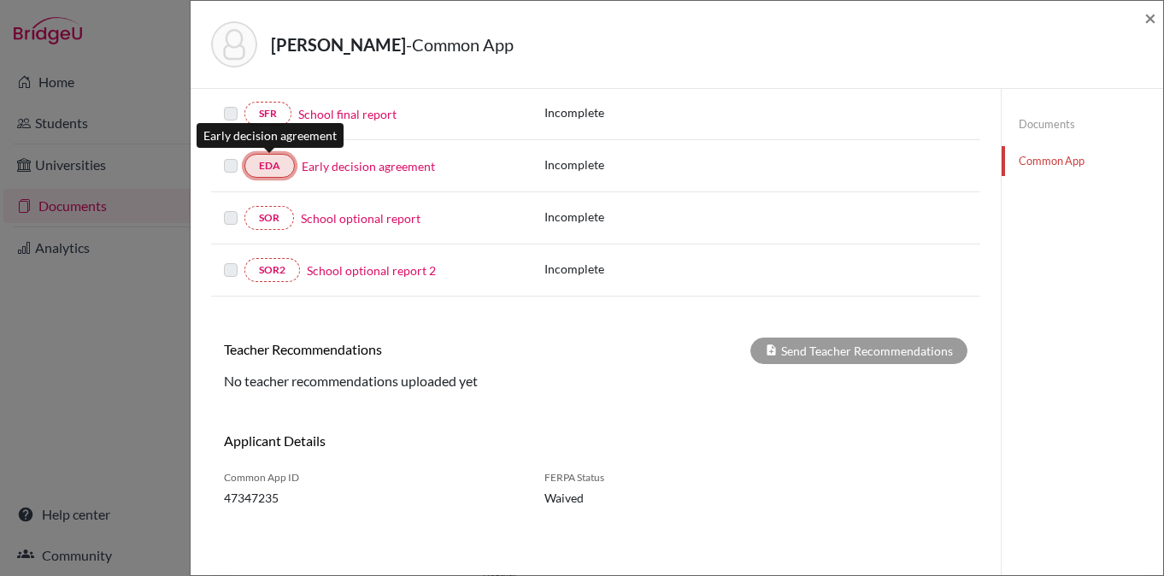
click at [279, 175] on link "EDA" at bounding box center [269, 166] width 50 height 24
click at [227, 156] on label at bounding box center [231, 156] width 14 height 0
click at [232, 156] on label at bounding box center [231, 156] width 14 height 0
click at [259, 167] on link "EDA" at bounding box center [269, 166] width 50 height 24
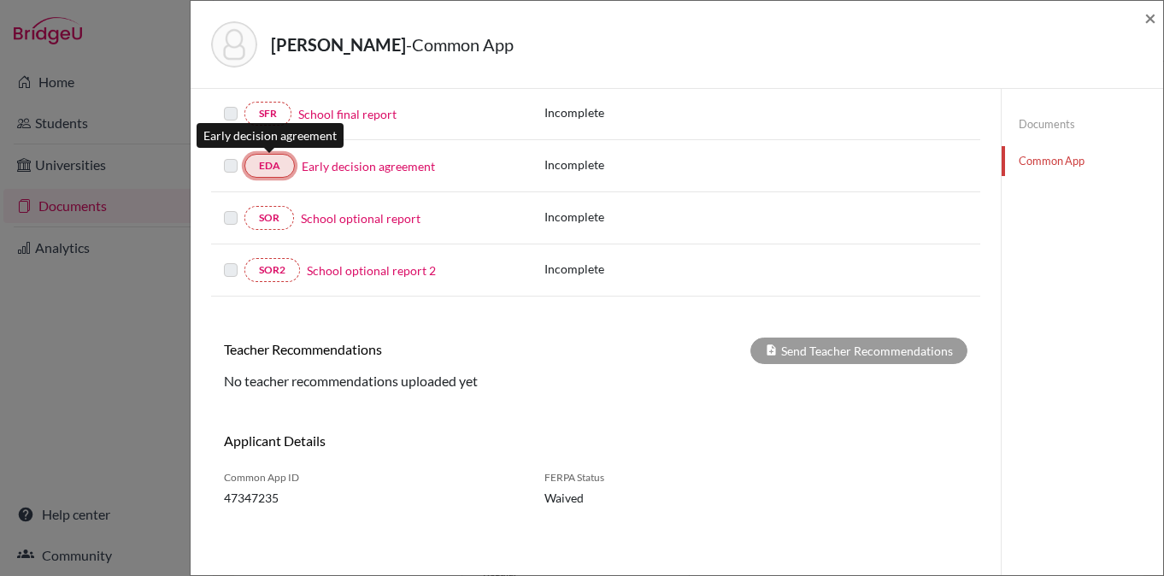
click at [259, 167] on link "EDA" at bounding box center [269, 166] width 50 height 24
click at [443, 173] on div "Early decision agreement" at bounding box center [407, 166] width 224 height 18
click at [283, 166] on link "EDA" at bounding box center [269, 166] width 50 height 24
click at [275, 164] on link "EDA" at bounding box center [269, 166] width 50 height 24
